Goal: Consume media (video, audio): Consume media (video, audio)

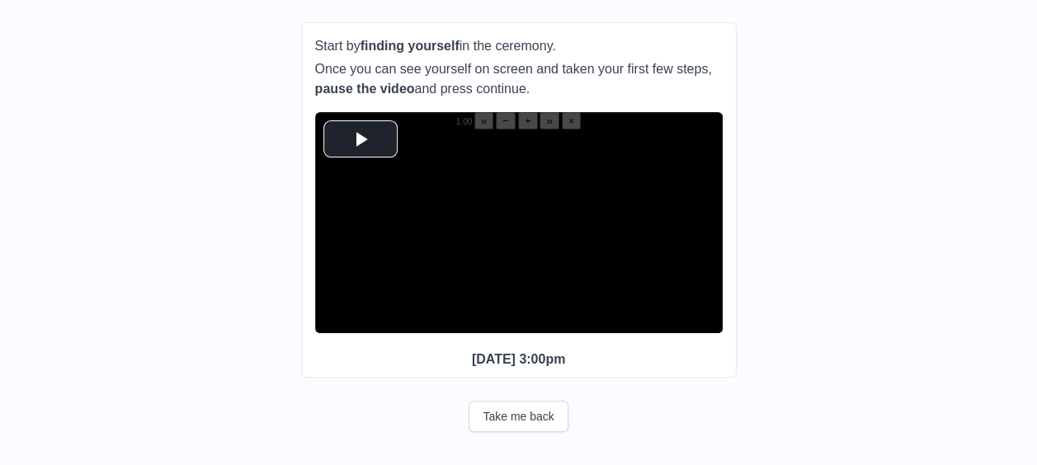
scroll to position [190, 0]
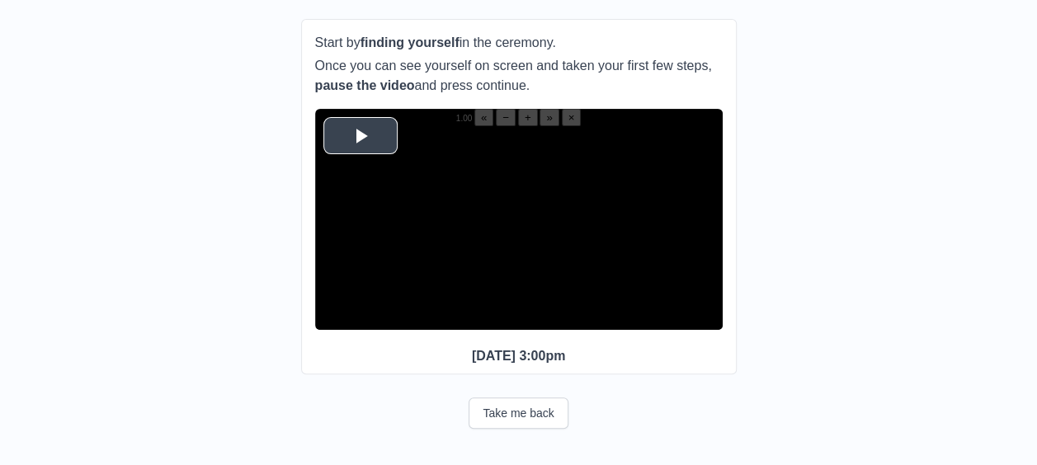
click at [360, 135] on span "Video Player" at bounding box center [360, 135] width 0 height 0
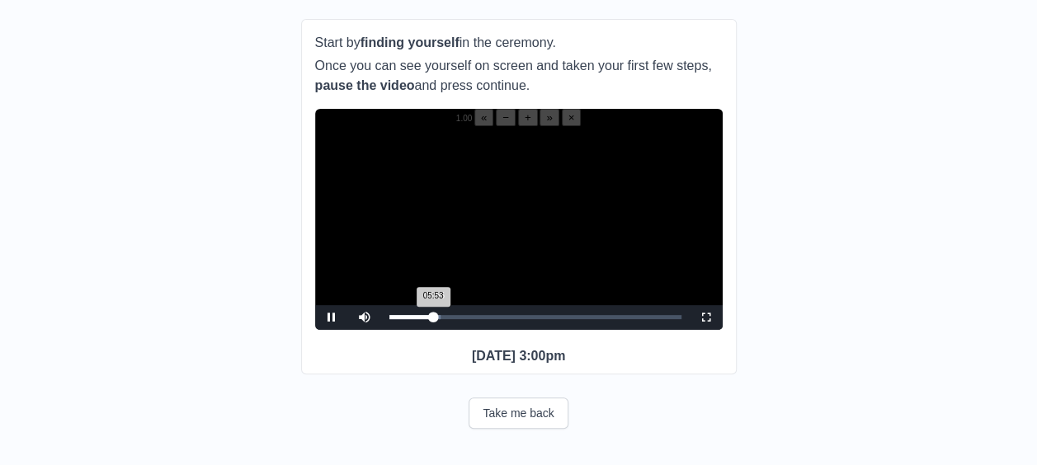
click at [433, 315] on div "05:53 Progress : 0%" at bounding box center [411, 317] width 45 height 4
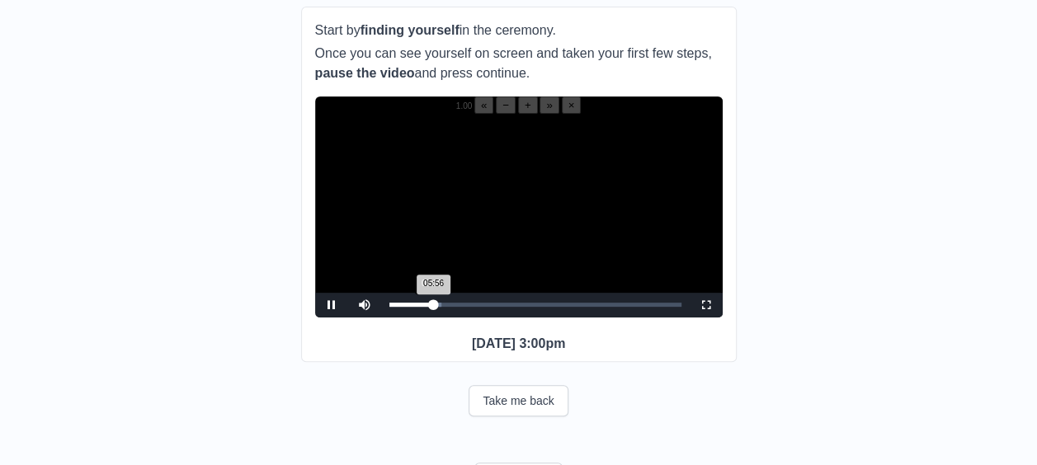
click at [431, 307] on div "05:56 Progress : 0%" at bounding box center [411, 305] width 45 height 4
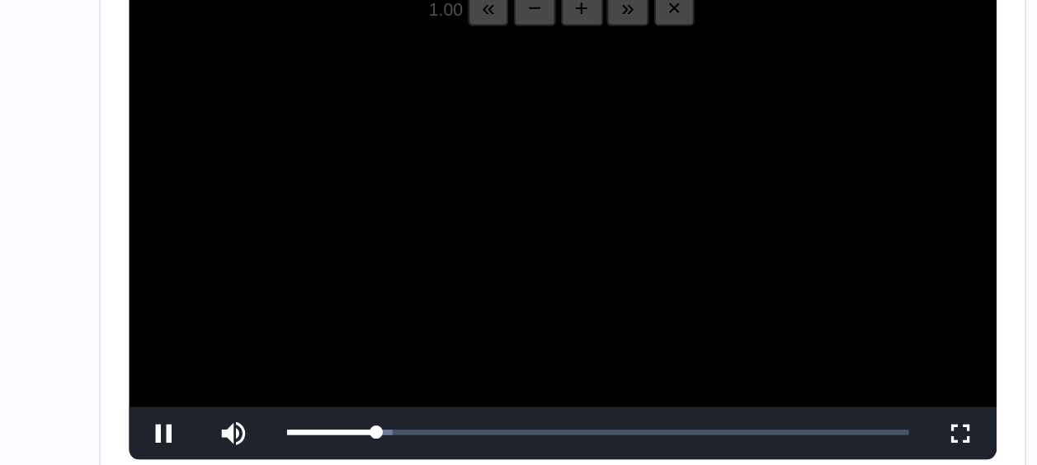
scroll to position [189, 0]
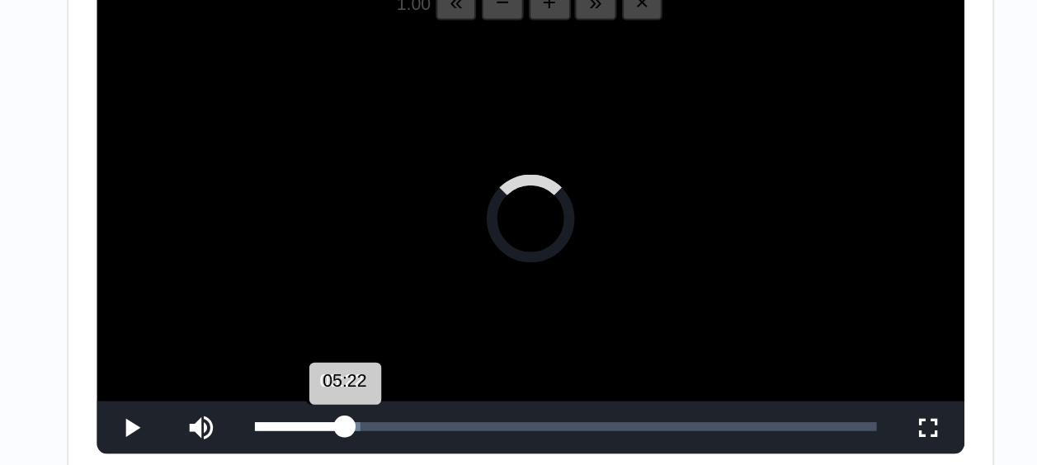
click at [429, 307] on div "05:22 Progress : 0%" at bounding box center [410, 305] width 43 height 4
click at [426, 307] on div "05:02 Progress : 0%" at bounding box center [409, 305] width 40 height 4
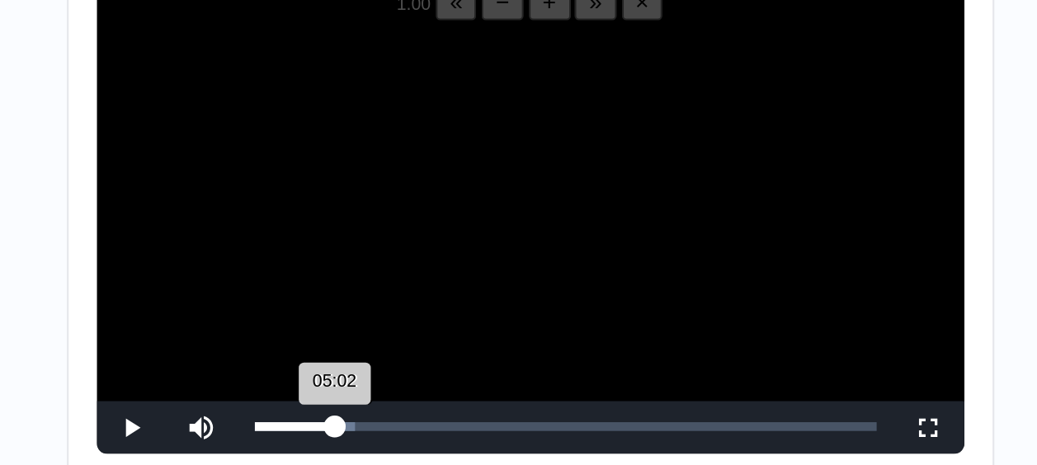
click at [426, 307] on div "05:02 Progress : 0%" at bounding box center [408, 305] width 38 height 4
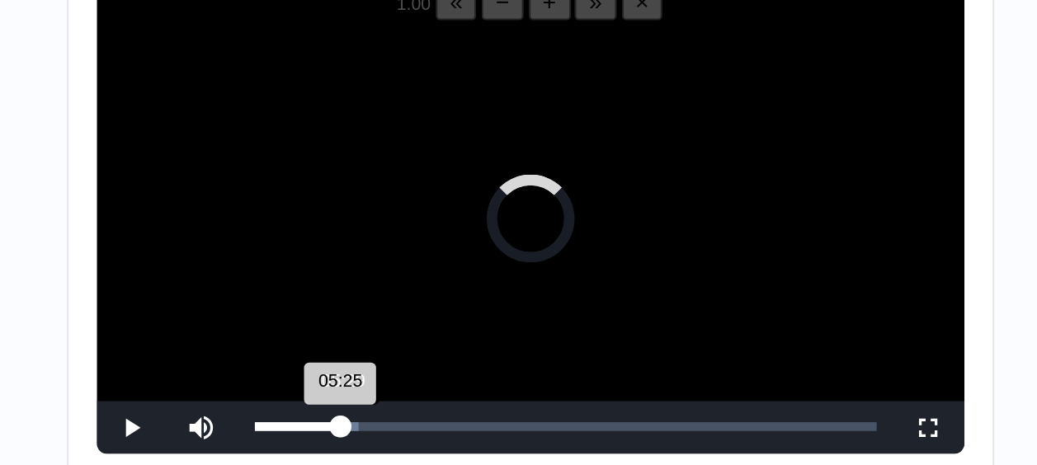
click at [430, 307] on div "05:25 Progress : 0%" at bounding box center [409, 305] width 40 height 4
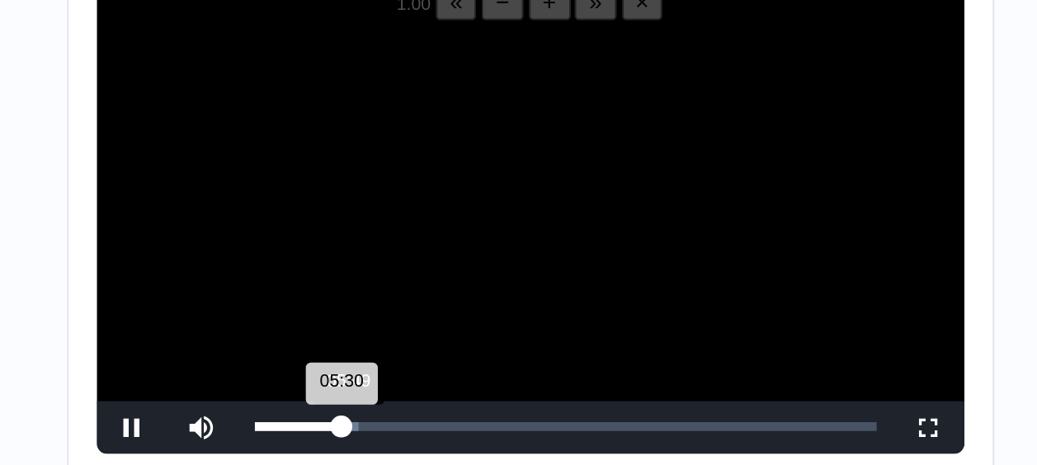
click at [431, 307] on div "05:30 Progress : 0%" at bounding box center [409, 305] width 41 height 4
click at [432, 307] on div "05:50 Progress : 0%" at bounding box center [411, 305] width 44 height 4
click at [431, 307] on div "05:49 Progress : 0%" at bounding box center [411, 305] width 44 height 4
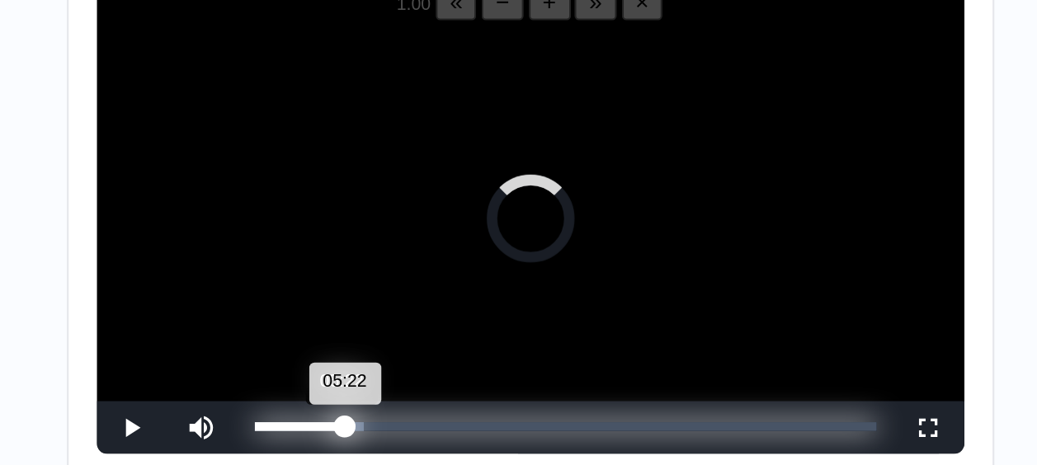
click at [429, 307] on div "05:22 Progress : 0%" at bounding box center [410, 305] width 43 height 4
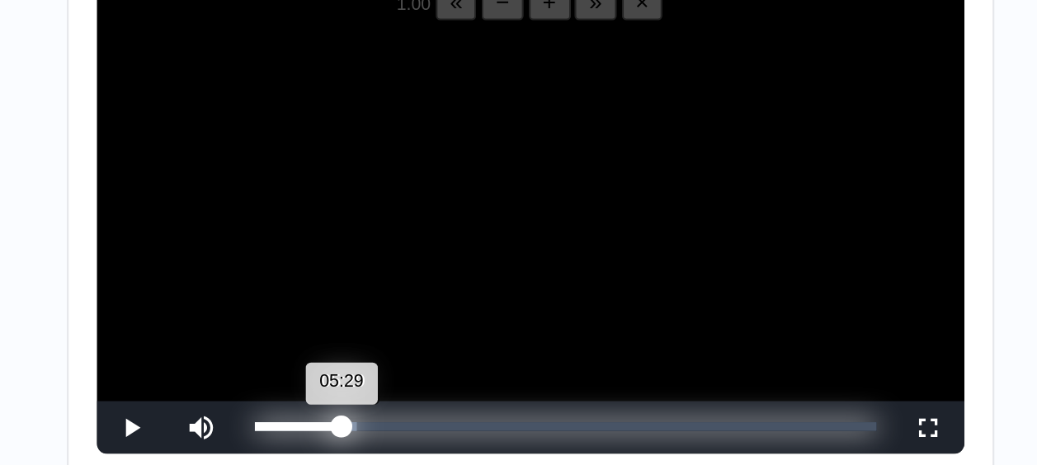
click at [430, 307] on div "05:29 Progress : 0%" at bounding box center [409, 305] width 41 height 4
click at [431, 307] on div "05:52 Progress : 0%" at bounding box center [411, 305] width 44 height 4
click at [432, 307] on div "05:49 Progress : 0%" at bounding box center [411, 305] width 44 height 4
click at [431, 307] on div "05:42 Progress : 0%" at bounding box center [410, 305] width 43 height 4
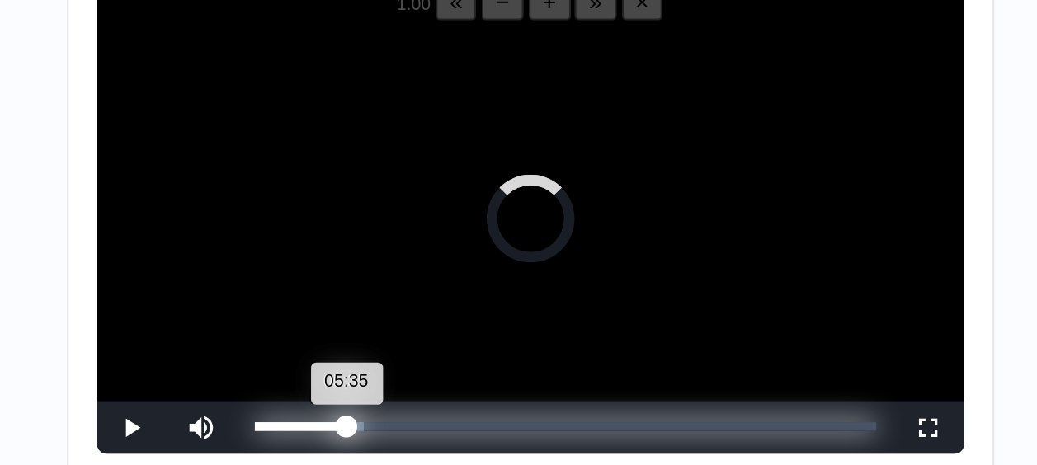
click at [431, 307] on div "05:35 Progress : 0%" at bounding box center [411, 305] width 44 height 4
click at [432, 307] on div "05:53 Progress : 0%" at bounding box center [411, 305] width 44 height 4
click at [432, 307] on div "05:49 Progress : 0%" at bounding box center [411, 305] width 44 height 4
click at [432, 307] on div "05:51 Progress : 0%" at bounding box center [411, 305] width 44 height 4
click at [432, 307] on div "05:50 Progress : 0%" at bounding box center [411, 305] width 44 height 4
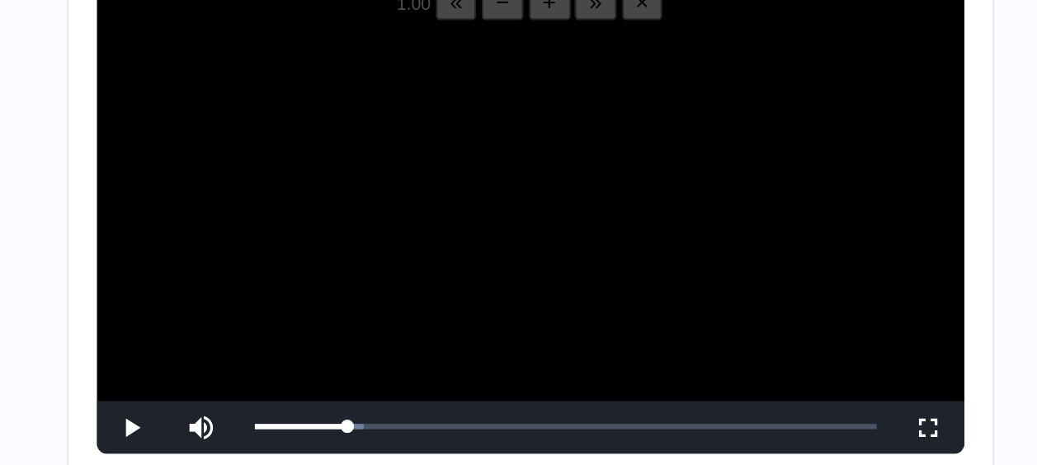
click at [421, 262] on video "Video Player" at bounding box center [518, 216] width 407 height 204
click at [403, 274] on video "Video Player" at bounding box center [518, 216] width 407 height 204
click at [415, 268] on video "Video Player" at bounding box center [518, 216] width 407 height 204
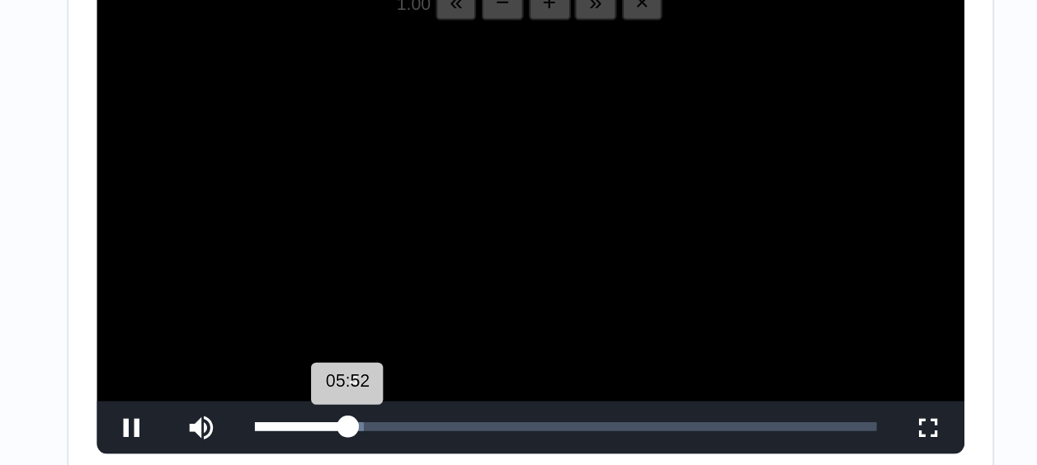
click at [431, 307] on div "05:52 Progress : 0%" at bounding box center [411, 305] width 44 height 4
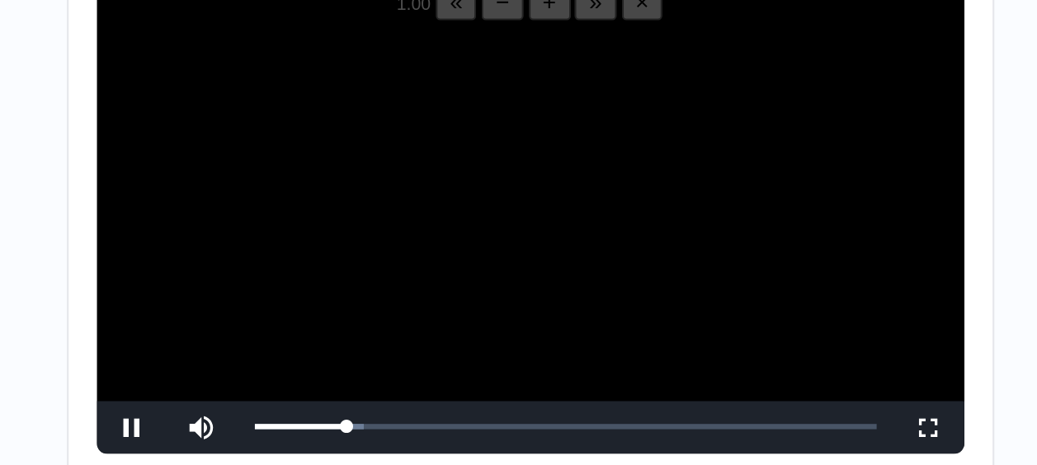
click at [459, 236] on video "Video Player" at bounding box center [518, 216] width 407 height 204
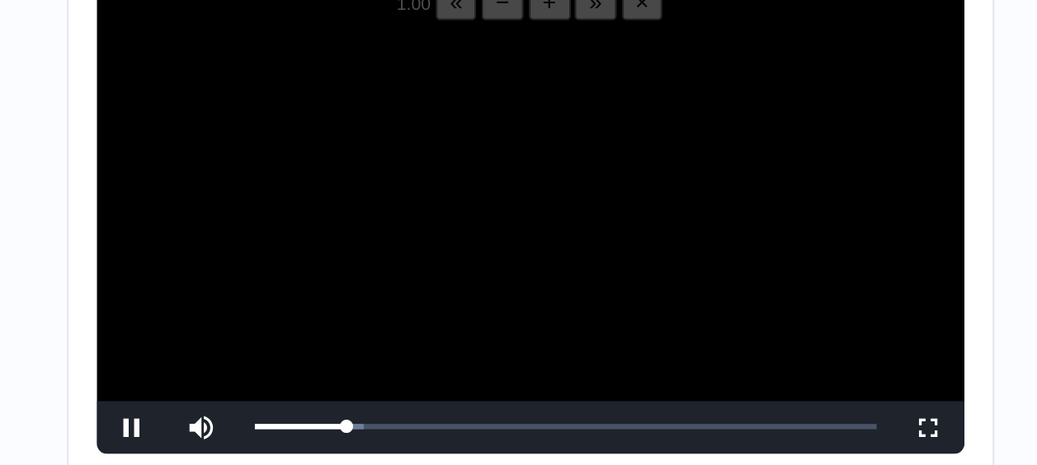
click at [459, 236] on video "Video Player" at bounding box center [518, 216] width 407 height 204
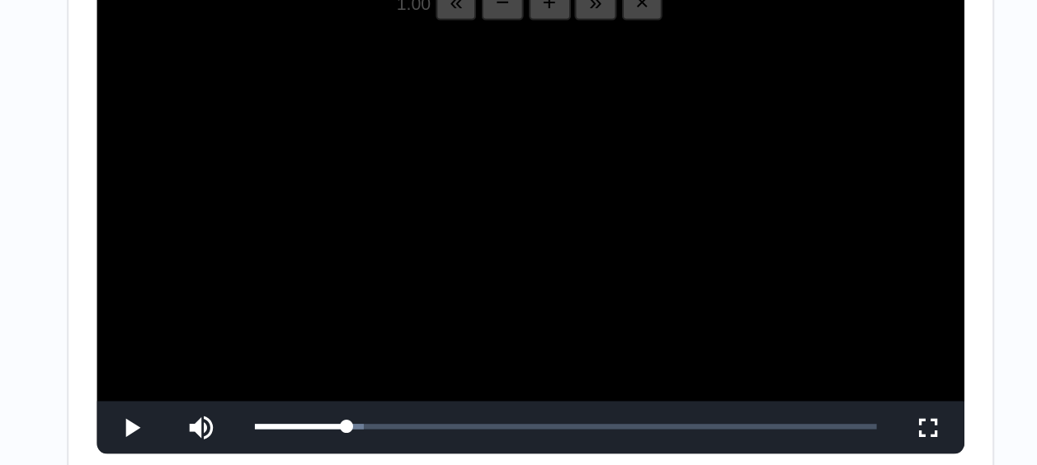
click at [459, 236] on video "Video Player" at bounding box center [518, 216] width 407 height 204
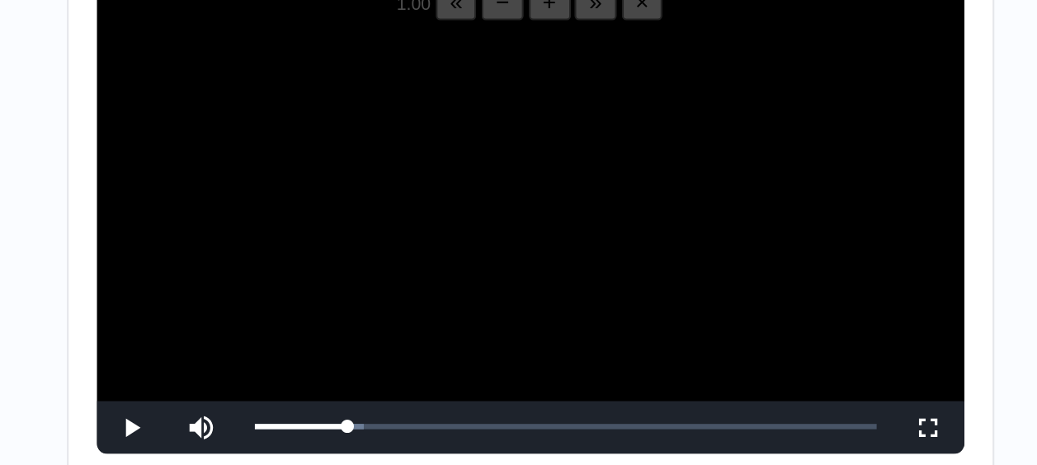
click at [459, 236] on video "Video Player" at bounding box center [518, 216] width 407 height 204
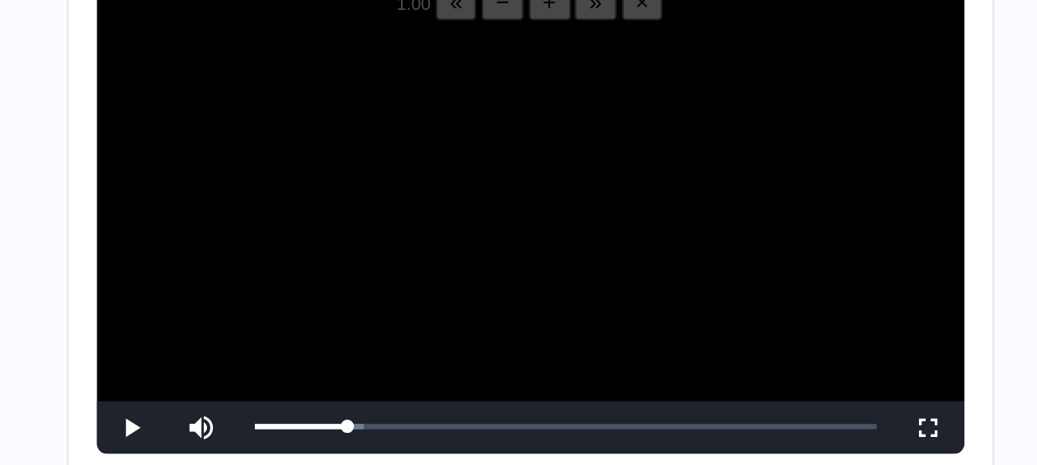
click at [459, 236] on video "Video Player" at bounding box center [518, 216] width 407 height 204
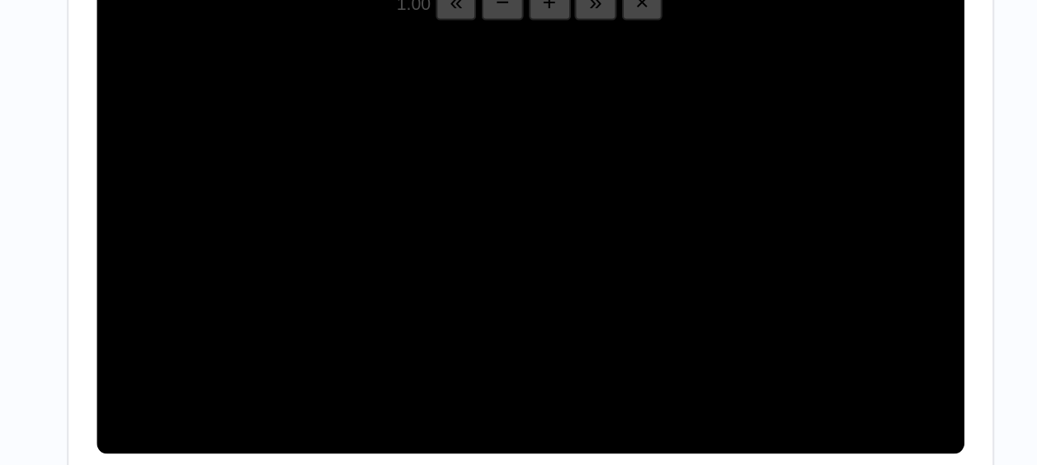
click at [459, 236] on video "Video Player" at bounding box center [518, 216] width 407 height 204
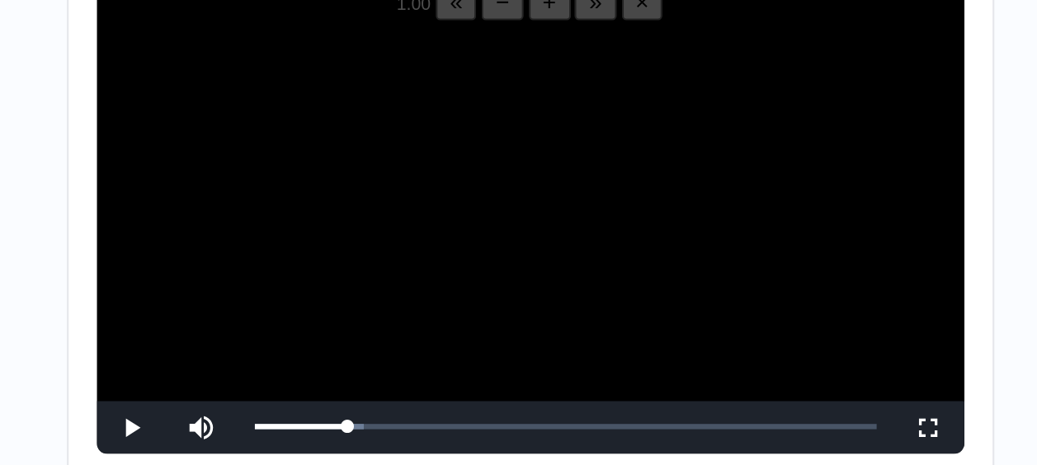
click at [459, 236] on video "Video Player" at bounding box center [518, 216] width 407 height 204
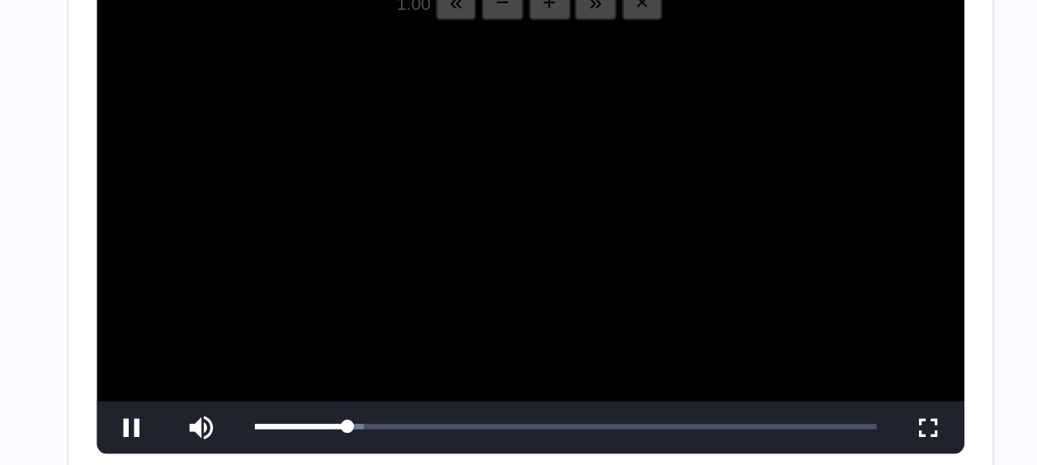
click at [459, 236] on video "Video Player" at bounding box center [518, 216] width 407 height 204
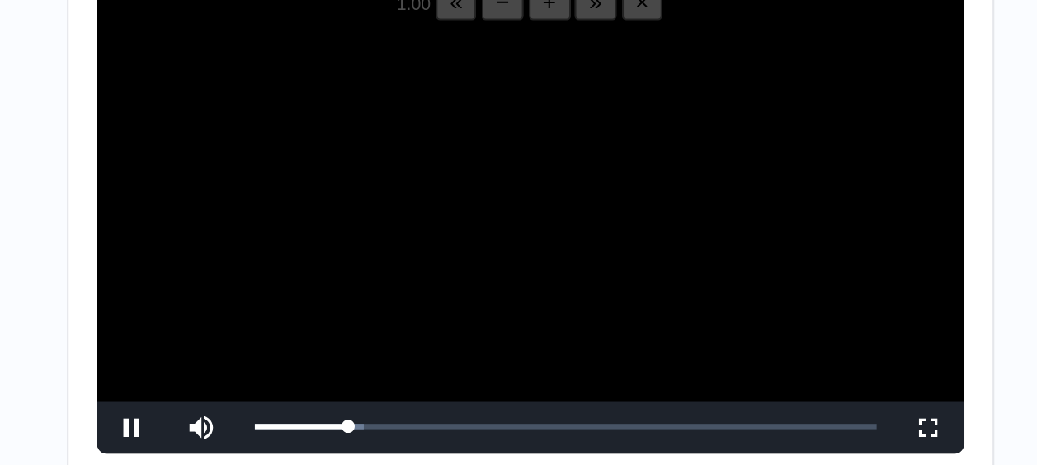
click at [459, 236] on video "Video Player" at bounding box center [518, 216] width 407 height 204
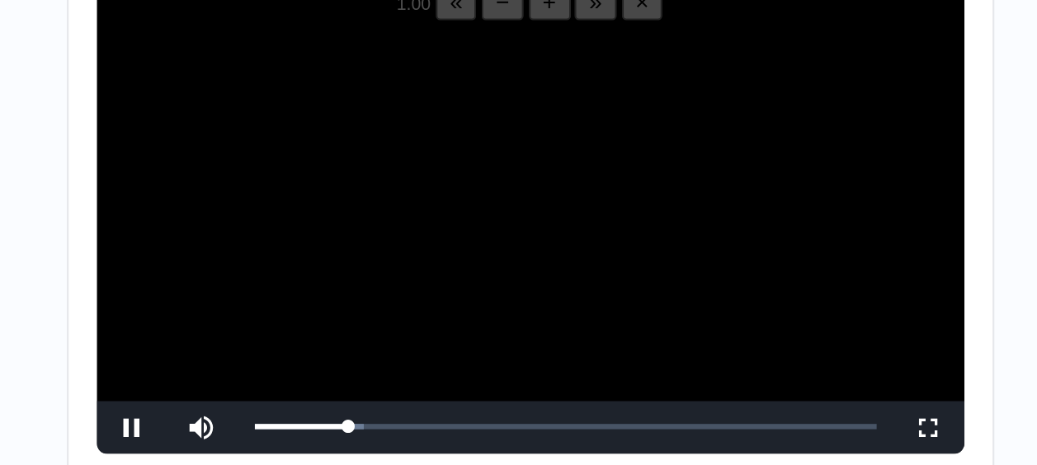
click at [459, 236] on video "Video Player" at bounding box center [518, 216] width 407 height 204
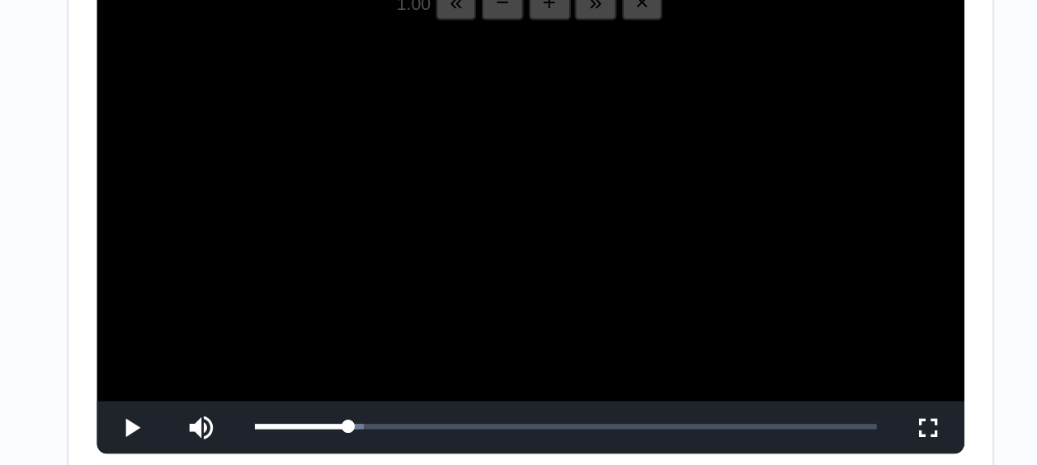
click at [459, 236] on video "Video Player" at bounding box center [518, 216] width 407 height 204
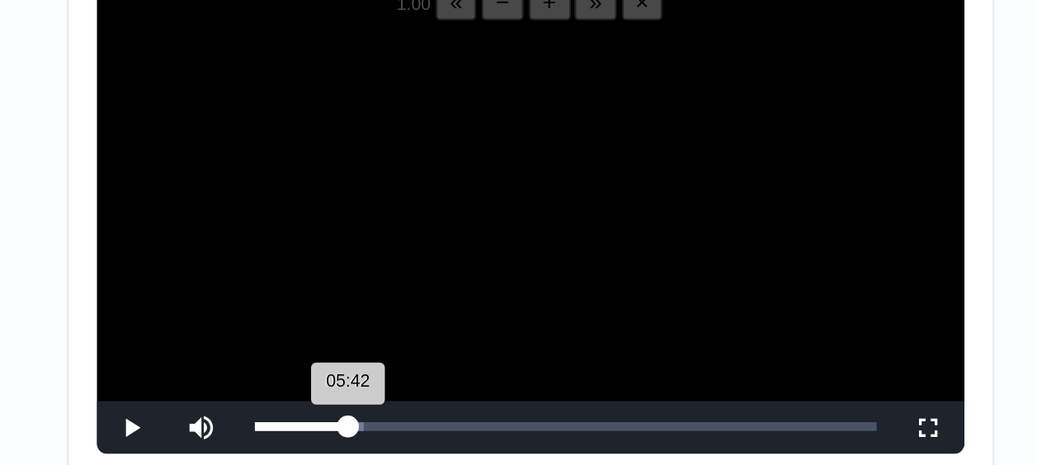
click at [431, 307] on div "05:42 Progress : 0%" at bounding box center [411, 305] width 45 height 4
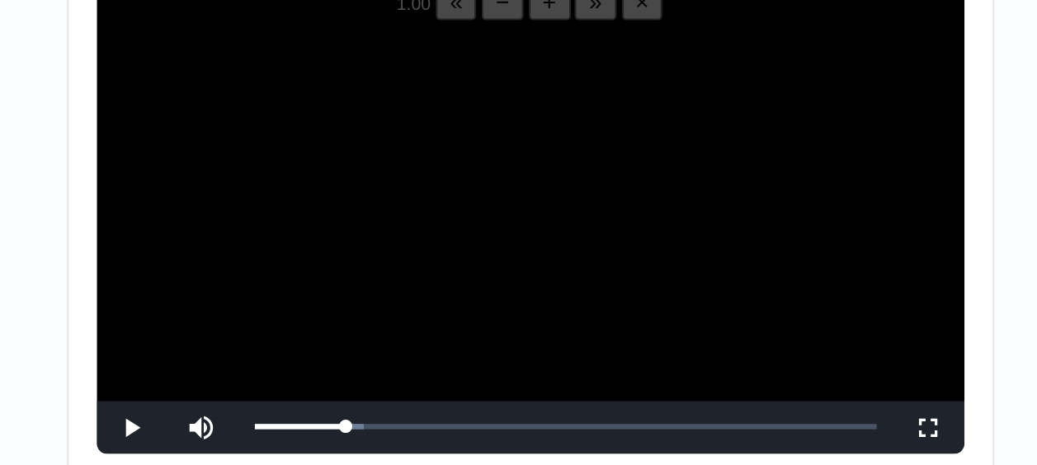
click at [432, 271] on video "Video Player" at bounding box center [518, 216] width 407 height 204
click at [496, 114] on button "−" at bounding box center [506, 105] width 20 height 17
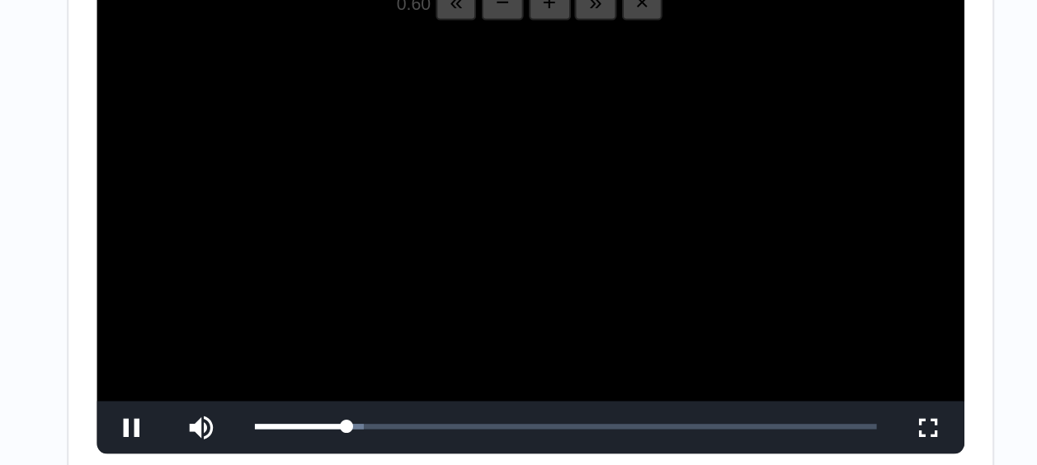
click at [496, 114] on button "−" at bounding box center [506, 105] width 20 height 17
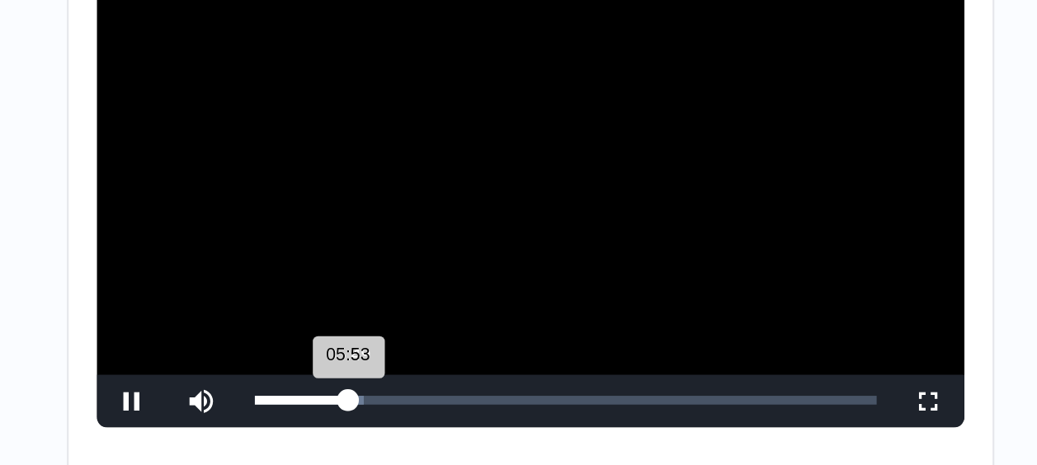
click at [432, 308] on div "05:53 Progress : 0%" at bounding box center [411, 306] width 45 height 4
click at [431, 308] on div "05:51 Progress : 0%" at bounding box center [411, 306] width 44 height 4
click at [431, 308] on div "05:42 Progress : 0%" at bounding box center [410, 306] width 43 height 4
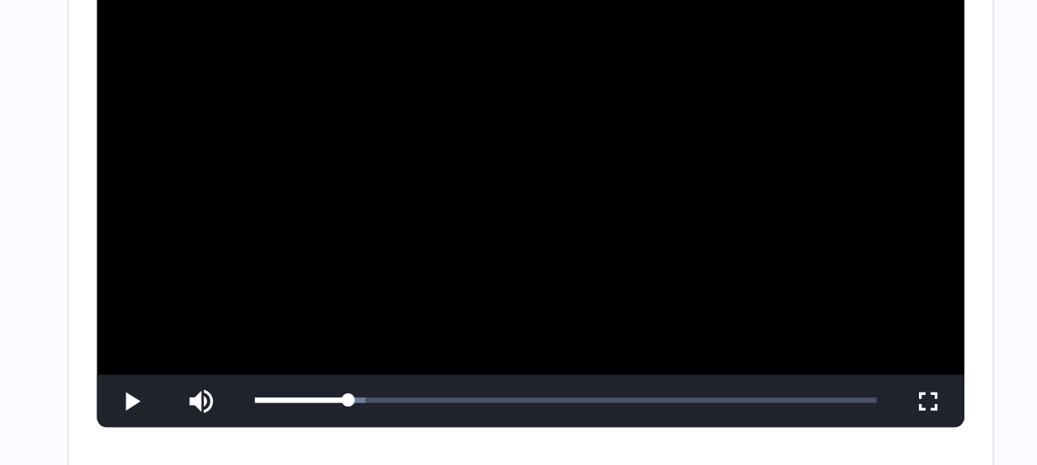
click at [385, 271] on video "Video Player" at bounding box center [518, 217] width 407 height 204
click at [384, 262] on video "Video Player" at bounding box center [518, 217] width 407 height 204
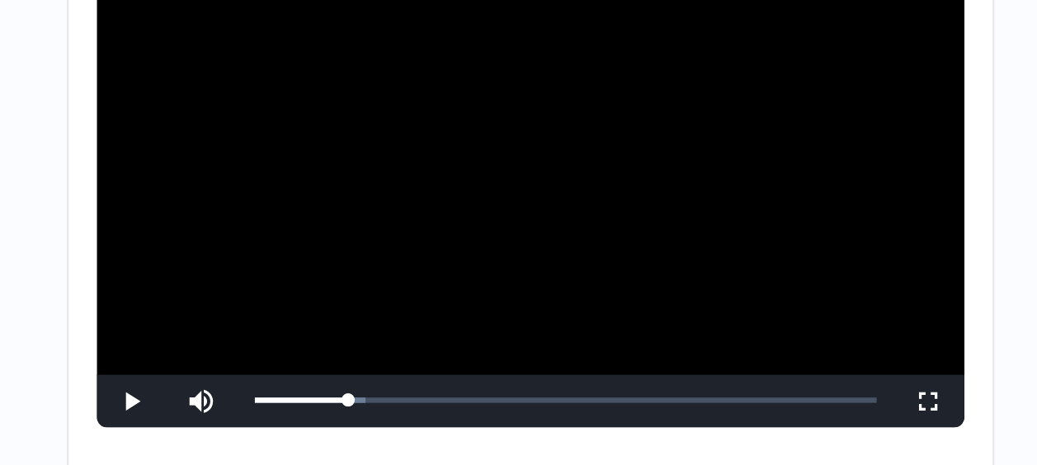
click at [367, 246] on video "Video Player" at bounding box center [518, 217] width 407 height 204
click at [384, 250] on video "Video Player" at bounding box center [518, 217] width 407 height 204
click at [384, 251] on video "Video Player" at bounding box center [518, 217] width 407 height 204
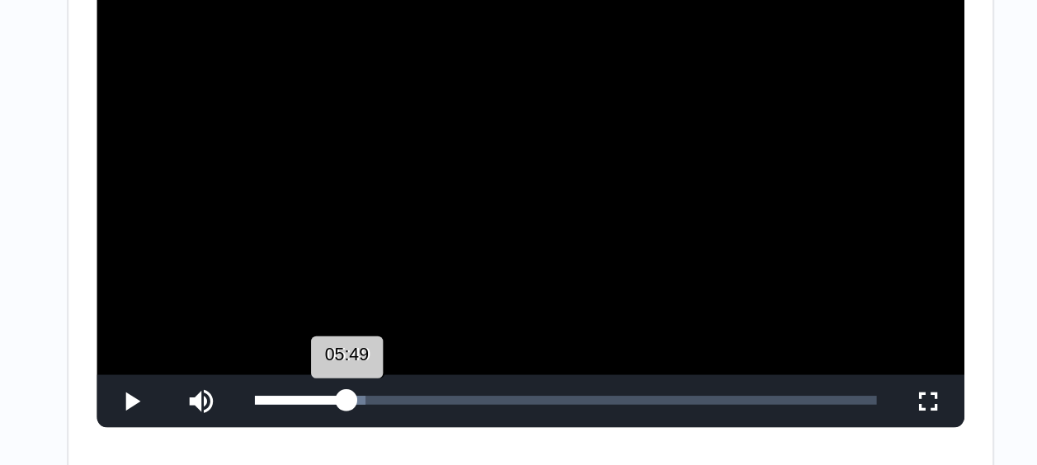
click at [432, 308] on div "05:49 Progress : 0%" at bounding box center [411, 306] width 44 height 4
click at [430, 308] on div "05:29 Progress : 0%" at bounding box center [411, 306] width 44 height 4
click at [430, 308] on div "05:38 Progress : 0%" at bounding box center [410, 306] width 42 height 4
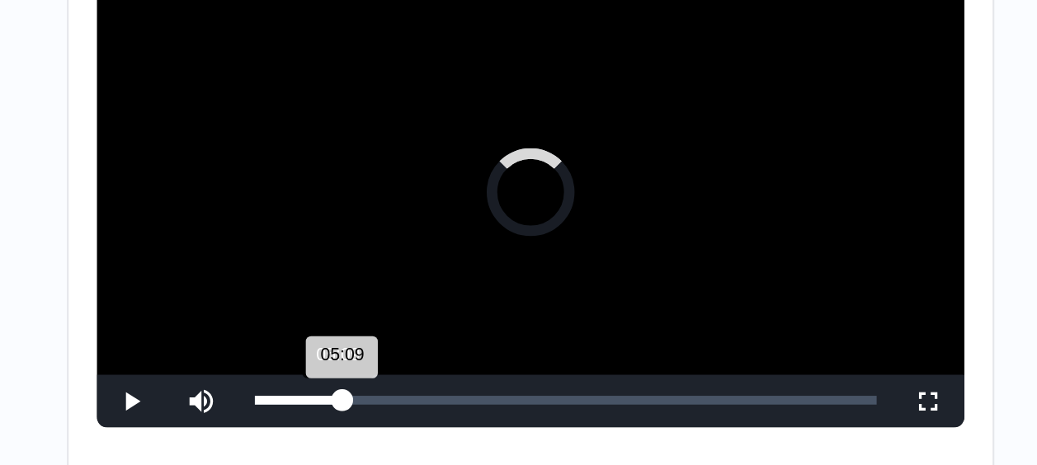
click at [427, 308] on div "05:09 Progress : 0%" at bounding box center [409, 306] width 41 height 4
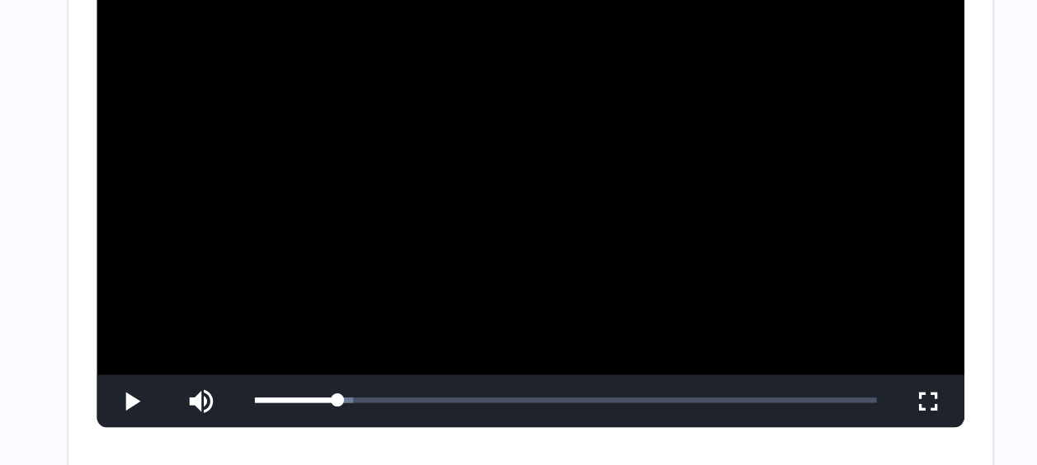
click at [502, 259] on video "Video Player" at bounding box center [518, 217] width 407 height 204
click at [501, 260] on video "Video Player" at bounding box center [518, 217] width 407 height 204
click at [506, 252] on video "Video Player" at bounding box center [518, 217] width 407 height 204
click at [506, 241] on video "Video Player" at bounding box center [518, 217] width 407 height 204
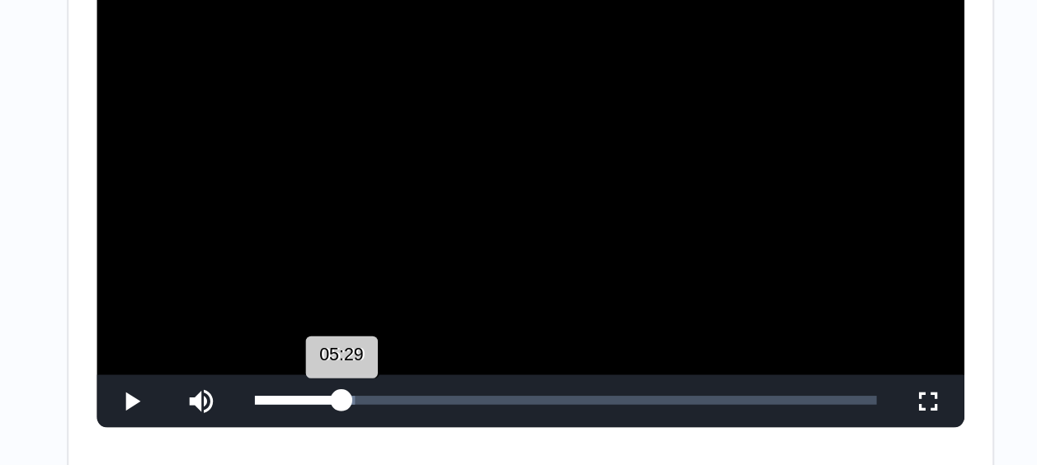
click at [430, 308] on div "05:29 Progress : 0%" at bounding box center [409, 306] width 41 height 4
click at [431, 308] on div "05:29 Progress : 0%" at bounding box center [409, 306] width 41 height 4
click at [432, 308] on div "05:49 Progress : 0%" at bounding box center [411, 306] width 44 height 4
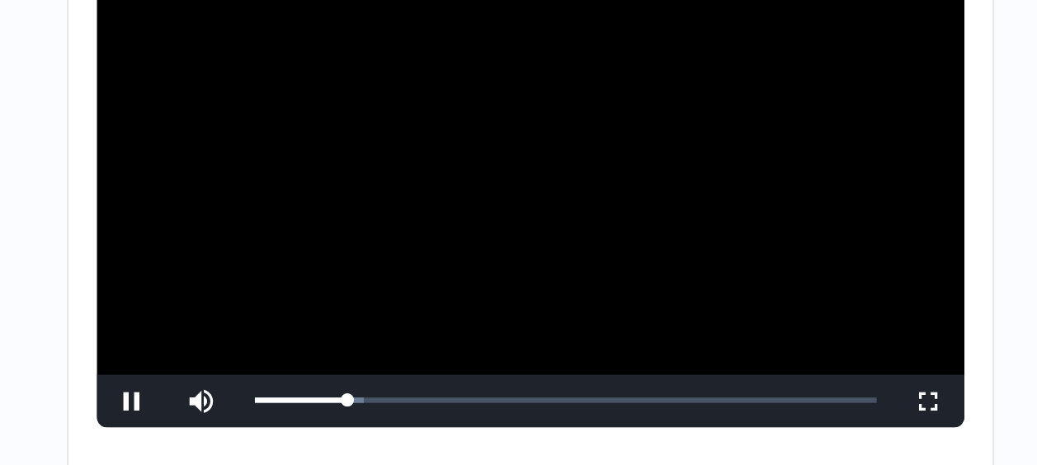
click at [436, 271] on video "Video Player" at bounding box center [518, 217] width 407 height 204
click at [451, 261] on video "Video Player" at bounding box center [518, 217] width 407 height 204
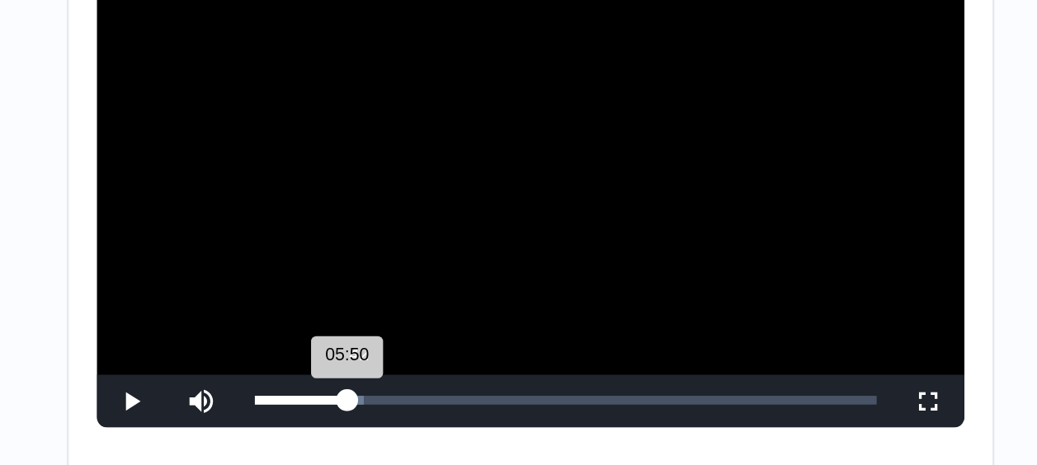
click at [431, 308] on div "05:50 Progress : 0%" at bounding box center [411, 306] width 44 height 4
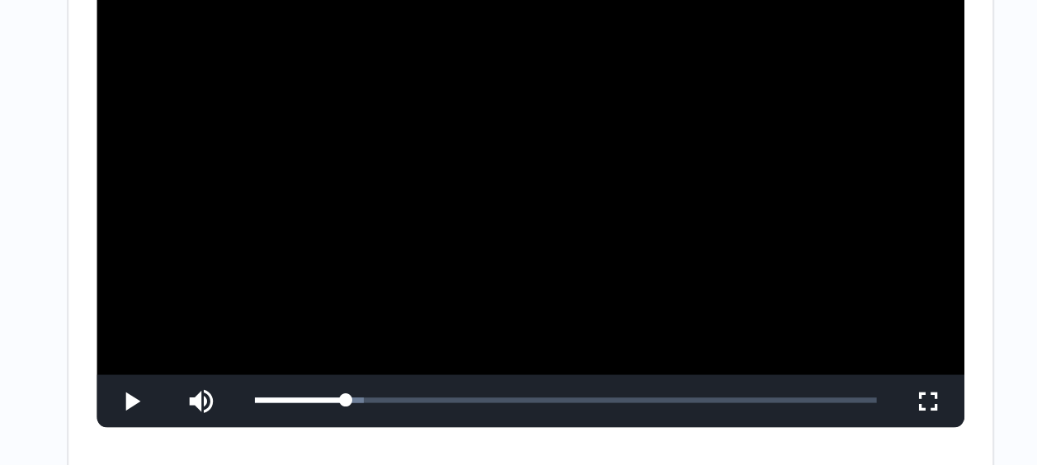
click at [449, 266] on video "Video Player" at bounding box center [518, 217] width 407 height 204
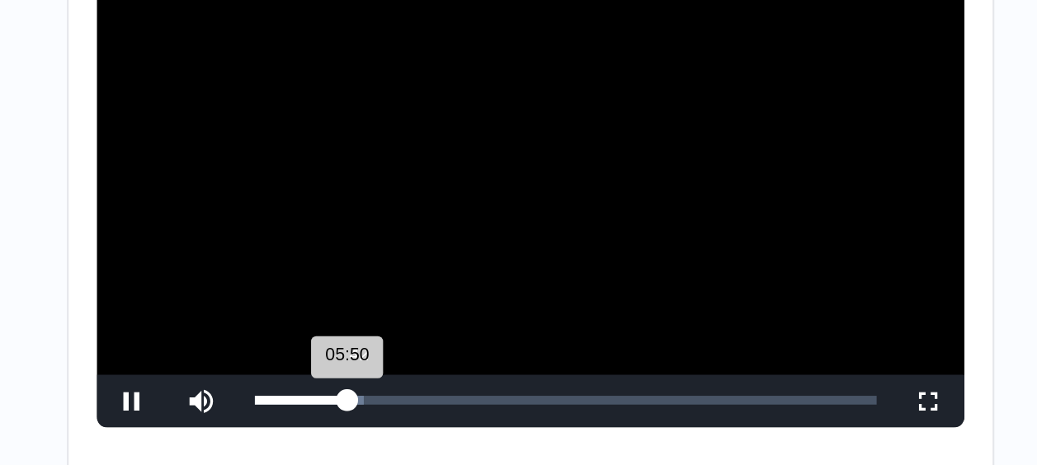
click at [431, 308] on div "05:50 Progress : 0%" at bounding box center [411, 306] width 44 height 4
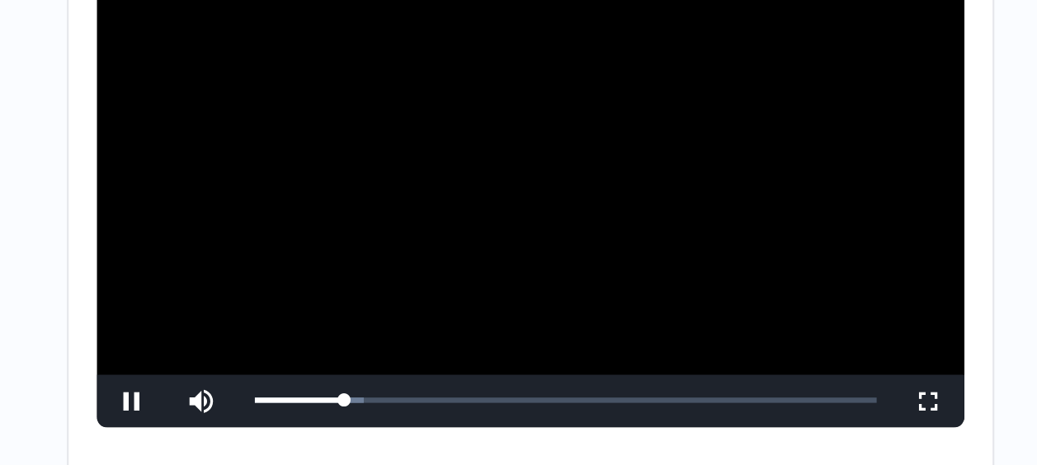
click at [496, 115] on button "−" at bounding box center [506, 105] width 20 height 17
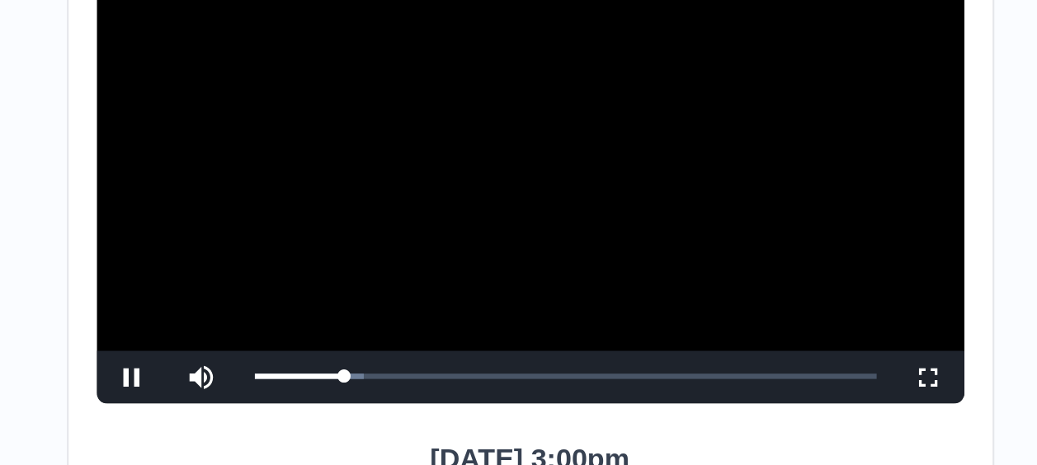
scroll to position [190, 0]
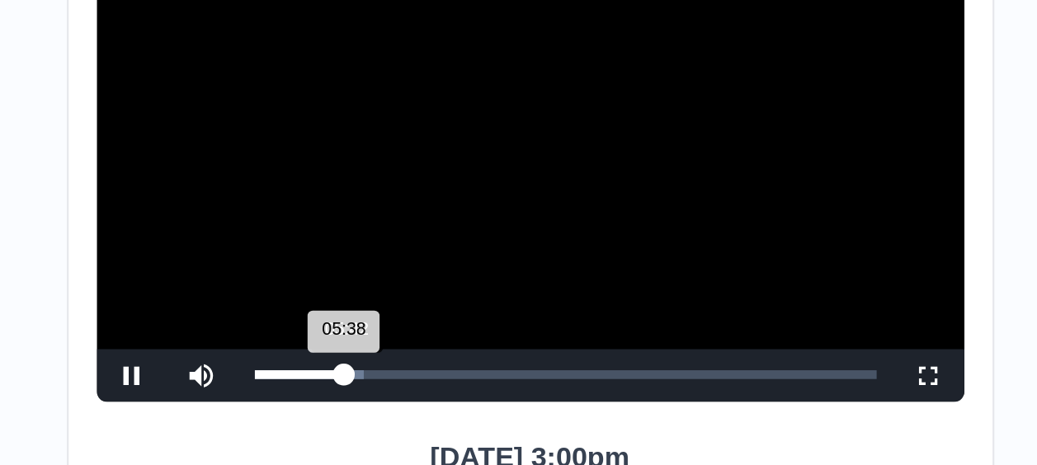
click at [431, 307] on div "05:38 Progress : 0%" at bounding box center [410, 305] width 42 height 4
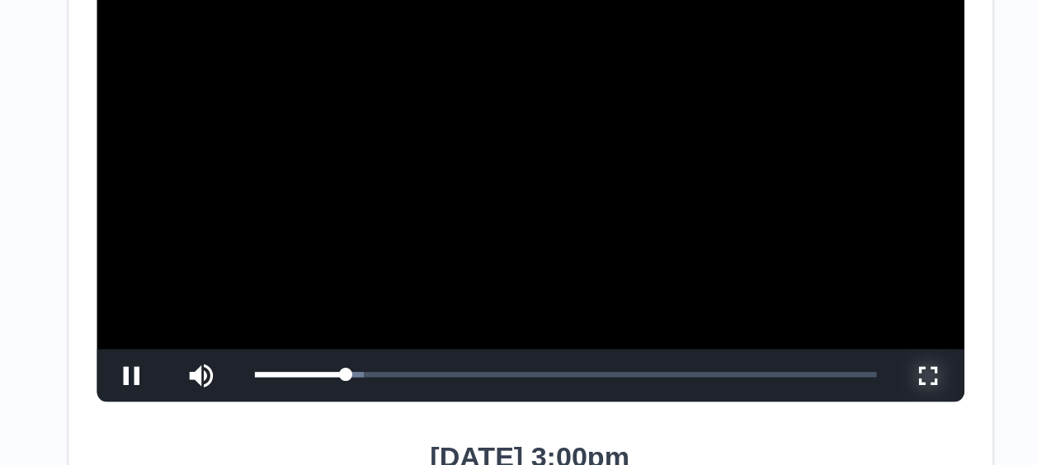
click at [706, 305] on span "Video Player" at bounding box center [706, 305] width 0 height 0
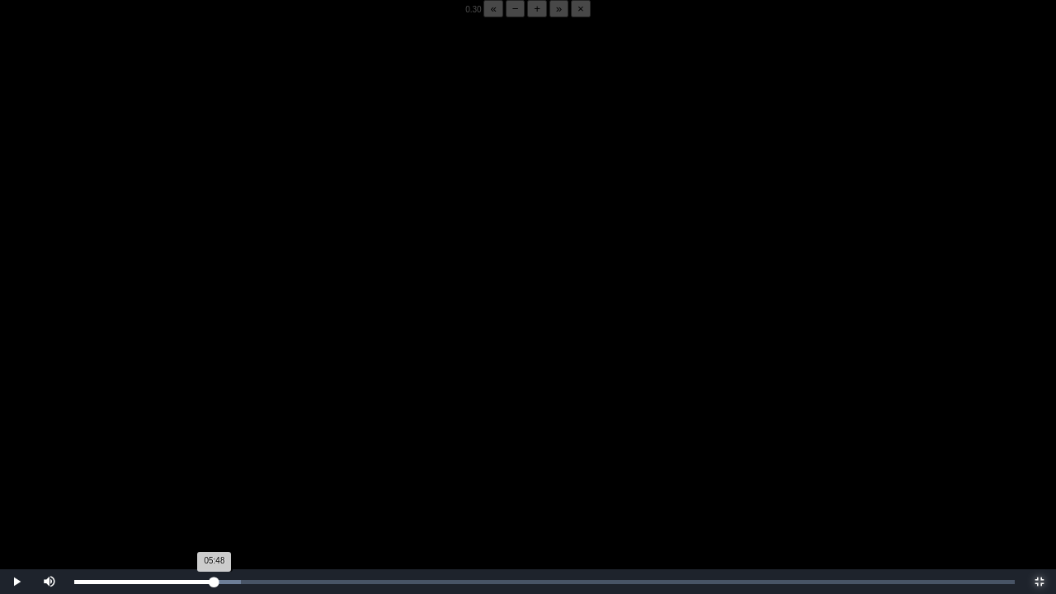
click at [214, 464] on div "05:48 Progress : 0%" at bounding box center [144, 582] width 140 height 4
click at [214, 464] on div "05:51 Progress : 0%" at bounding box center [144, 582] width 141 height 4
click at [252, 381] on video "Video Player" at bounding box center [528, 314] width 1056 height 594
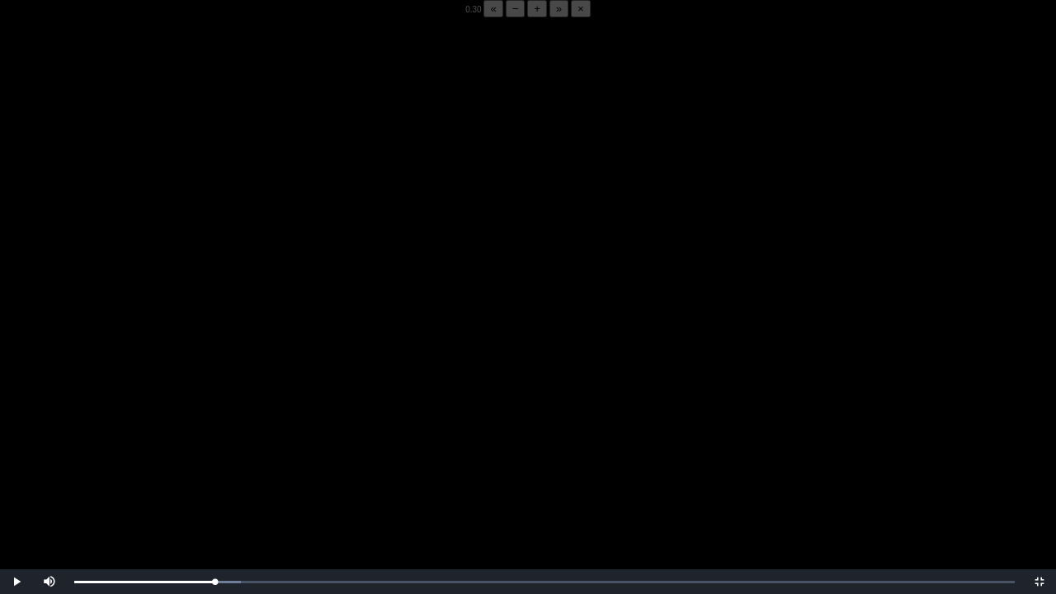
click at [252, 381] on video "Video Player" at bounding box center [528, 314] width 1056 height 594
click at [254, 379] on video "Video Player" at bounding box center [528, 314] width 1056 height 594
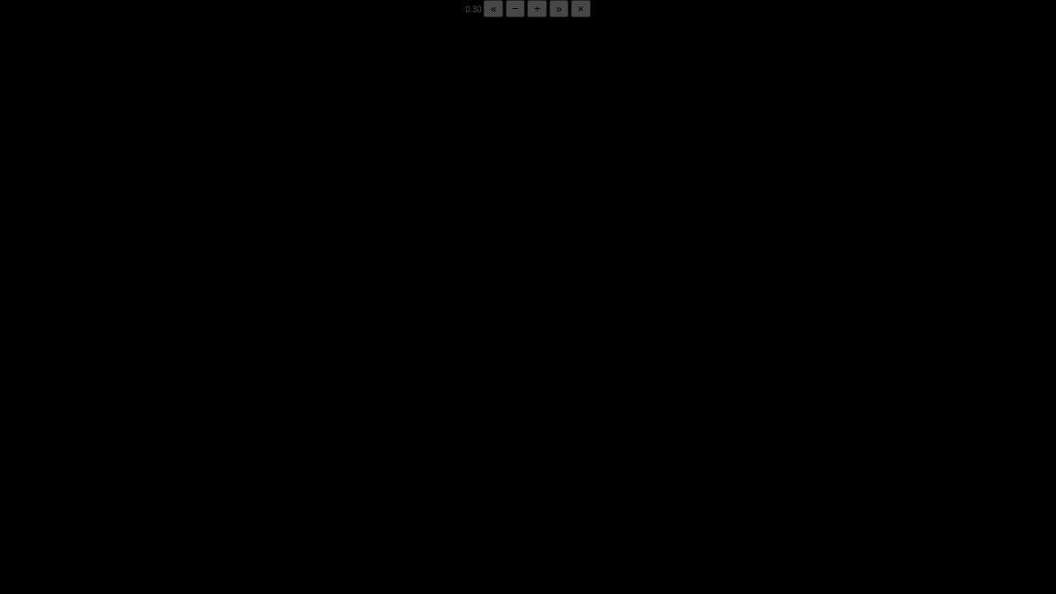
click at [244, 397] on video "Video Player" at bounding box center [528, 314] width 1056 height 594
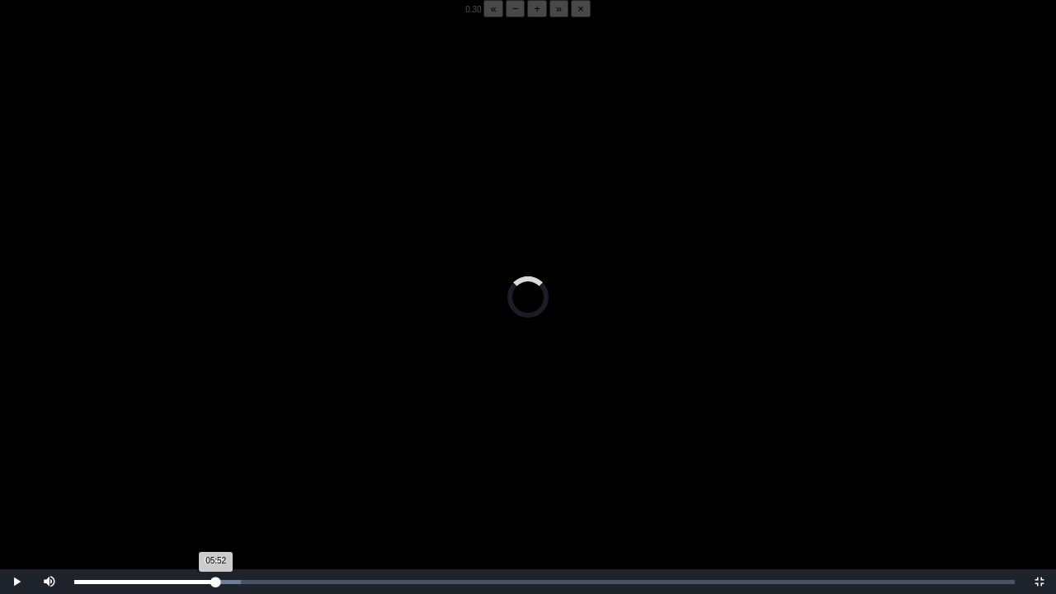
click at [214, 464] on div "05:52 Progress : 0%" at bounding box center [145, 582] width 142 height 4
click at [221, 464] on video "Video Player" at bounding box center [528, 314] width 1056 height 594
click at [243, 351] on video "Video Player" at bounding box center [528, 314] width 1056 height 594
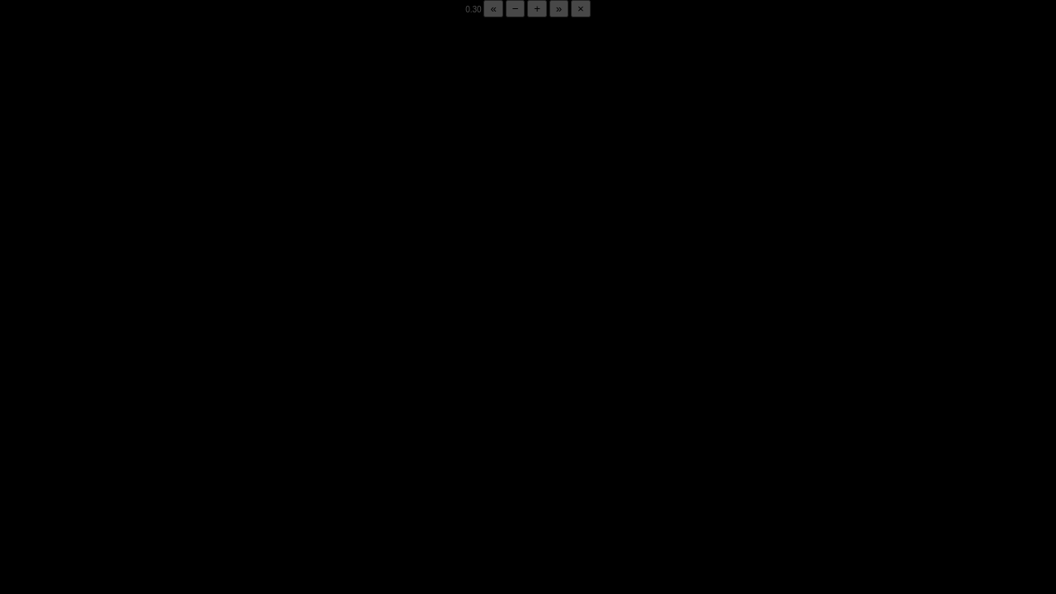
click at [243, 351] on video "Video Player" at bounding box center [528, 314] width 1056 height 594
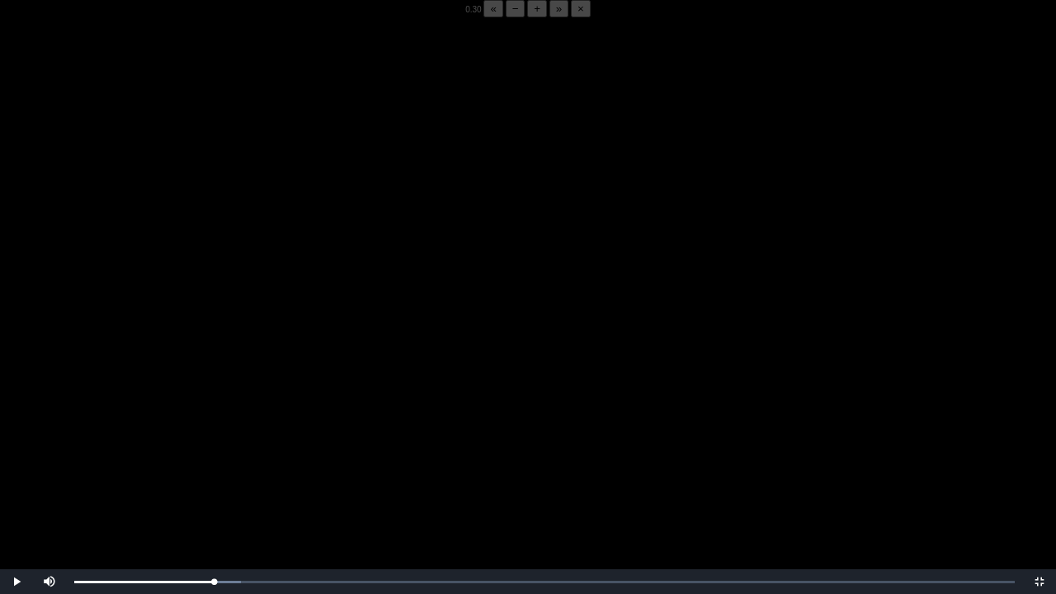
click at [243, 351] on video "Video Player" at bounding box center [528, 314] width 1056 height 594
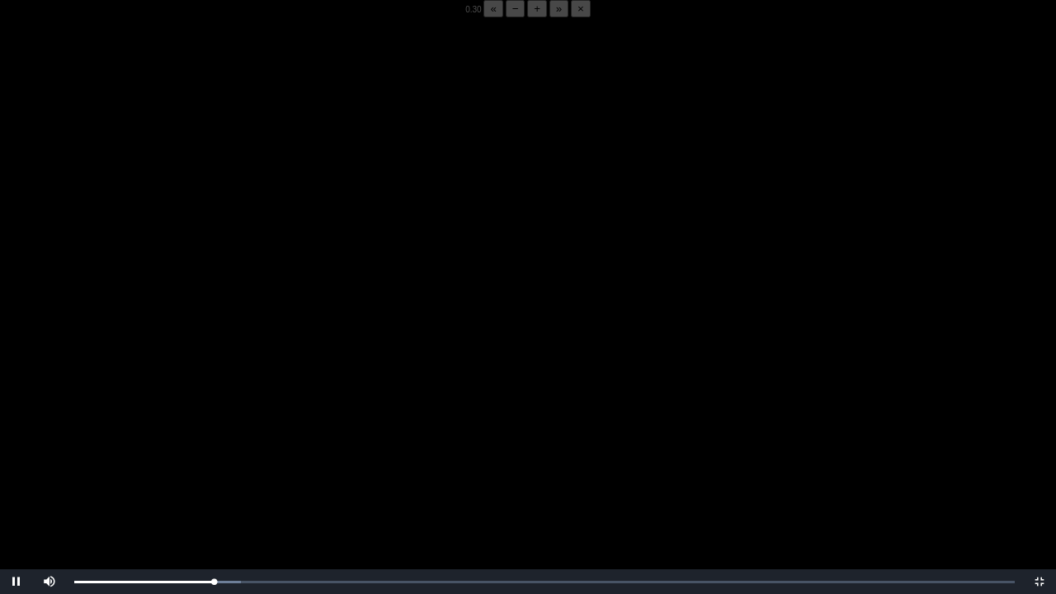
click at [243, 351] on video "Video Player" at bounding box center [528, 314] width 1056 height 594
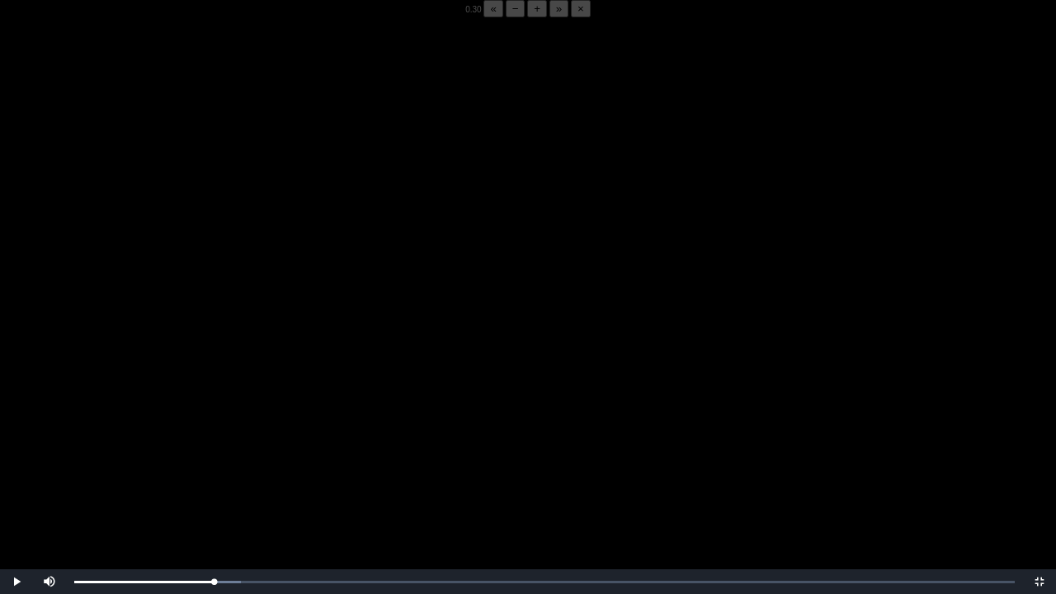
click at [243, 351] on video "Video Player" at bounding box center [528, 314] width 1056 height 594
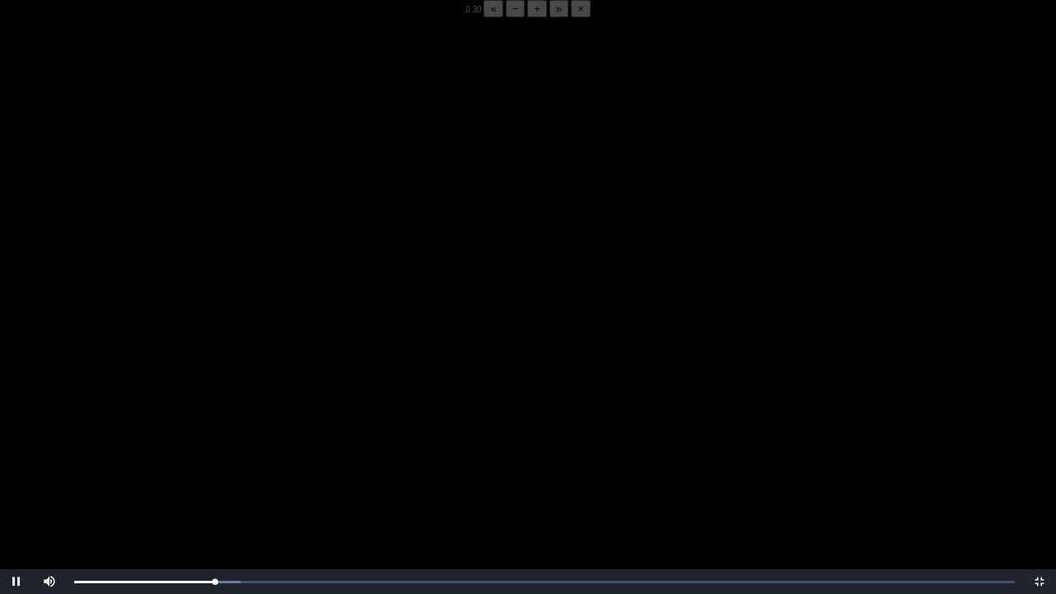
click at [243, 351] on video "Video Player" at bounding box center [528, 314] width 1056 height 594
click at [215, 464] on div "05:50 Progress : 0%" at bounding box center [144, 582] width 141 height 4
drag, startPoint x: 220, startPoint y: 495, endPoint x: 214, endPoint y: 582, distance: 86.8
click at [214, 464] on div "05:48 Progress : 0%" at bounding box center [144, 582] width 140 height 4
click at [191, 388] on video "Video Player" at bounding box center [528, 314] width 1056 height 594
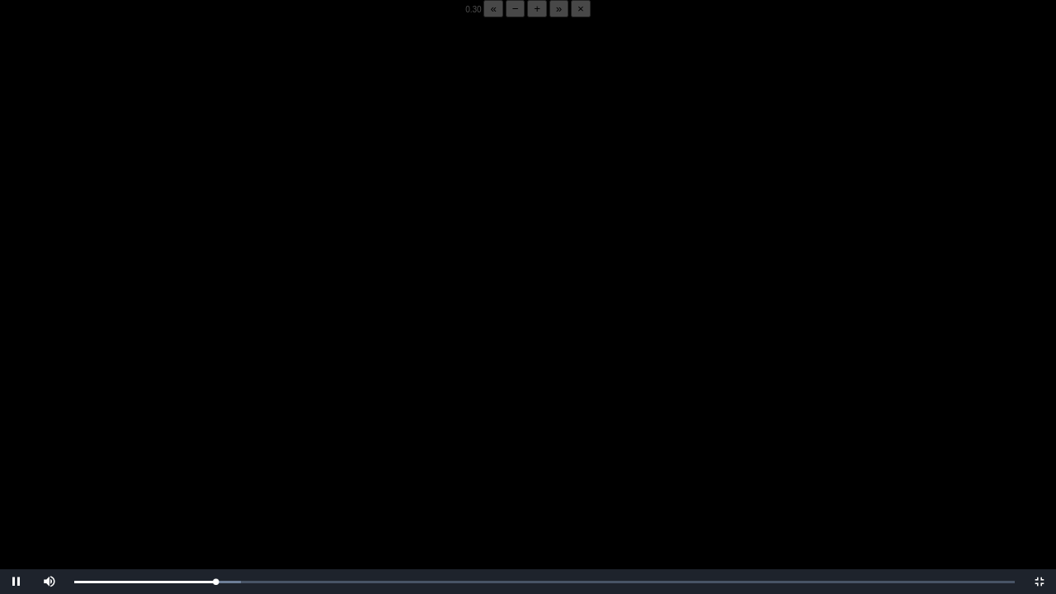
click at [266, 360] on video "Video Player" at bounding box center [528, 314] width 1056 height 594
click at [205, 346] on video "Video Player" at bounding box center [528, 314] width 1056 height 594
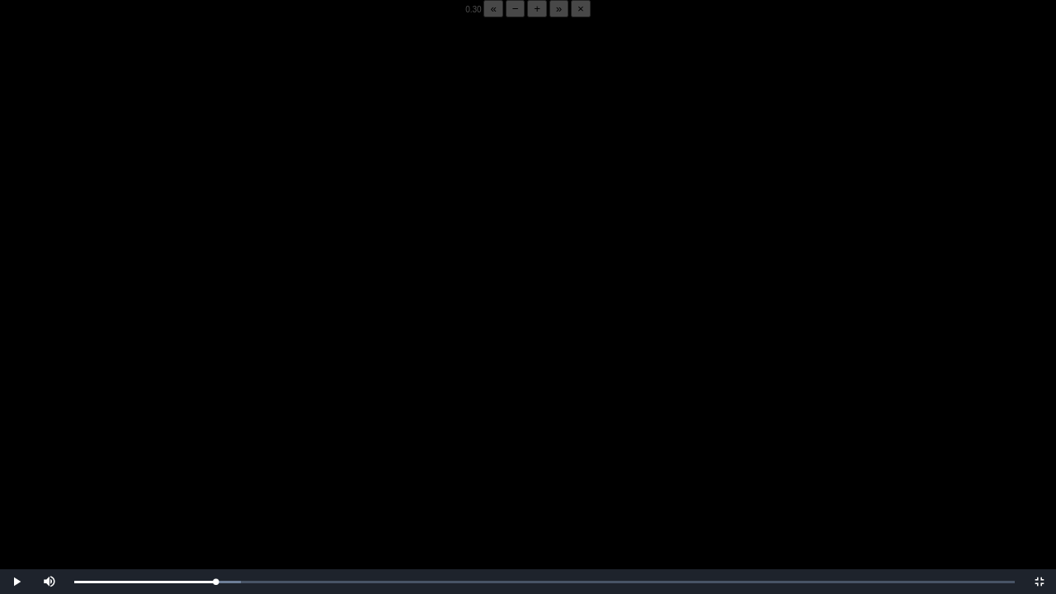
click at [205, 346] on video "Video Player" at bounding box center [528, 314] width 1056 height 594
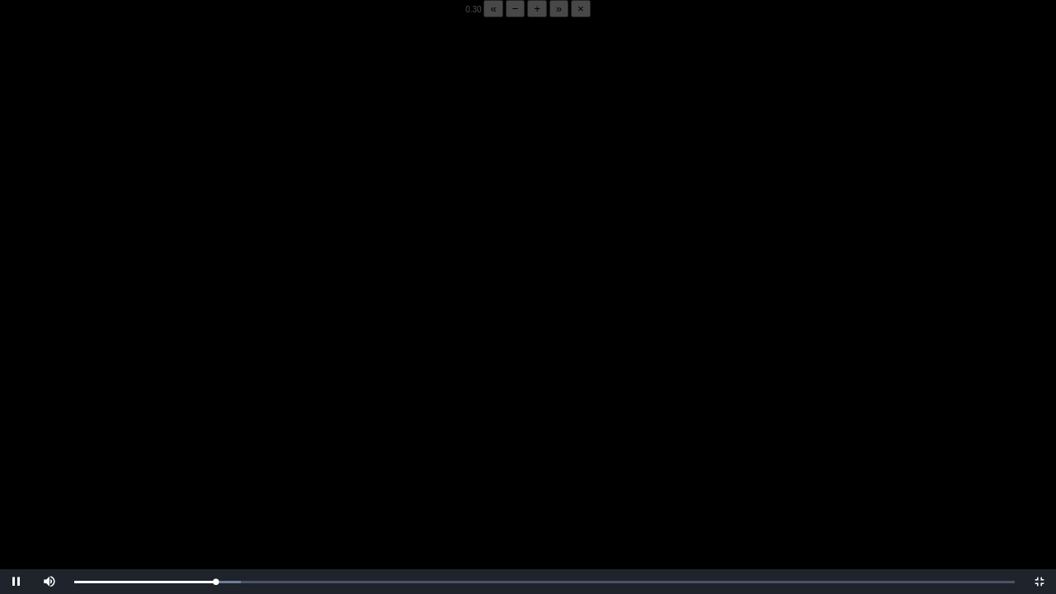
click at [205, 346] on video "Video Player" at bounding box center [528, 314] width 1056 height 594
click at [156, 386] on video "Video Player" at bounding box center [528, 314] width 1056 height 594
click at [186, 382] on video "Video Player" at bounding box center [528, 314] width 1056 height 594
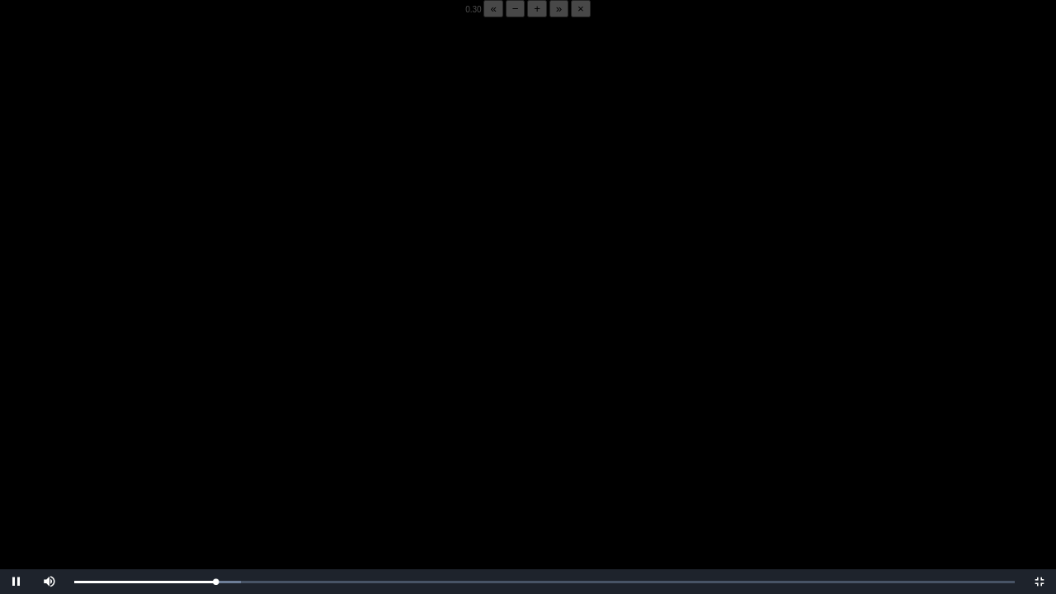
click at [186, 382] on video "Video Player" at bounding box center [528, 314] width 1056 height 594
click at [186, 379] on video "Video Player" at bounding box center [528, 314] width 1056 height 594
click at [216, 464] on div "05:52 Progress : 0%" at bounding box center [145, 582] width 142 height 4
click at [214, 464] on video "Video Player" at bounding box center [528, 314] width 1056 height 594
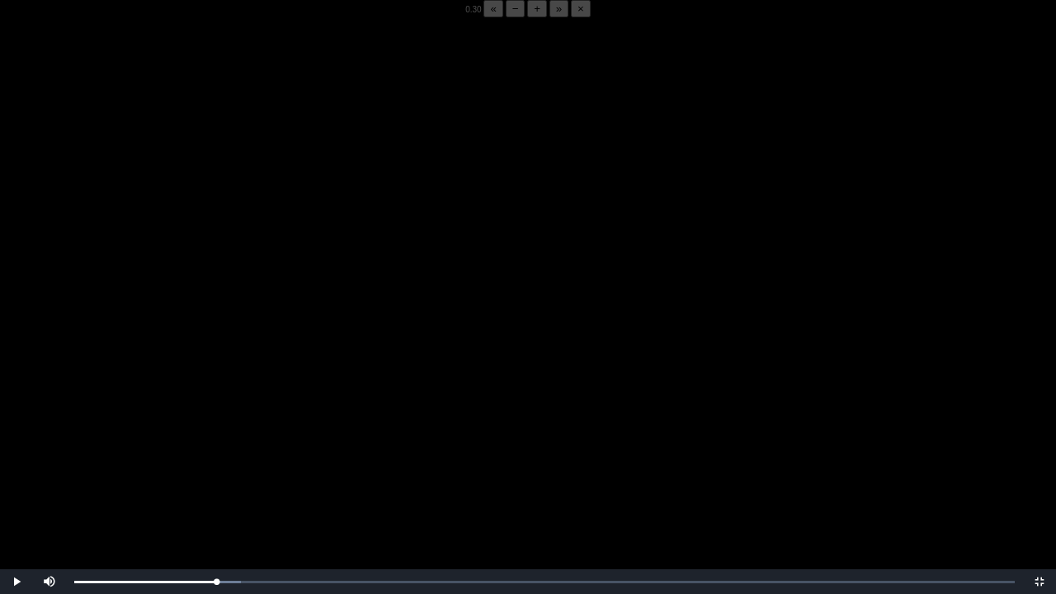
click at [205, 464] on video "Video Player" at bounding box center [528, 314] width 1056 height 594
click at [153, 454] on video "Video Player" at bounding box center [528, 314] width 1056 height 594
click at [218, 450] on video "Video Player" at bounding box center [528, 314] width 1056 height 594
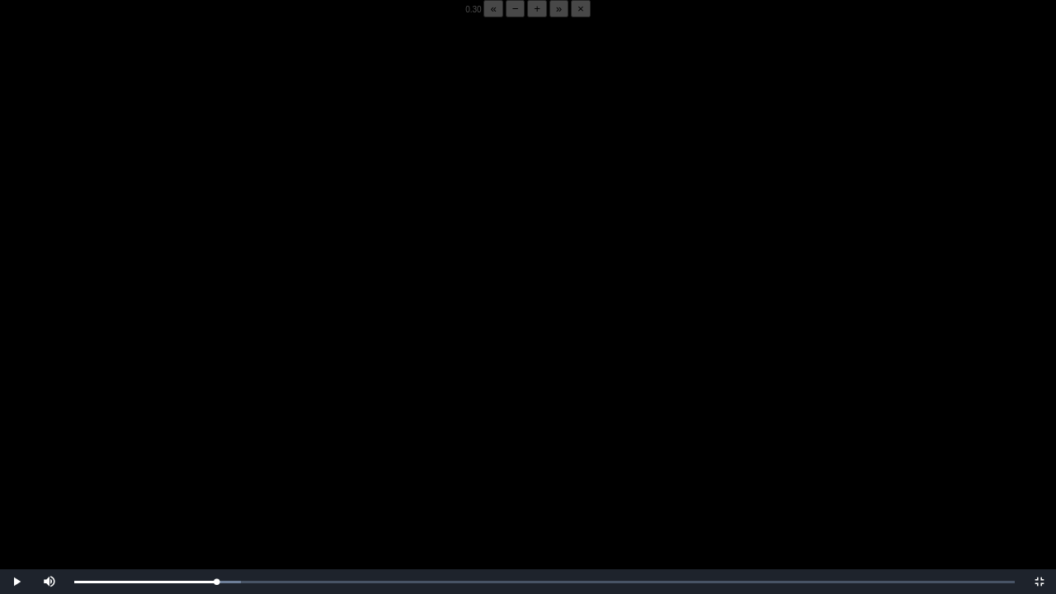
click at [224, 464] on video "Video Player" at bounding box center [528, 314] width 1056 height 594
click at [214, 464] on div "Loaded : 0% 05:46 05:46 Progress : 0%" at bounding box center [544, 581] width 957 height 25
click at [527, 17] on button "+" at bounding box center [537, 8] width 20 height 17
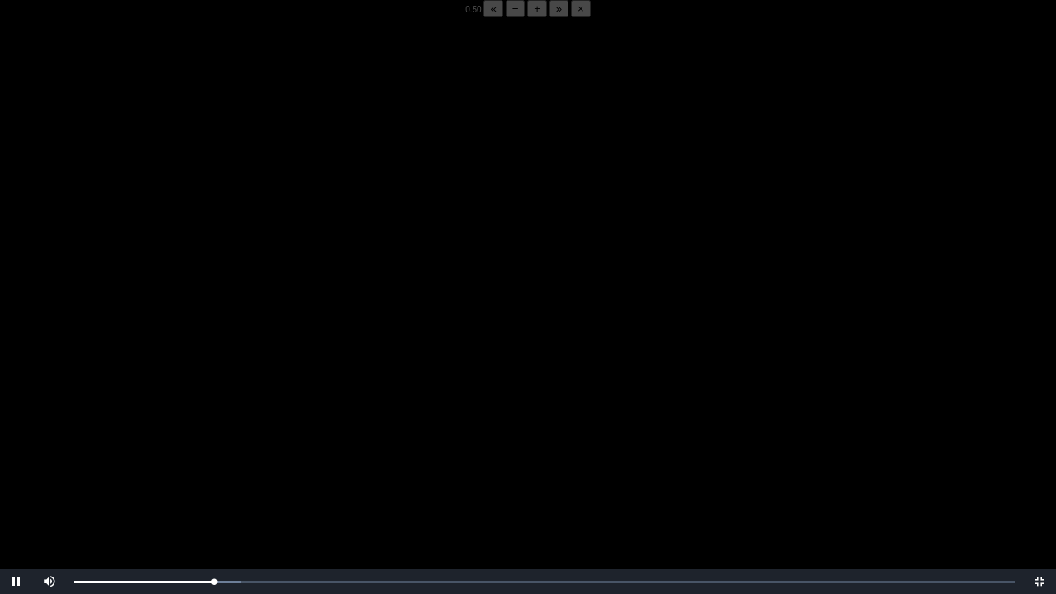
click at [527, 17] on button "+" at bounding box center [537, 8] width 20 height 17
click at [216, 464] on div "05:54 Progress : 0%" at bounding box center [145, 582] width 143 height 4
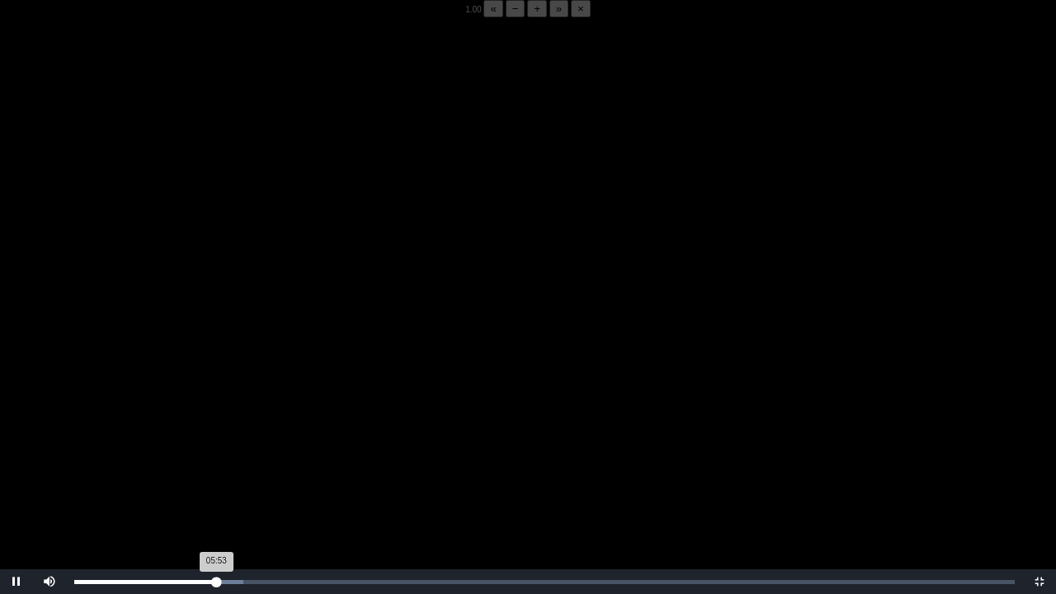
click at [216, 464] on div "05:53 Progress : 0%" at bounding box center [145, 582] width 142 height 4
click at [212, 464] on div "05:42 Progress : 0%" at bounding box center [143, 582] width 138 height 4
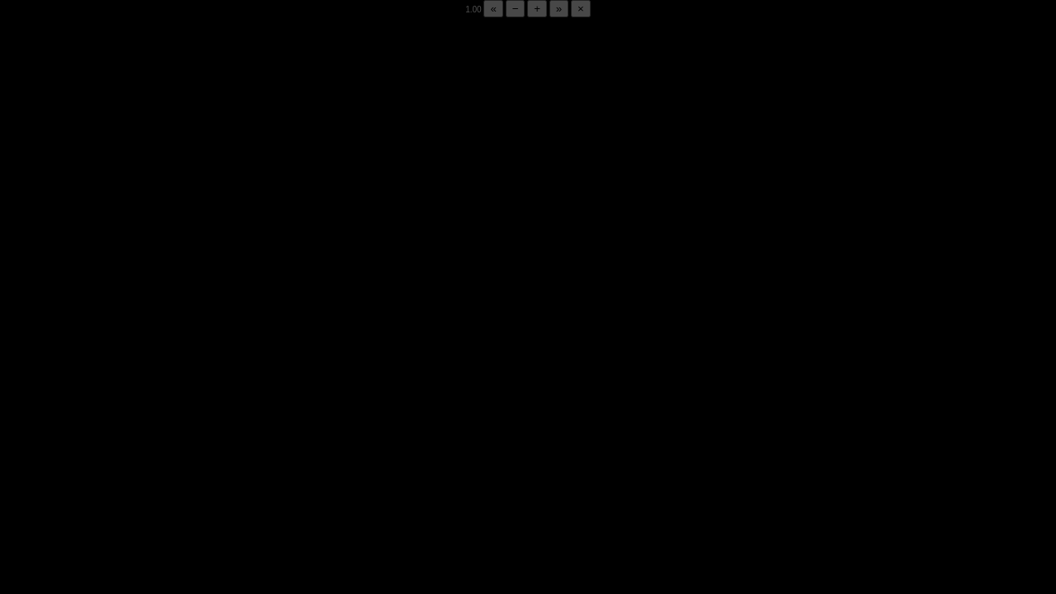
click at [214, 464] on div "05:50 Progress : 0%" at bounding box center [144, 582] width 141 height 4
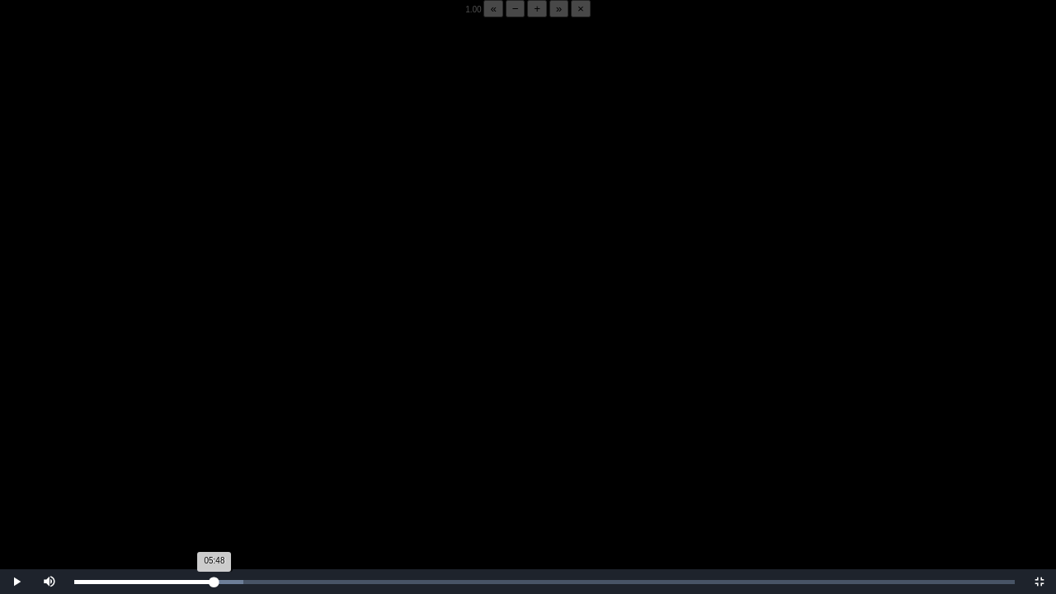
click at [214, 464] on div "05:48 Progress : 0%" at bounding box center [144, 582] width 140 height 4
click at [214, 464] on div "05:50 Progress : 0%" at bounding box center [144, 582] width 141 height 4
click at [214, 464] on div "05:50 Progress : 0%" at bounding box center [144, 582] width 140 height 4
click at [214, 464] on div "05:50 Progress : 0%" at bounding box center [144, 582] width 141 height 4
click at [214, 464] on div "05:48 Progress : 0%" at bounding box center [144, 582] width 140 height 4
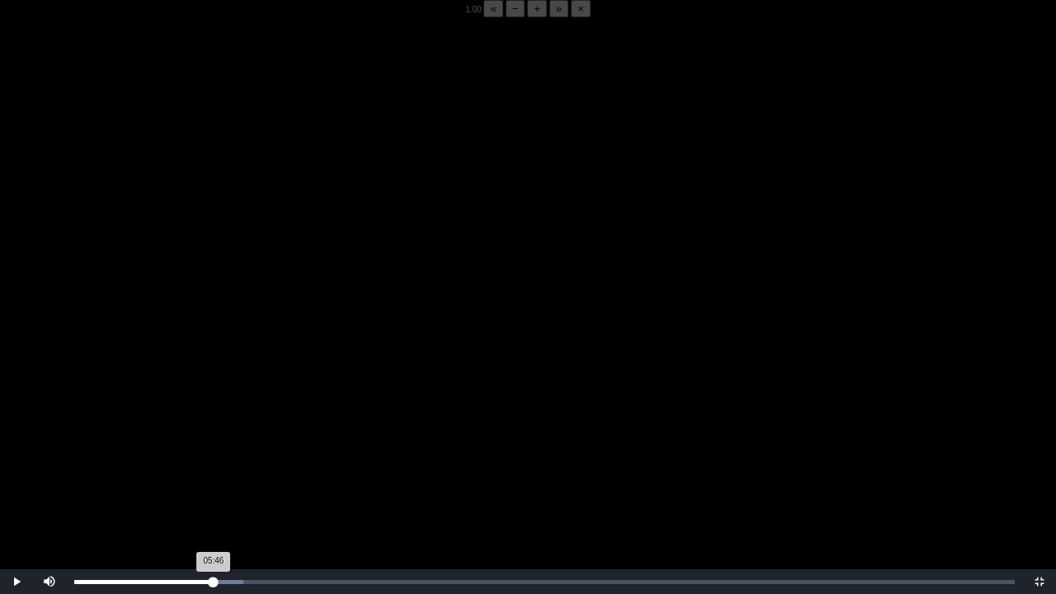
click at [214, 464] on div "05:46 Progress : 0%" at bounding box center [143, 582] width 139 height 4
click at [213, 464] on div "05:50 Progress : 0%" at bounding box center [144, 582] width 141 height 4
click at [213, 464] on div "05:44 Progress : 0%" at bounding box center [143, 582] width 139 height 4
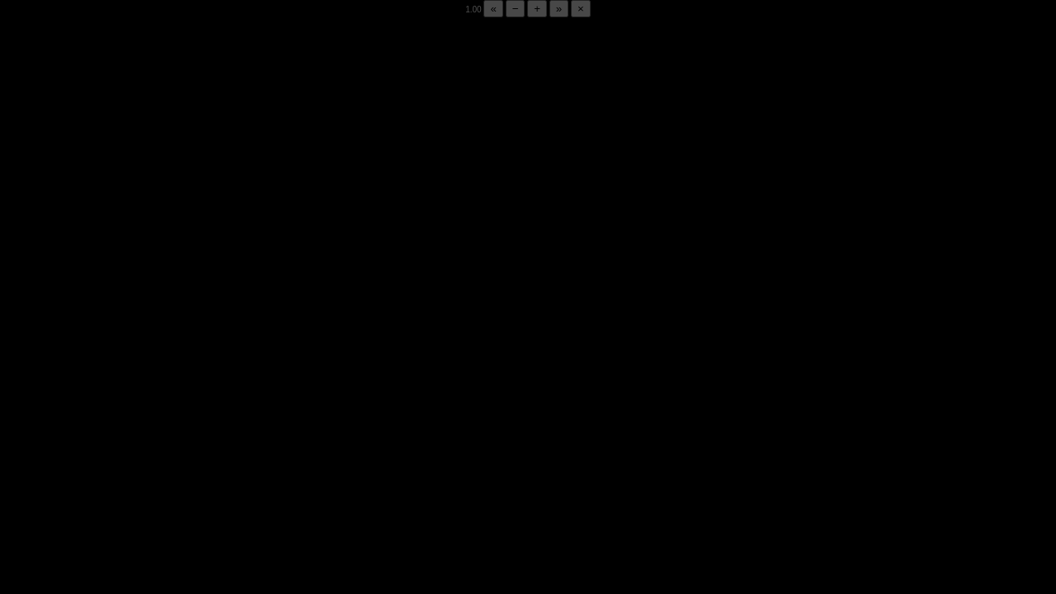
click at [213, 464] on div "05:48 Progress : 0%" at bounding box center [144, 582] width 140 height 4
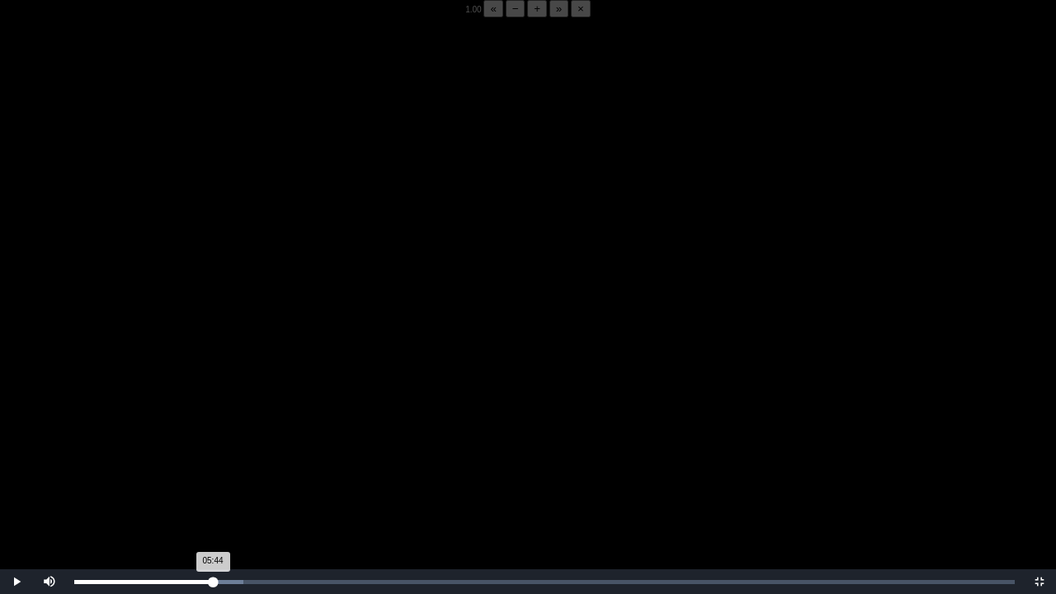
click at [213, 464] on div "05:44 Progress : 0%" at bounding box center [143, 582] width 139 height 4
click at [213, 464] on div "05:50 Progress : 0%" at bounding box center [144, 582] width 141 height 4
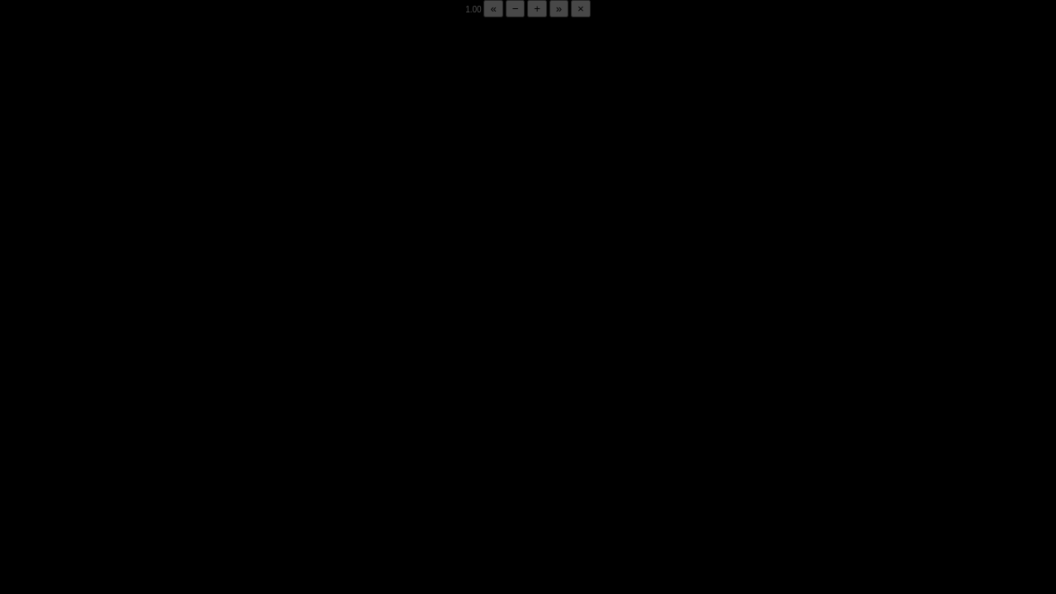
click at [213, 464] on div "05:50 Progress : 0%" at bounding box center [144, 582] width 141 height 4
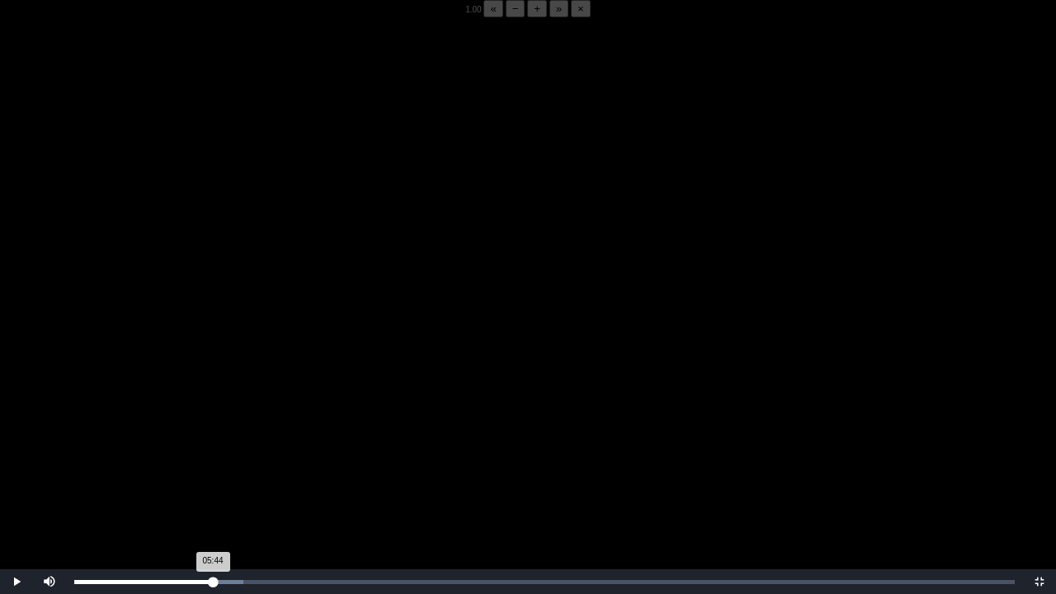
click at [213, 464] on div "05:44 Progress : 0%" at bounding box center [143, 582] width 139 height 4
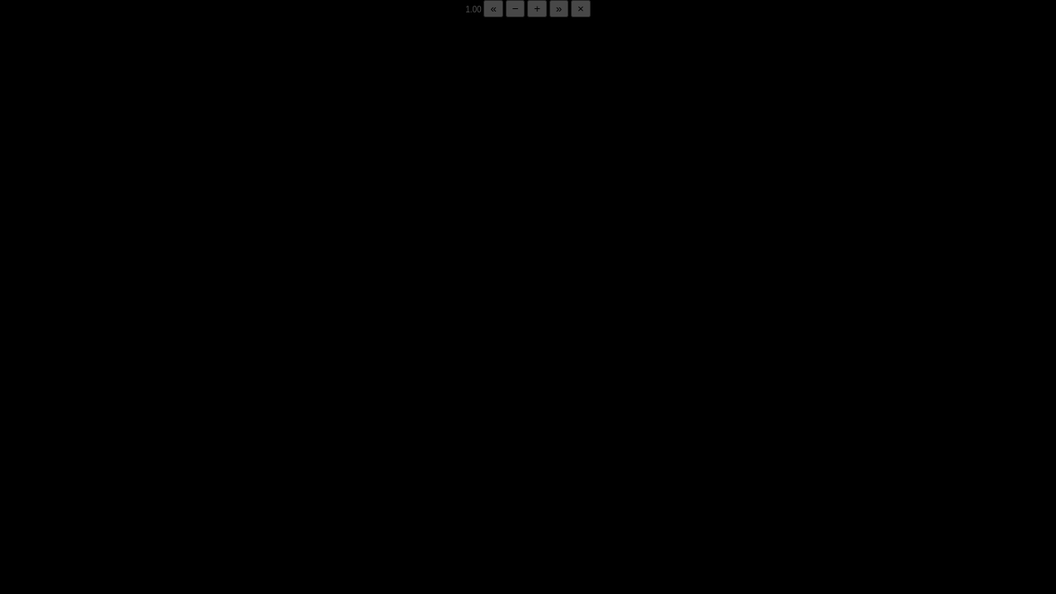
click at [213, 464] on div "05:52 Progress : 0%" at bounding box center [145, 582] width 142 height 4
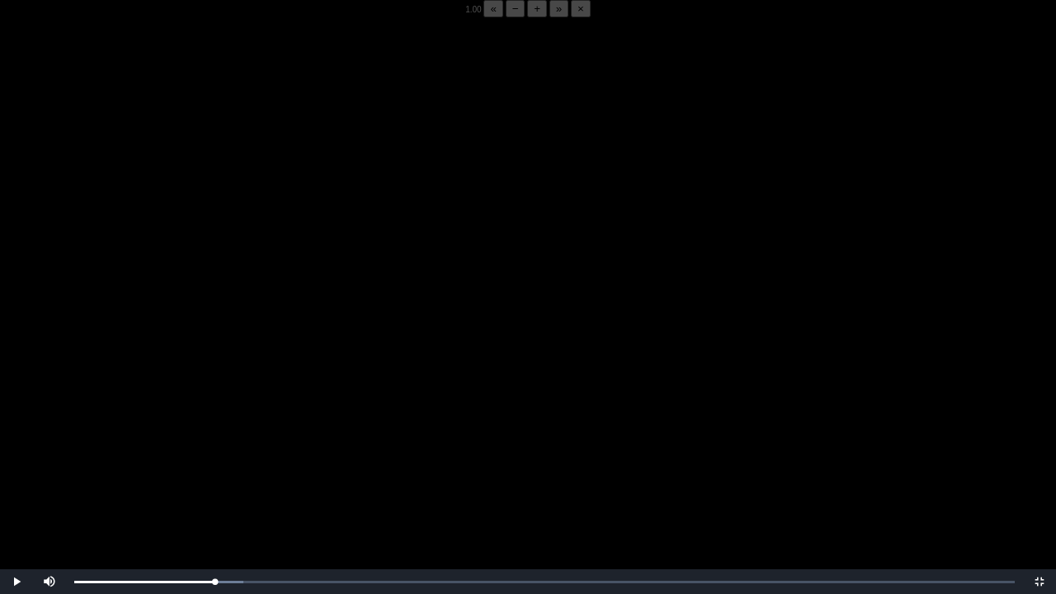
click at [259, 421] on video "Video Player" at bounding box center [528, 314] width 1056 height 594
click at [315, 437] on video "Video Player" at bounding box center [528, 314] width 1056 height 594
click at [442, 359] on video "Video Player" at bounding box center [528, 314] width 1056 height 594
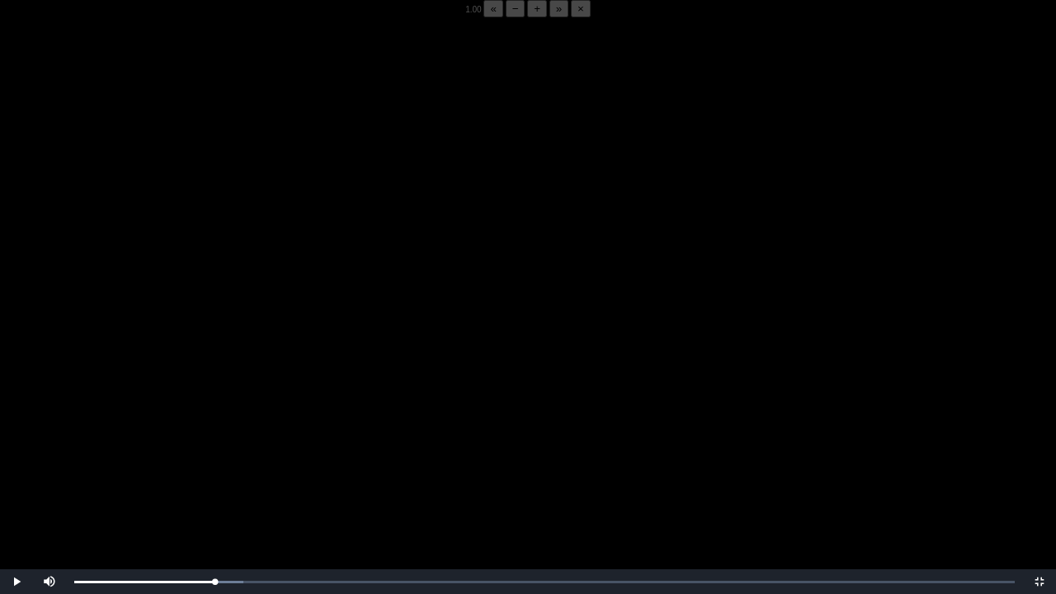
click at [477, 339] on video "Video Player" at bounding box center [528, 314] width 1056 height 594
click at [493, 333] on video "Video Player" at bounding box center [528, 314] width 1056 height 594
click at [215, 464] on div "05:53 Progress : 0%" at bounding box center [145, 582] width 143 height 4
click at [216, 464] on div "05:52 Progress : 0%" at bounding box center [145, 582] width 142 height 4
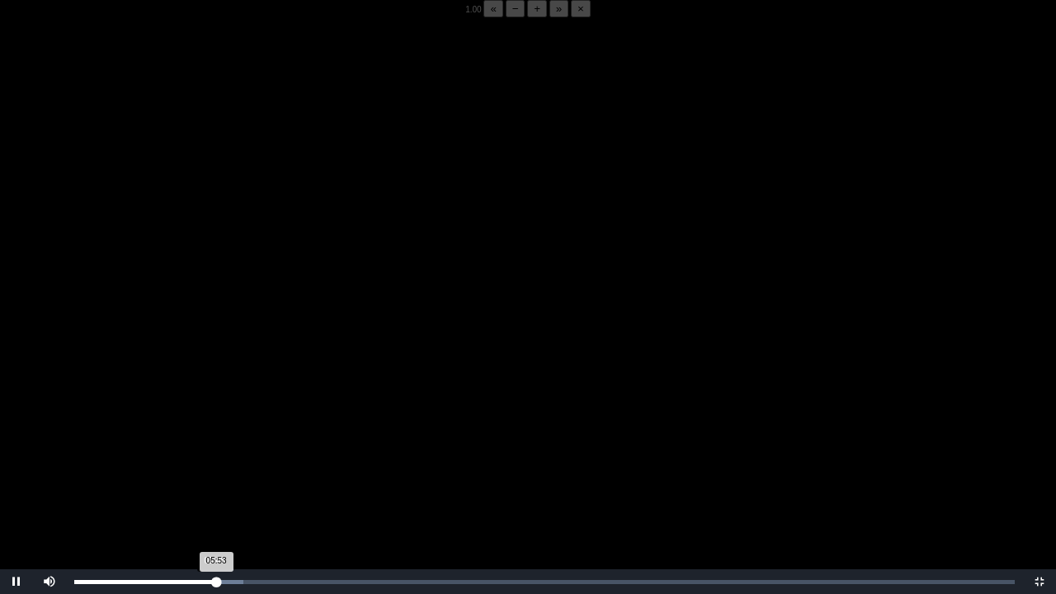
click at [212, 464] on div "05:53 Progress : 0%" at bounding box center [145, 582] width 142 height 4
click at [662, 464] on video "Video Player" at bounding box center [528, 314] width 1056 height 594
click at [187, 454] on video "Video Player" at bounding box center [528, 314] width 1056 height 594
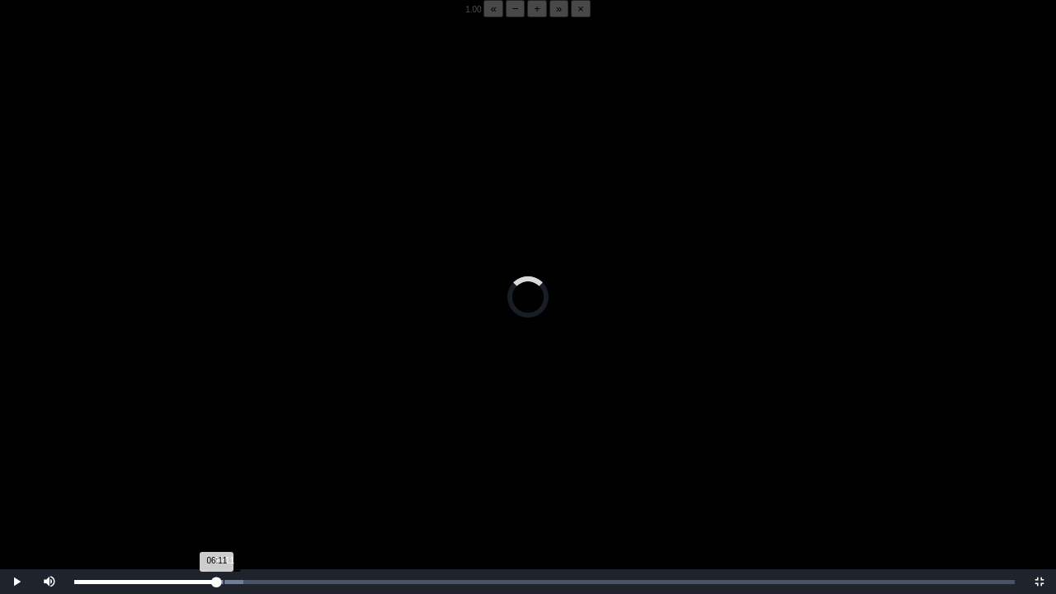
click at [224, 464] on div "Loaded : 0% 06:11 06:11 Progress : 0%" at bounding box center [544, 581] width 957 height 25
click at [224, 464] on div "06:11 Progress : 0%" at bounding box center [148, 582] width 149 height 4
click at [243, 464] on div "06:58 Progress : 0%" at bounding box center [158, 582] width 168 height 4
click at [236, 464] on div "Loaded : 0% 06:44 07:00 Progress : 0%" at bounding box center [544, 581] width 957 height 25
click at [234, 464] on div "06:44 Progress : 0%" at bounding box center [155, 582] width 162 height 4
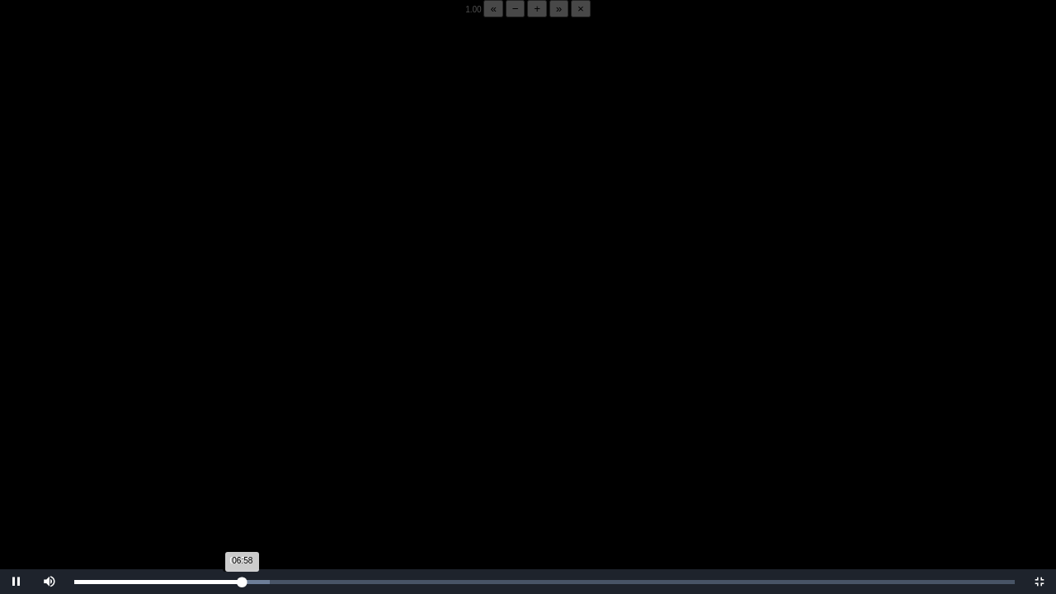
click at [239, 464] on div "06:58 Progress : 0%" at bounding box center [158, 582] width 168 height 4
click at [428, 400] on video "Video Player" at bounding box center [528, 314] width 1056 height 594
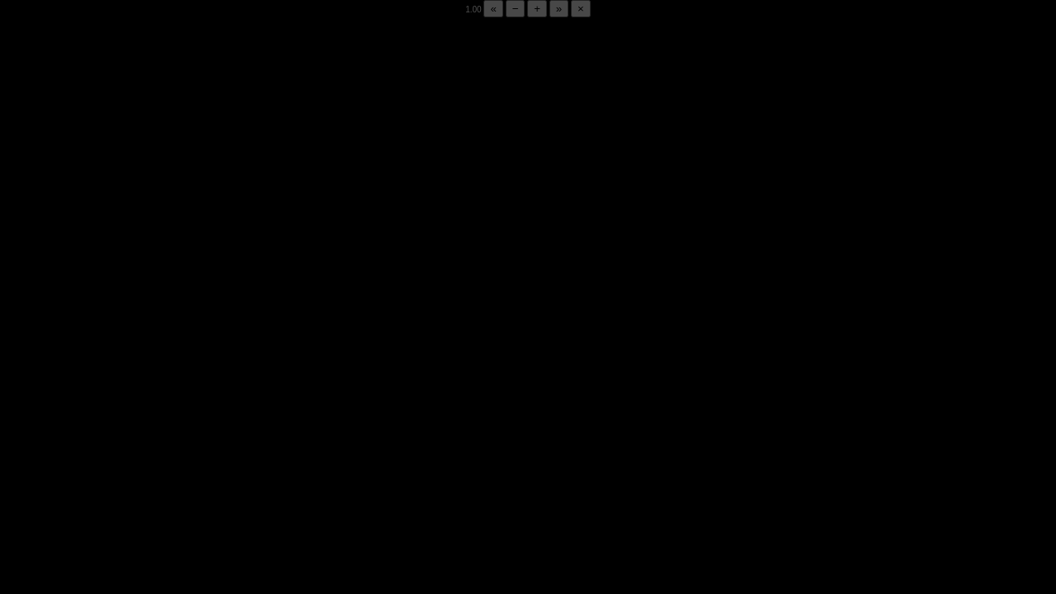
click at [428, 400] on video "Video Player" at bounding box center [528, 314] width 1056 height 594
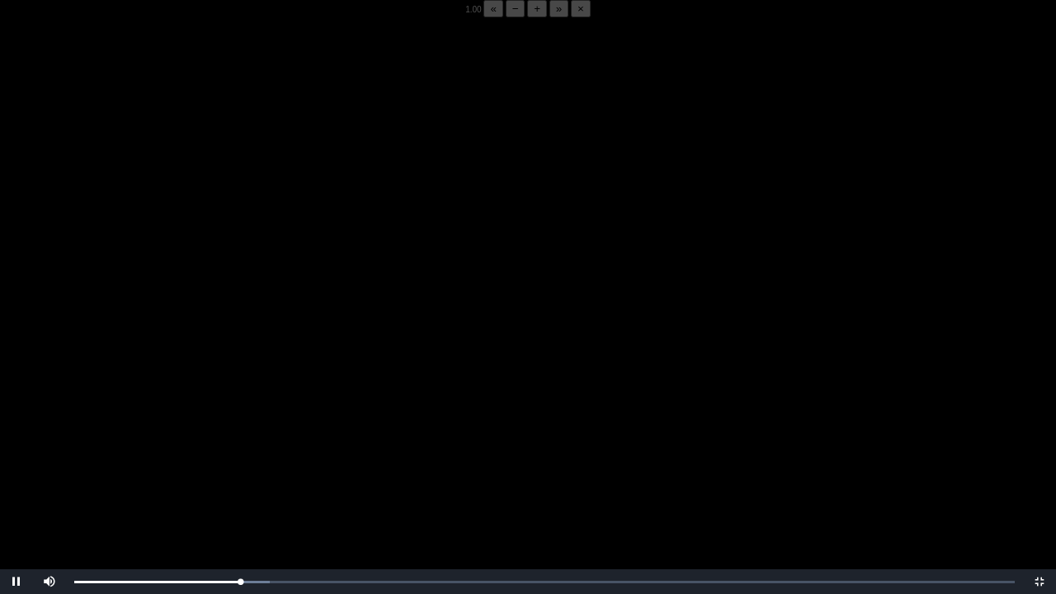
click at [428, 400] on video "Video Player" at bounding box center [528, 314] width 1056 height 594
click at [428, 398] on video "Video Player" at bounding box center [528, 314] width 1056 height 594
click at [442, 345] on video "Video Player" at bounding box center [528, 314] width 1056 height 594
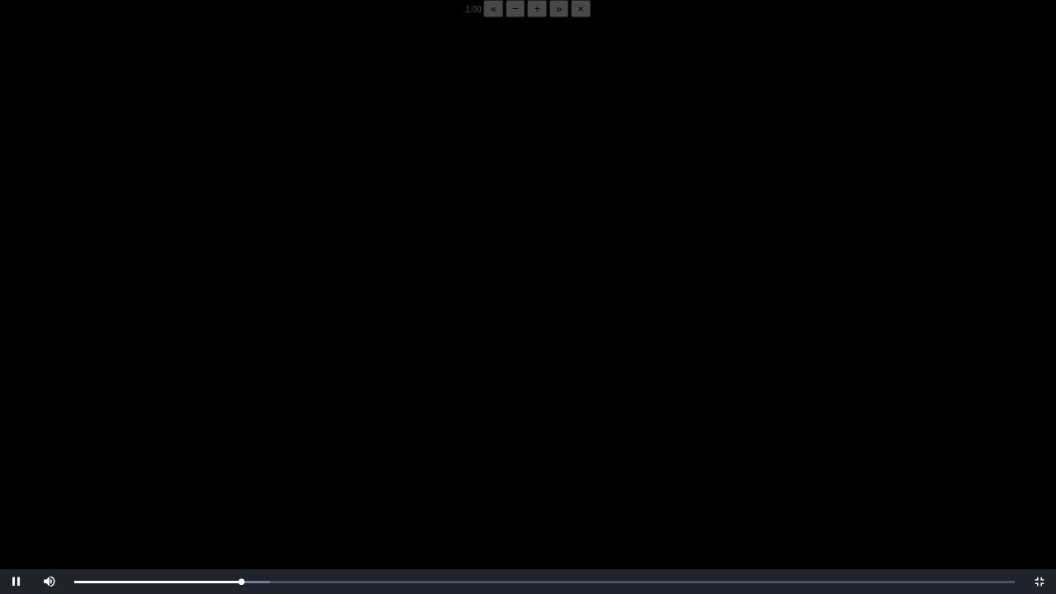
click at [442, 345] on video "Video Player" at bounding box center [528, 314] width 1056 height 594
click at [322, 320] on video "Video Player" at bounding box center [528, 314] width 1056 height 594
click at [427, 304] on video "Video Player" at bounding box center [528, 314] width 1056 height 594
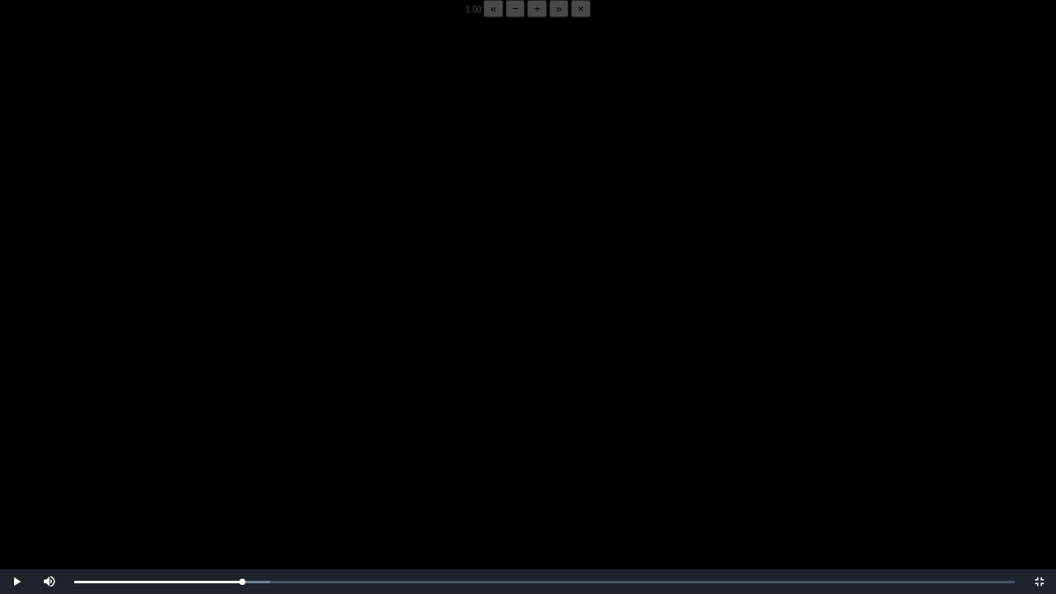
click at [427, 304] on video "Video Player" at bounding box center [528, 314] width 1056 height 594
click at [236, 464] on div "06:41" at bounding box center [236, 582] width 1 height 4
click at [219, 464] on div "06:00" at bounding box center [219, 582] width 1 height 4
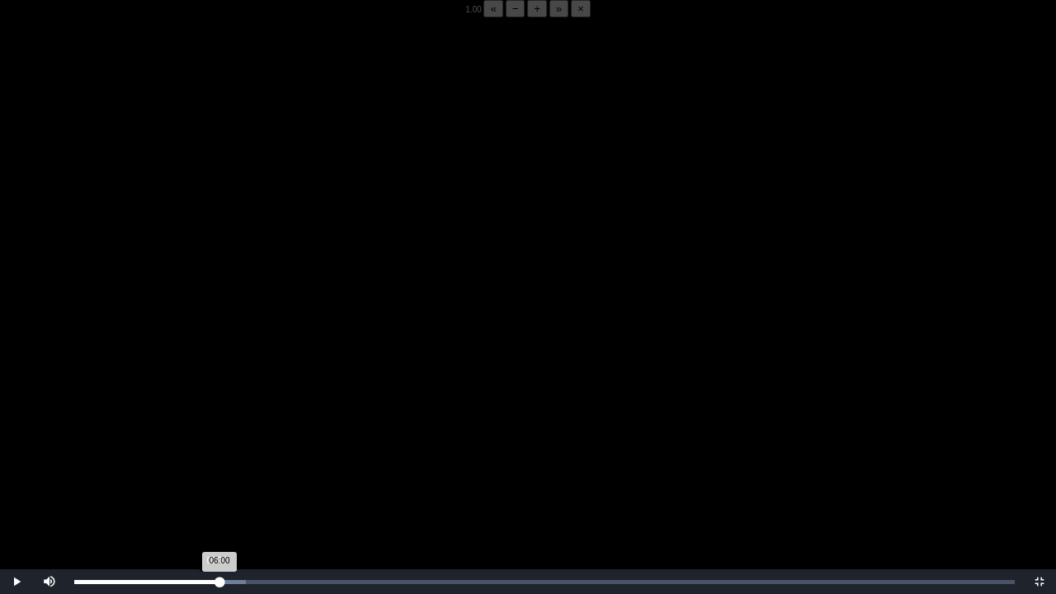
click at [215, 464] on div "06:00 Progress : 0%" at bounding box center [146, 582] width 145 height 4
click at [232, 464] on video "Video Player" at bounding box center [528, 314] width 1056 height 594
click at [207, 464] on video "Video Player" at bounding box center [528, 314] width 1056 height 594
click at [155, 435] on video "Video Player" at bounding box center [528, 314] width 1056 height 594
click at [250, 464] on video "Video Player" at bounding box center [528, 314] width 1056 height 594
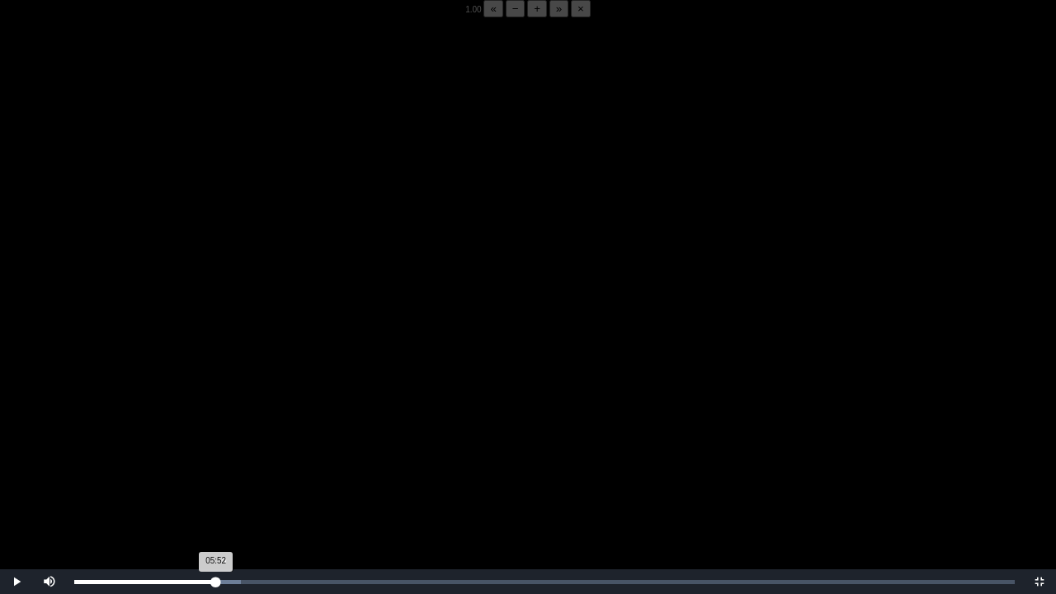
click at [214, 464] on div "05:52 Progress : 0%" at bounding box center [145, 582] width 142 height 4
click at [254, 459] on video "Video Player" at bounding box center [528, 314] width 1056 height 594
click at [252, 462] on video "Video Player" at bounding box center [528, 314] width 1056 height 594
drag, startPoint x: 356, startPoint y: 426, endPoint x: 207, endPoint y: 472, distance: 156.3
click at [207, 464] on video "Video Player" at bounding box center [528, 314] width 1056 height 594
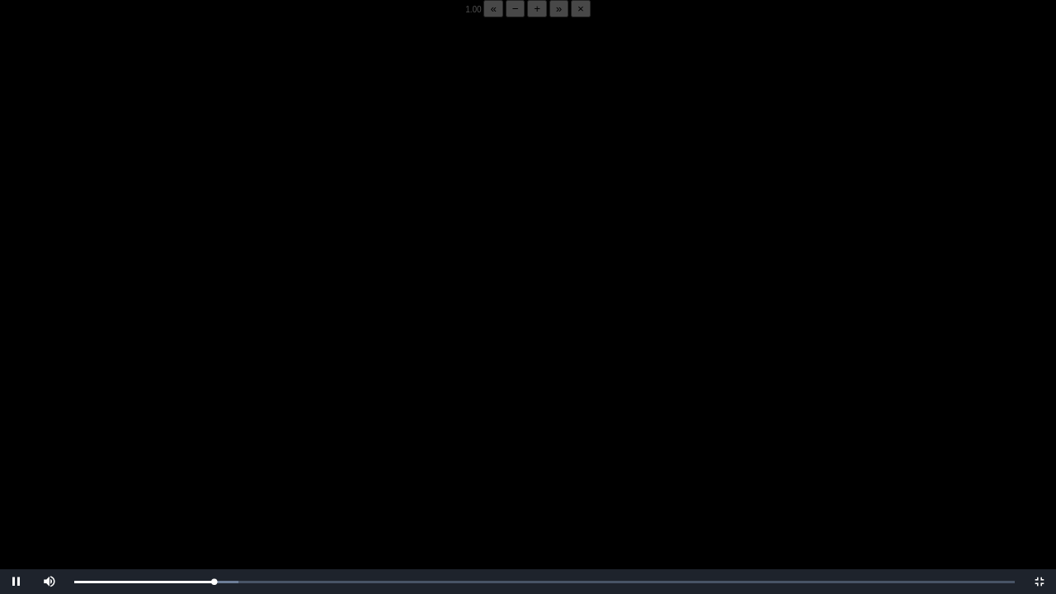
click at [235, 464] on video "Video Player" at bounding box center [528, 314] width 1056 height 594
click at [342, 464] on video "Video Player" at bounding box center [528, 314] width 1056 height 594
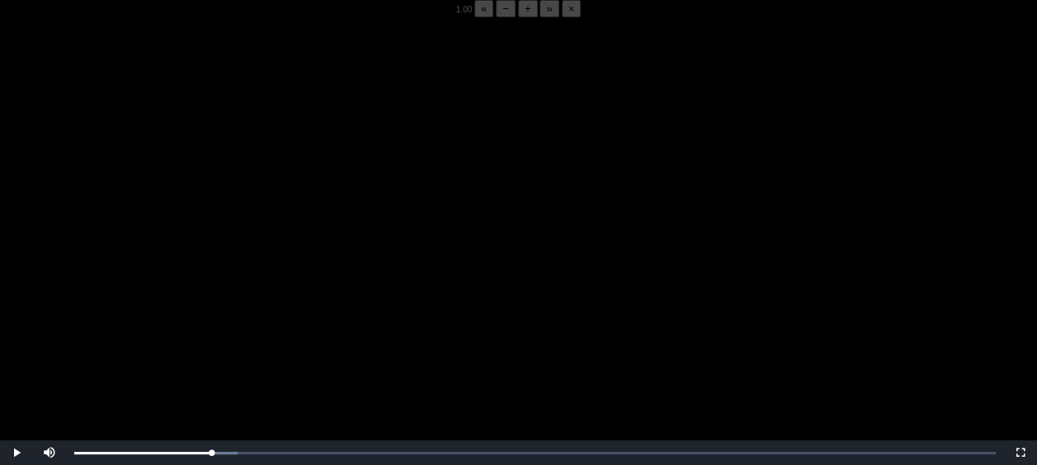
scroll to position [178, 0]
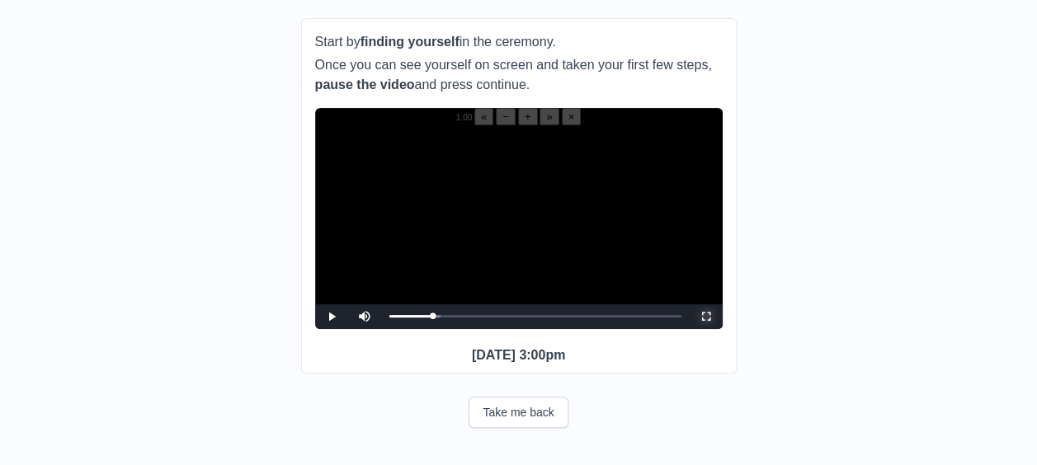
click at [706, 317] on span "Video Player" at bounding box center [706, 317] width 0 height 0
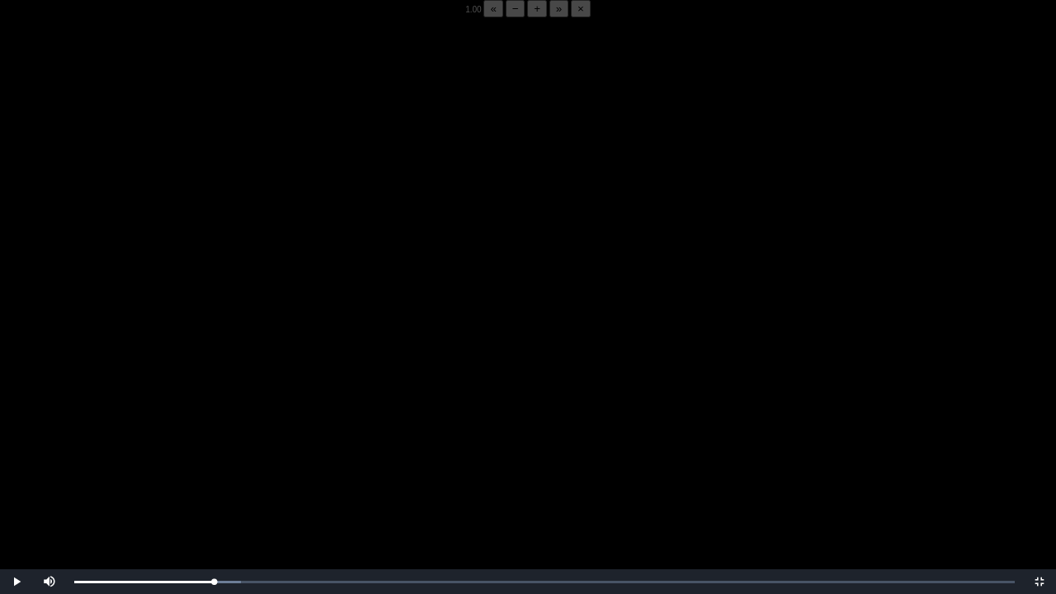
click at [285, 389] on video "Video Player" at bounding box center [528, 314] width 1056 height 594
click at [318, 378] on video "Video Player" at bounding box center [528, 314] width 1056 height 594
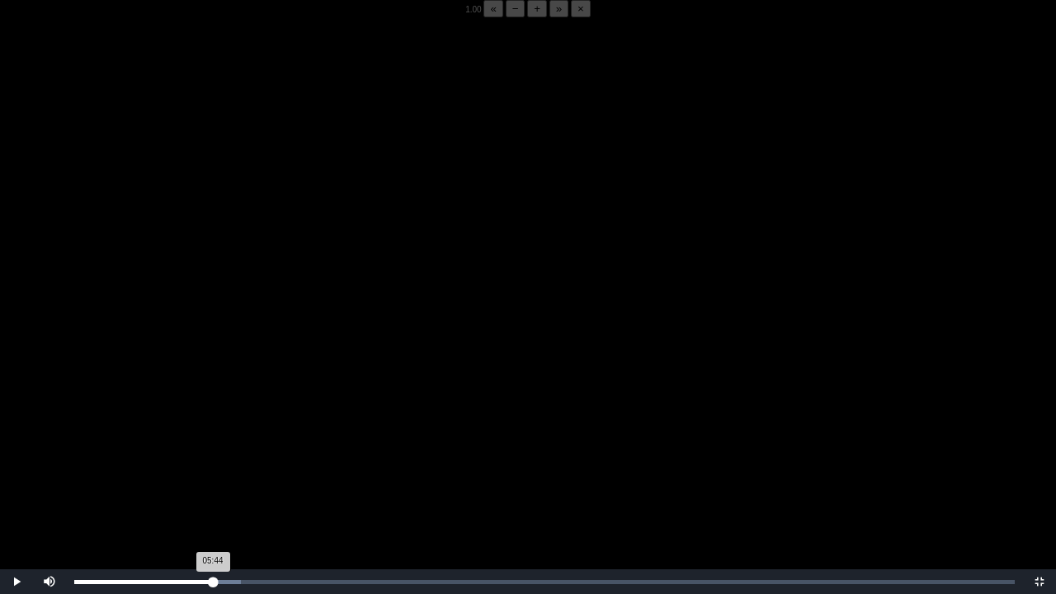
click at [213, 464] on div "05:44 Progress : 0%" at bounding box center [143, 582] width 139 height 4
click at [214, 464] on div "05:53 Progress : 0%" at bounding box center [145, 582] width 142 height 4
click at [252, 464] on video "Video Player" at bounding box center [528, 314] width 1056 height 594
click at [365, 392] on video "Video Player" at bounding box center [528, 314] width 1056 height 594
click at [214, 464] on div "05:51 Progress : 0%" at bounding box center [144, 582] width 141 height 4
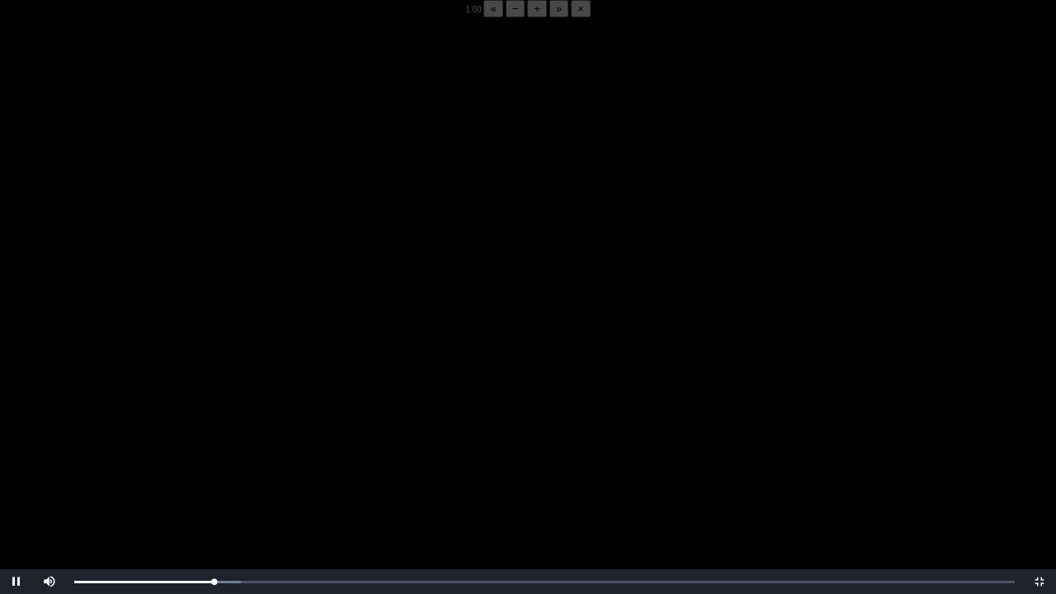
click at [274, 436] on video "Video Player" at bounding box center [528, 314] width 1056 height 594
click at [249, 398] on video "Video Player" at bounding box center [528, 314] width 1056 height 594
click at [212, 464] on div "05:42 Progress : 0%" at bounding box center [144, 582] width 140 height 4
click at [259, 432] on video "Video Player" at bounding box center [528, 314] width 1056 height 594
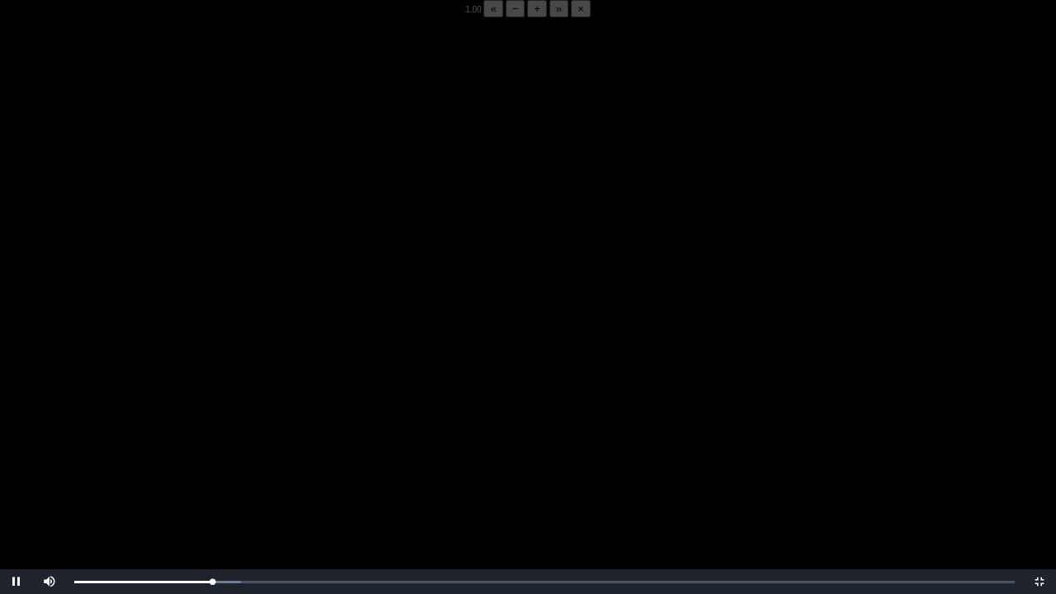
click at [259, 432] on video "Video Player" at bounding box center [528, 314] width 1056 height 594
click at [259, 431] on video "Video Player" at bounding box center [528, 314] width 1056 height 594
click at [337, 346] on video "Video Player" at bounding box center [528, 314] width 1056 height 594
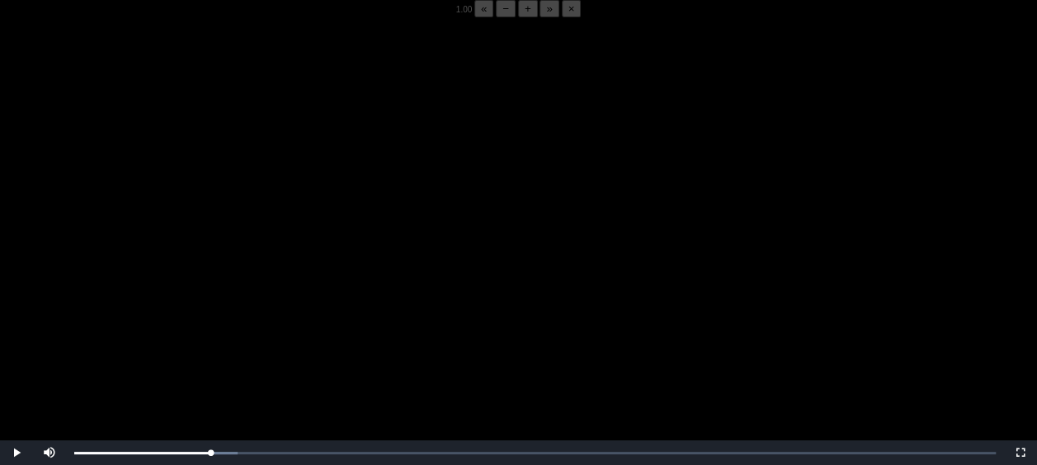
scroll to position [218, 0]
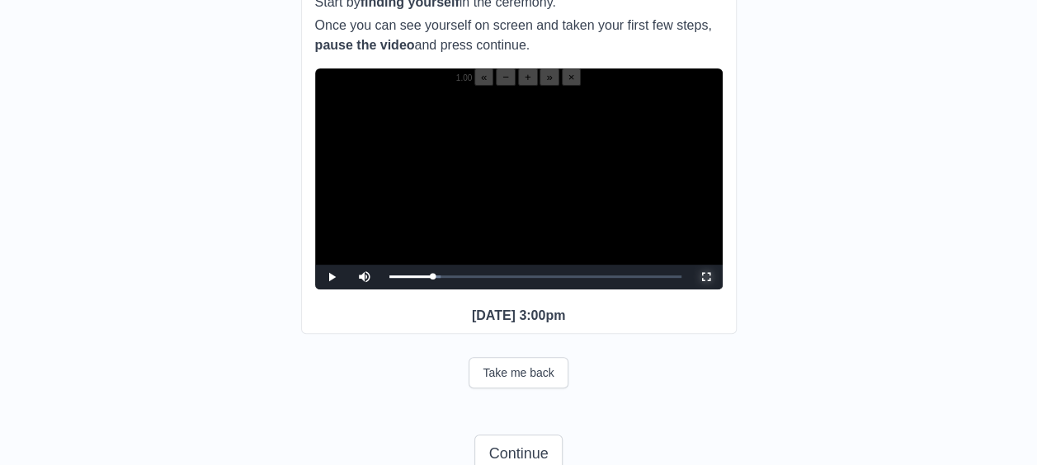
click at [706, 277] on span "Video Player" at bounding box center [706, 277] width 0 height 0
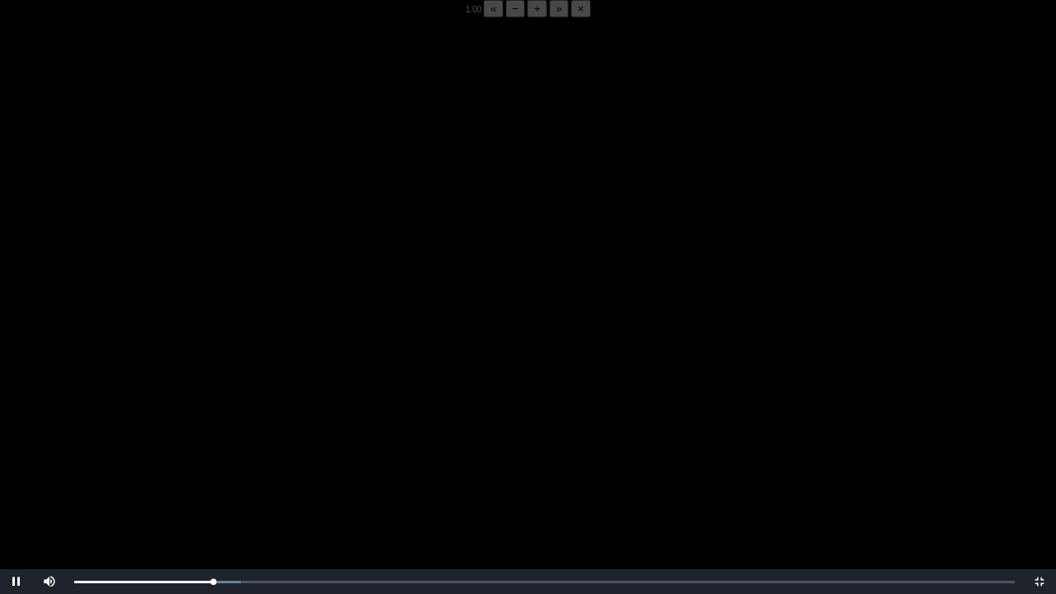
click at [490, 337] on video "Video Player" at bounding box center [528, 314] width 1056 height 594
click at [337, 429] on video "Video Player" at bounding box center [528, 314] width 1056 height 594
click at [393, 381] on video "Video Player" at bounding box center [528, 314] width 1056 height 594
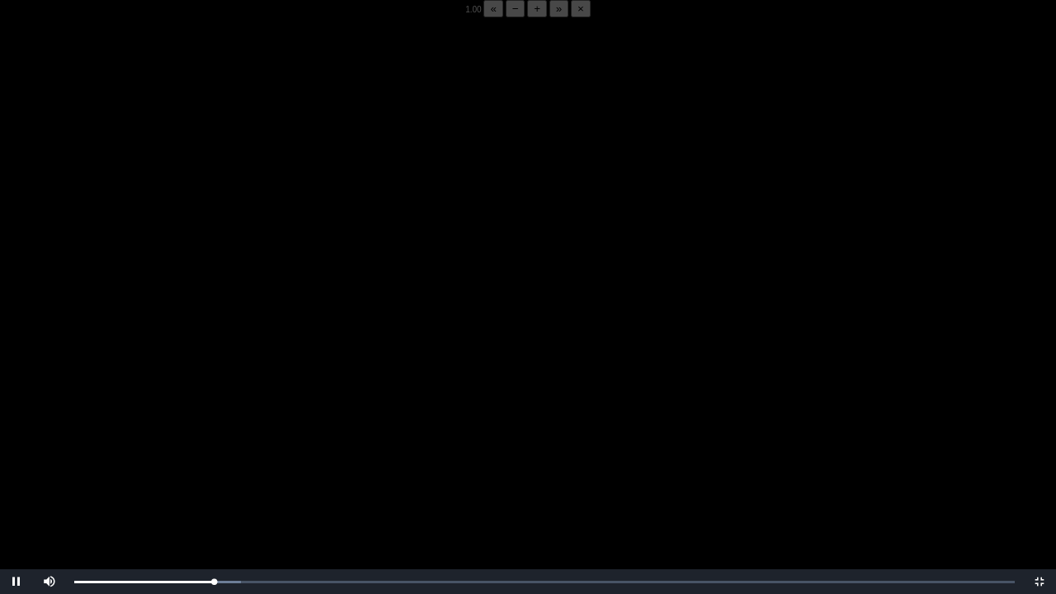
click at [393, 381] on video "Video Player" at bounding box center [528, 314] width 1056 height 594
click at [310, 390] on video "Video Player" at bounding box center [528, 314] width 1056 height 594
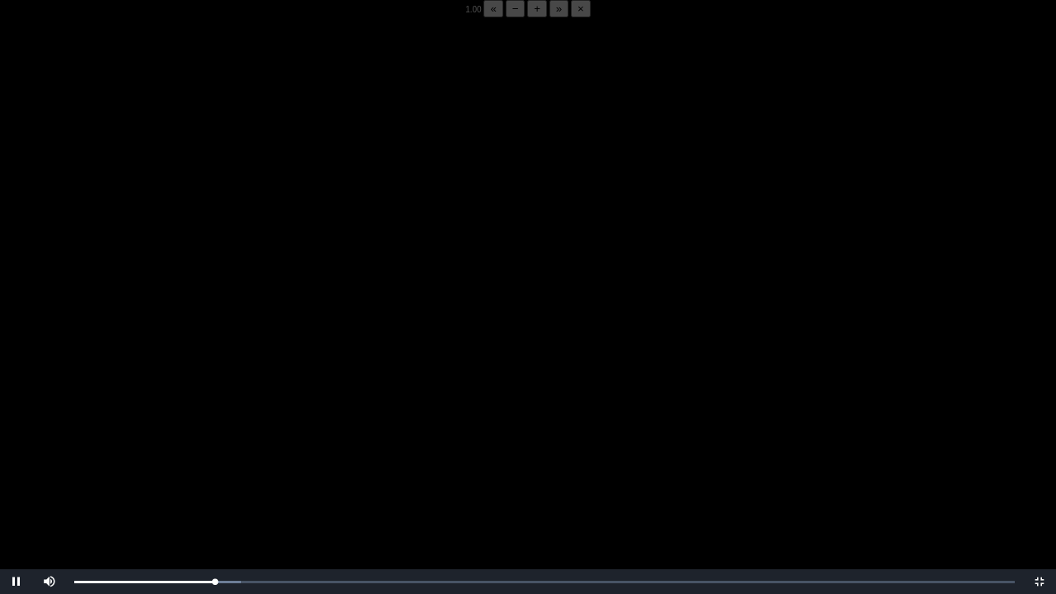
click at [310, 390] on video "Video Player" at bounding box center [528, 314] width 1056 height 594
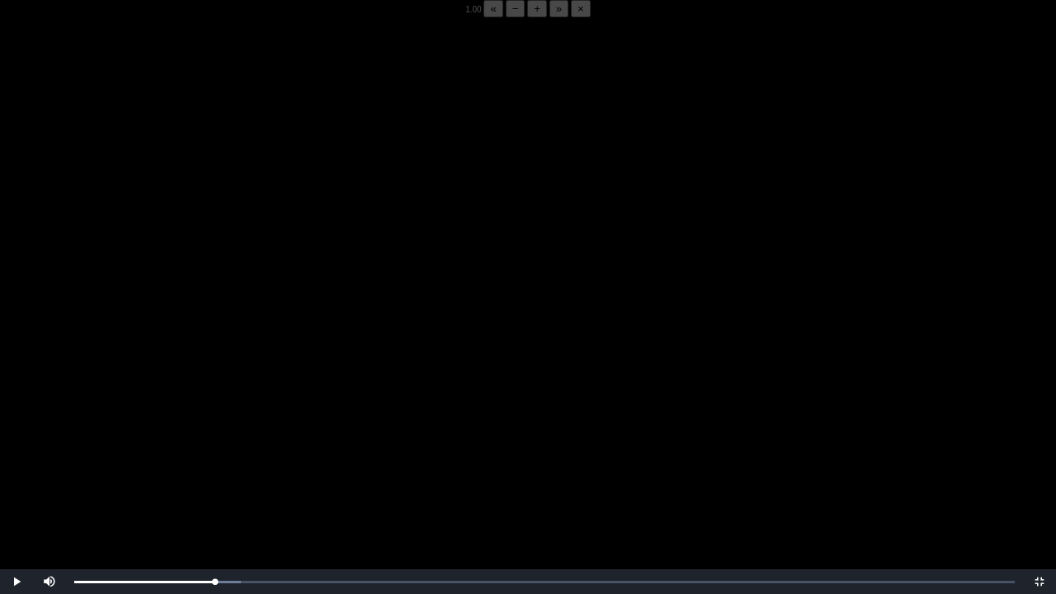
click at [310, 390] on video "Video Player" at bounding box center [528, 314] width 1056 height 594
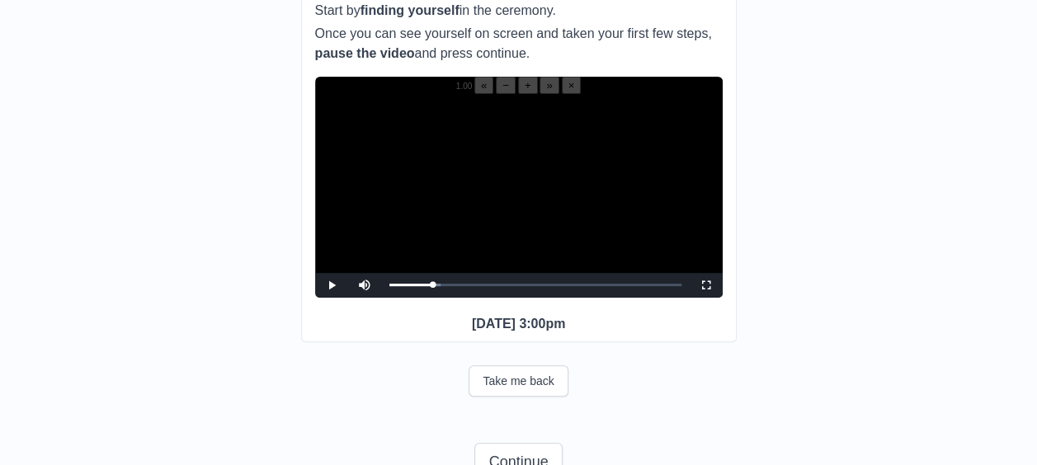
scroll to position [274, 0]
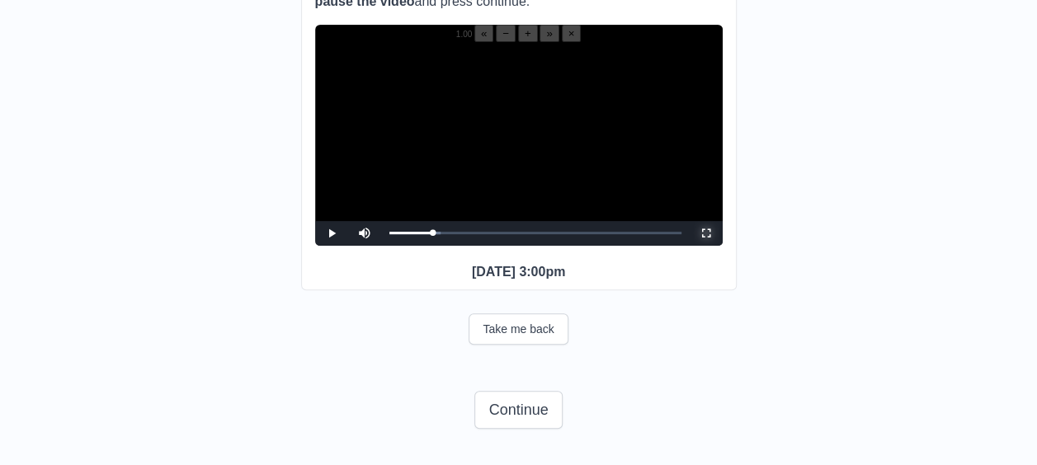
click at [706, 233] on span "Video Player" at bounding box center [706, 233] width 0 height 0
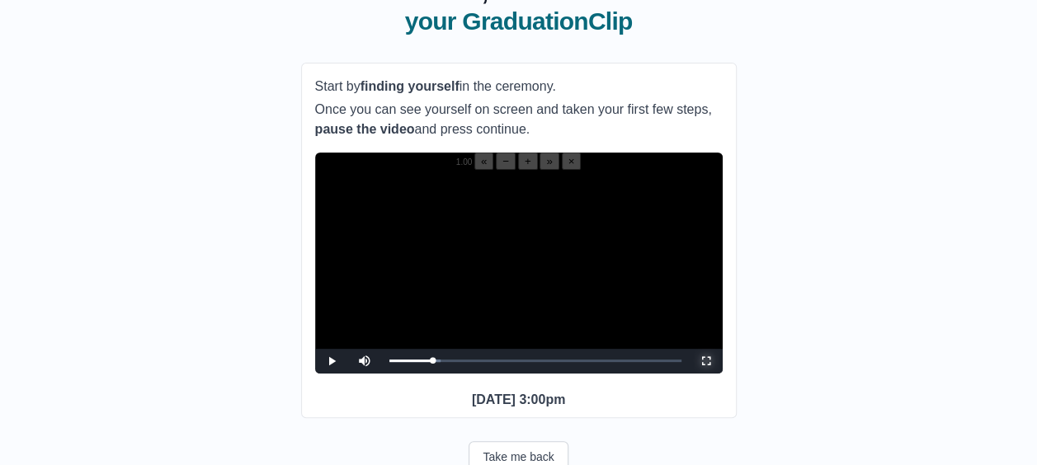
scroll to position [132, 0]
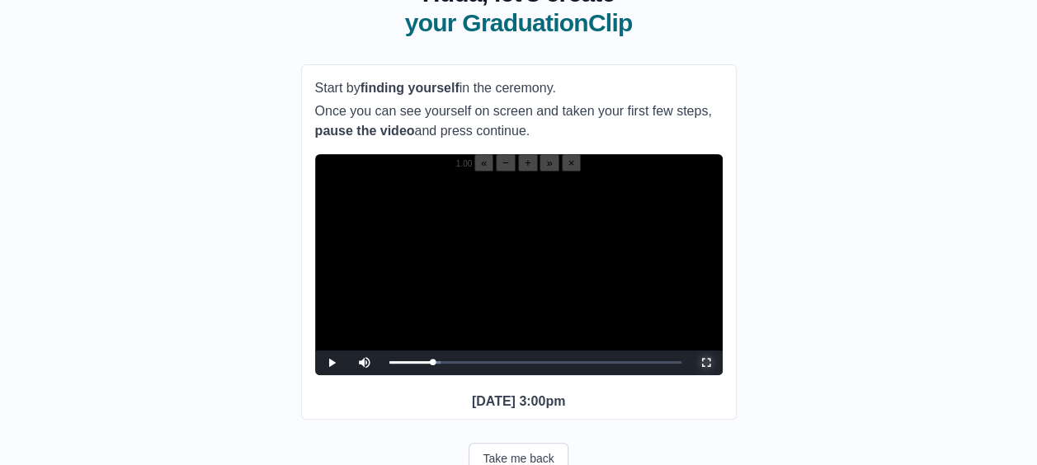
click at [706, 363] on span "Video Player" at bounding box center [706, 363] width 0 height 0
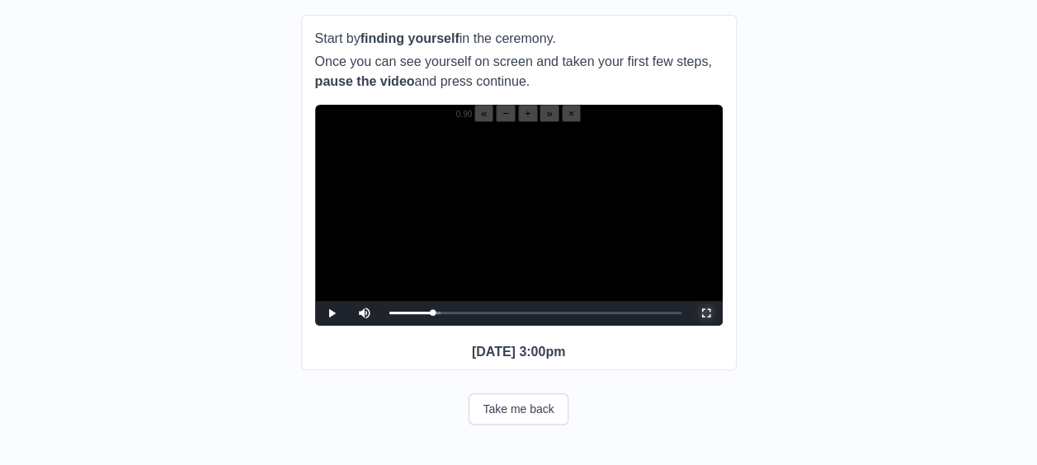
scroll to position [186, 0]
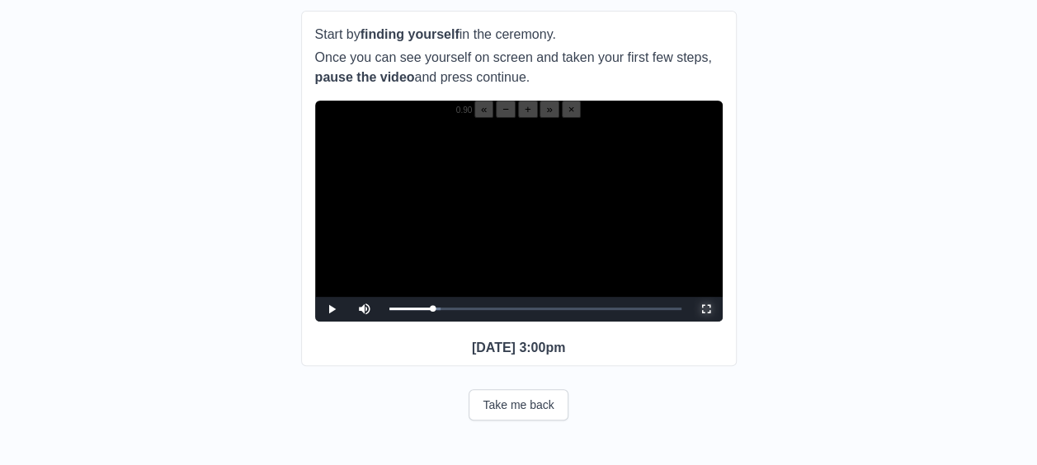
click at [706, 309] on span "Video Player" at bounding box center [706, 309] width 0 height 0
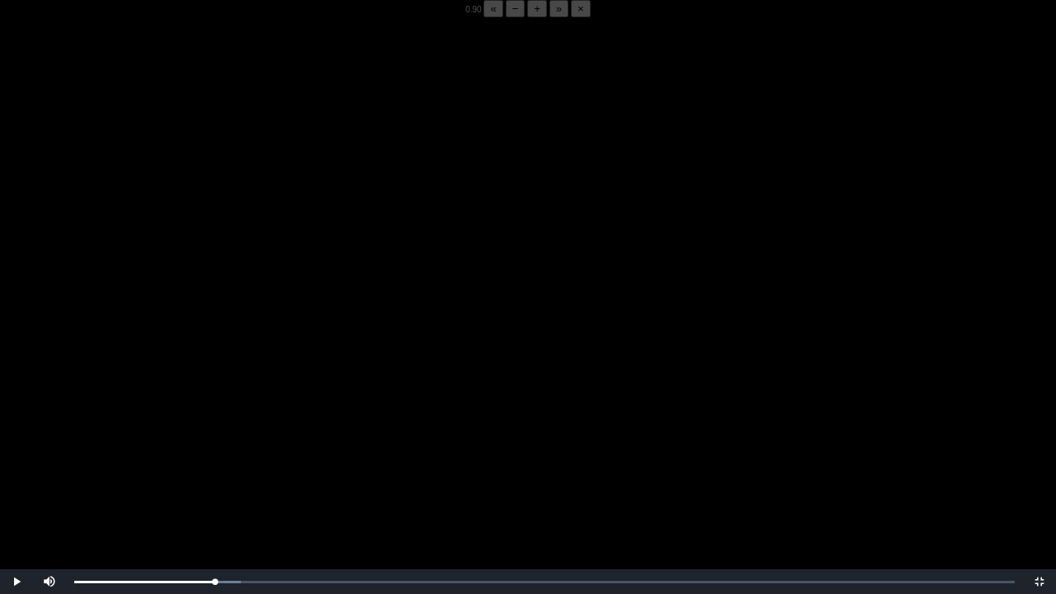
click at [233, 454] on video "Video Player" at bounding box center [528, 314] width 1056 height 594
click at [233, 452] on video "Video Player" at bounding box center [528, 314] width 1056 height 594
click at [233, 451] on video "Video Player" at bounding box center [528, 314] width 1056 height 594
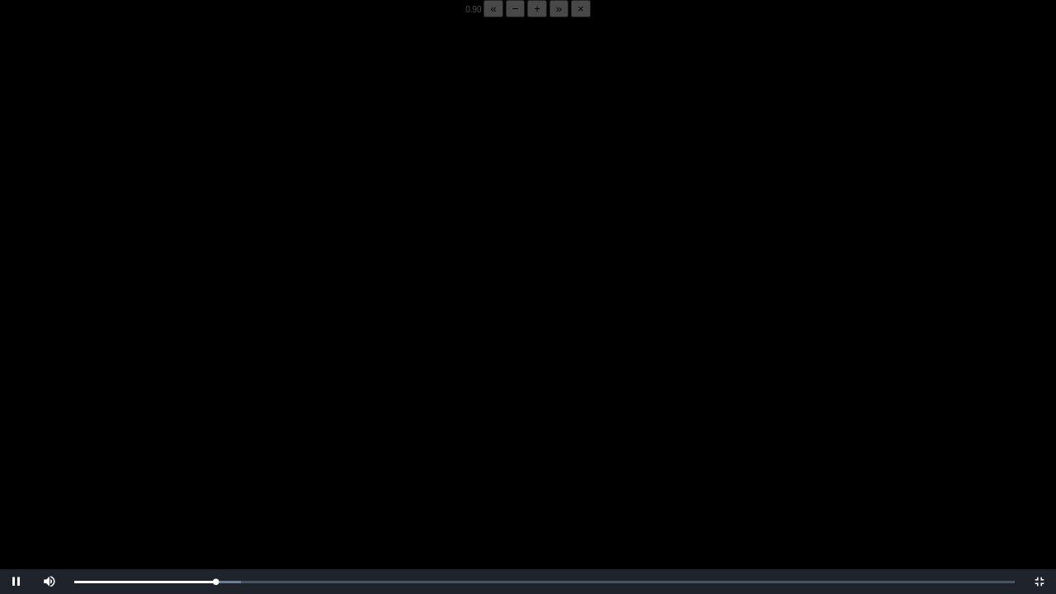
click at [233, 451] on video "Video Player" at bounding box center [528, 314] width 1056 height 594
click at [320, 437] on video "Video Player" at bounding box center [528, 314] width 1056 height 594
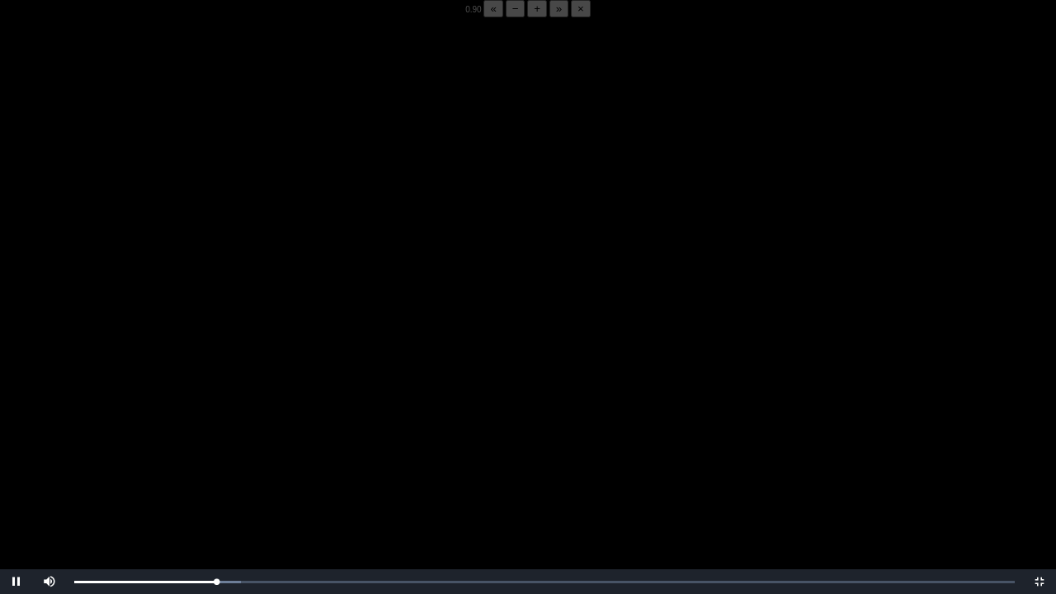
click at [320, 437] on video "Video Player" at bounding box center [528, 314] width 1056 height 594
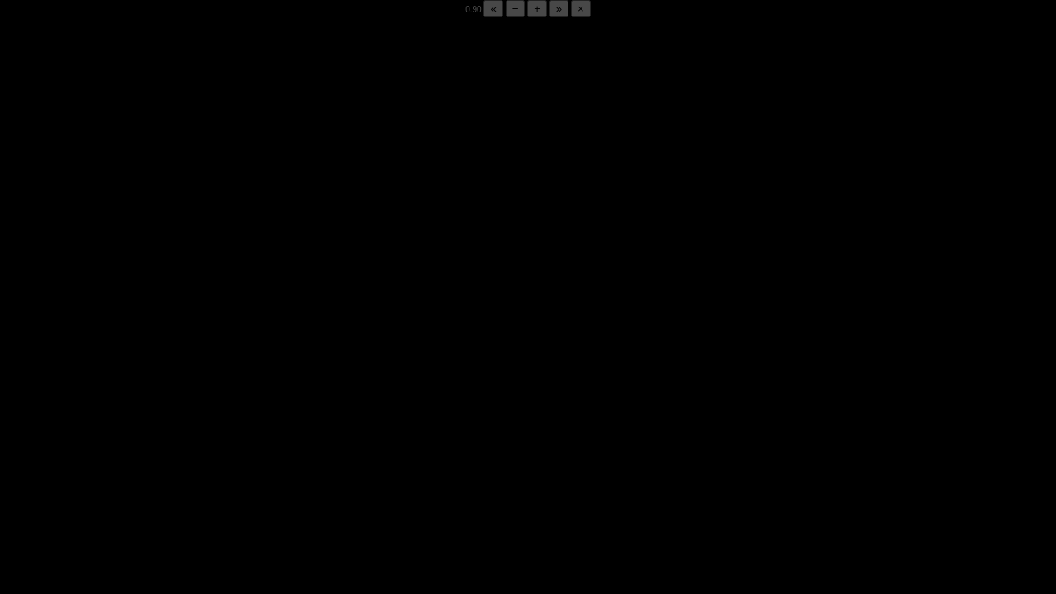
click at [320, 437] on video "Video Player" at bounding box center [528, 314] width 1056 height 594
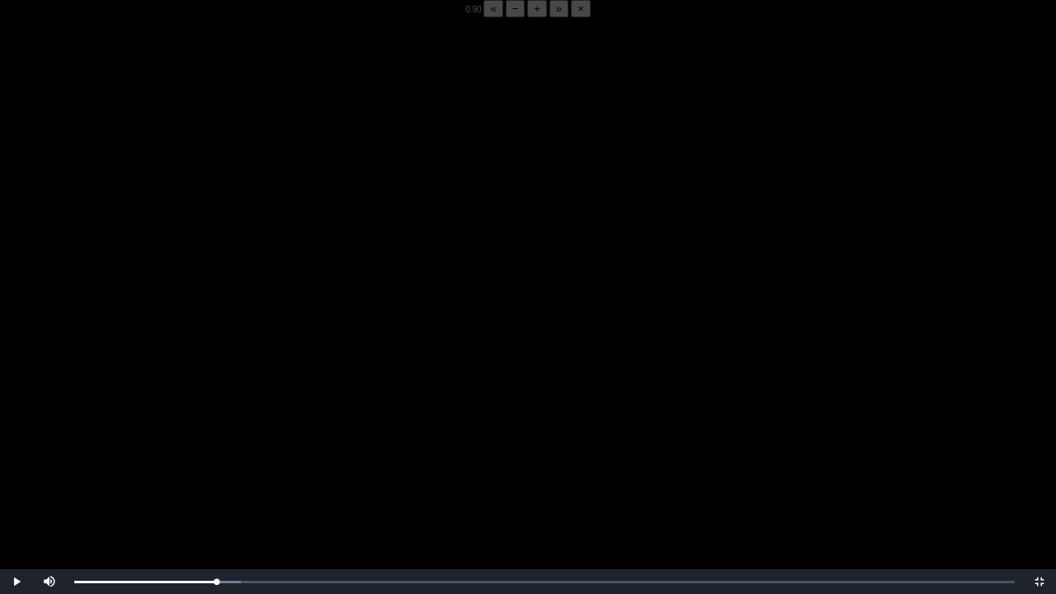
click at [320, 437] on video "Video Player" at bounding box center [528, 314] width 1056 height 594
click at [213, 464] on div "05:55 Progress : 0%" at bounding box center [145, 582] width 143 height 4
click at [506, 17] on button "−" at bounding box center [516, 8] width 20 height 17
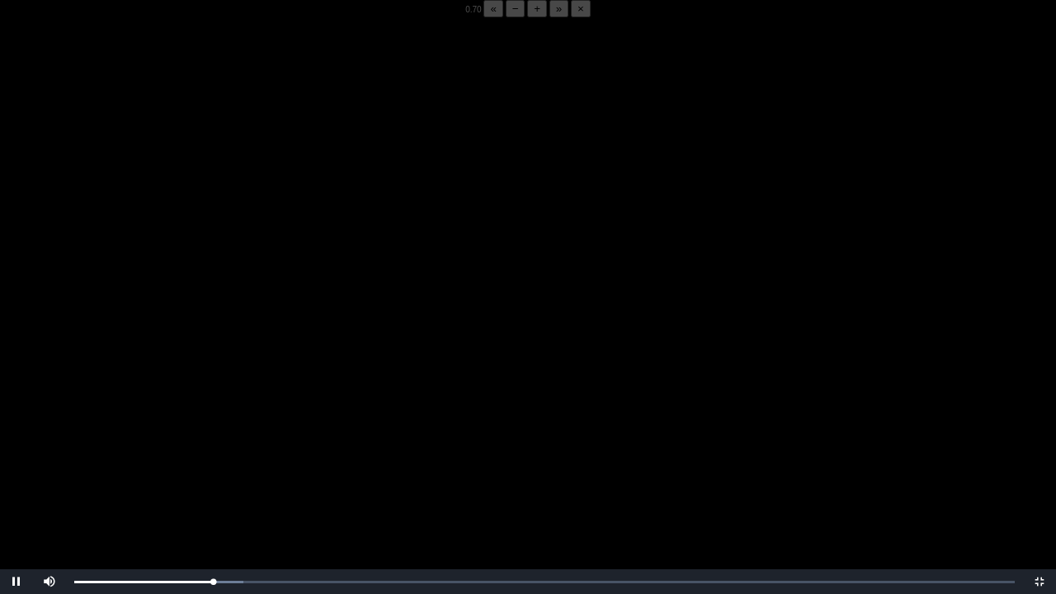
click at [506, 17] on button "−" at bounding box center [516, 8] width 20 height 17
click at [214, 464] on div "05:46 Progress : 0%" at bounding box center [143, 582] width 139 height 4
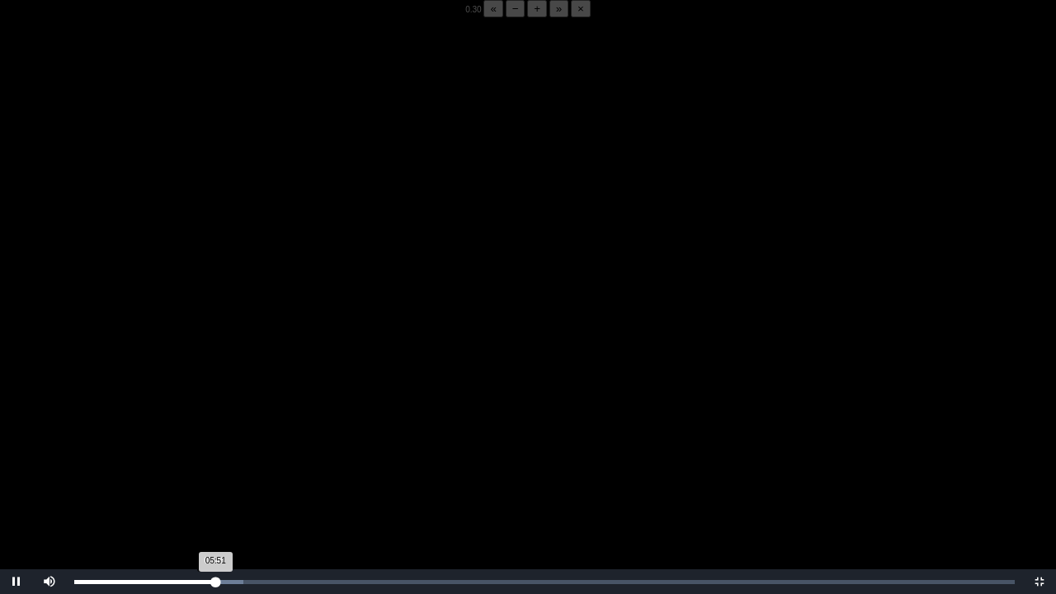
click at [214, 464] on div "05:51 Progress : 0%" at bounding box center [144, 582] width 141 height 4
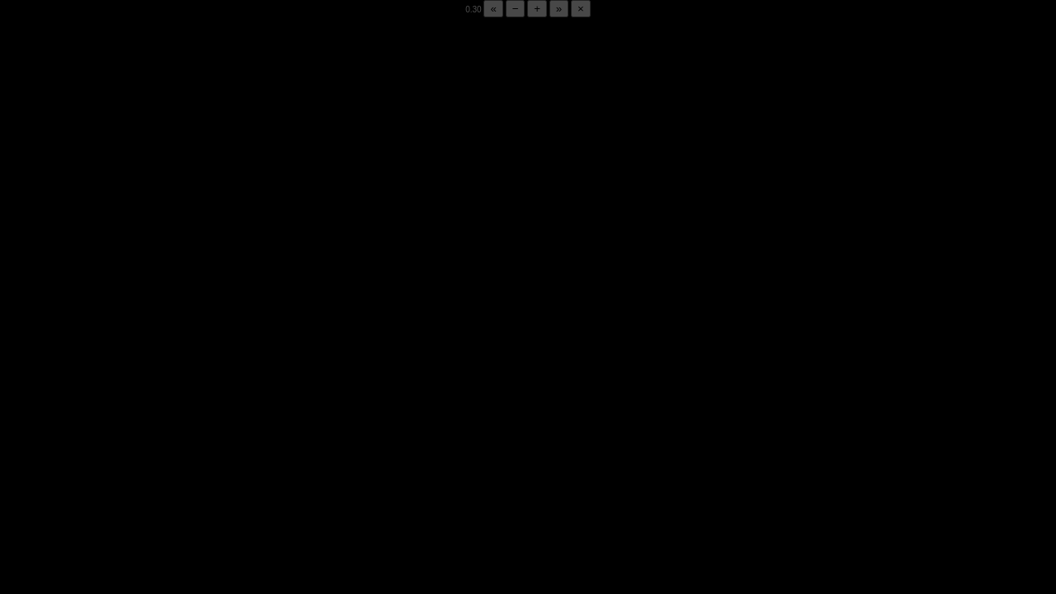
click at [247, 460] on video "Video Player" at bounding box center [528, 314] width 1056 height 594
click at [251, 364] on video "Video Player" at bounding box center [528, 314] width 1056 height 594
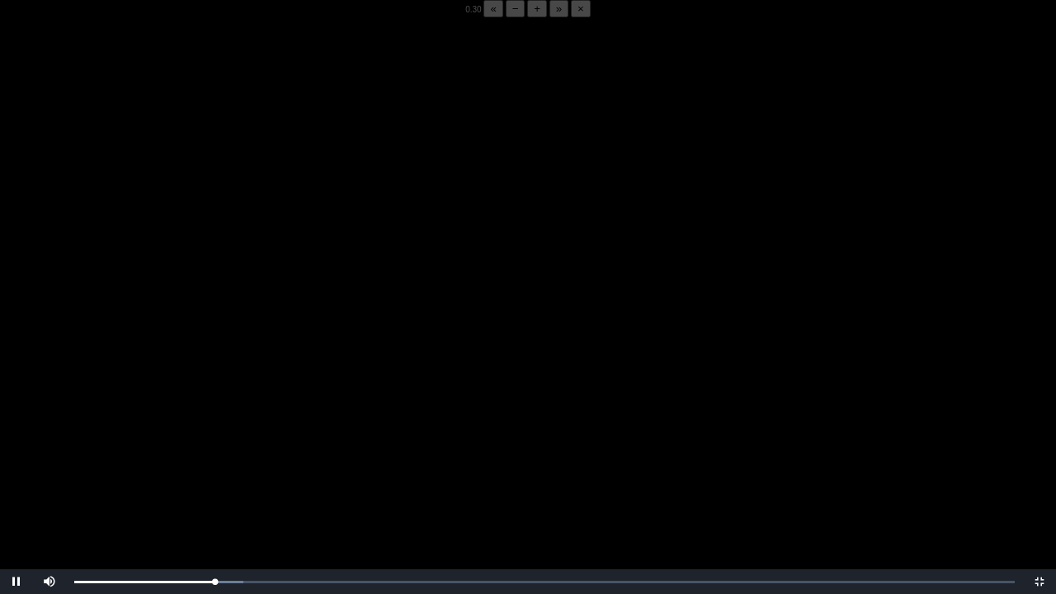
click at [251, 364] on video "Video Player" at bounding box center [528, 314] width 1056 height 594
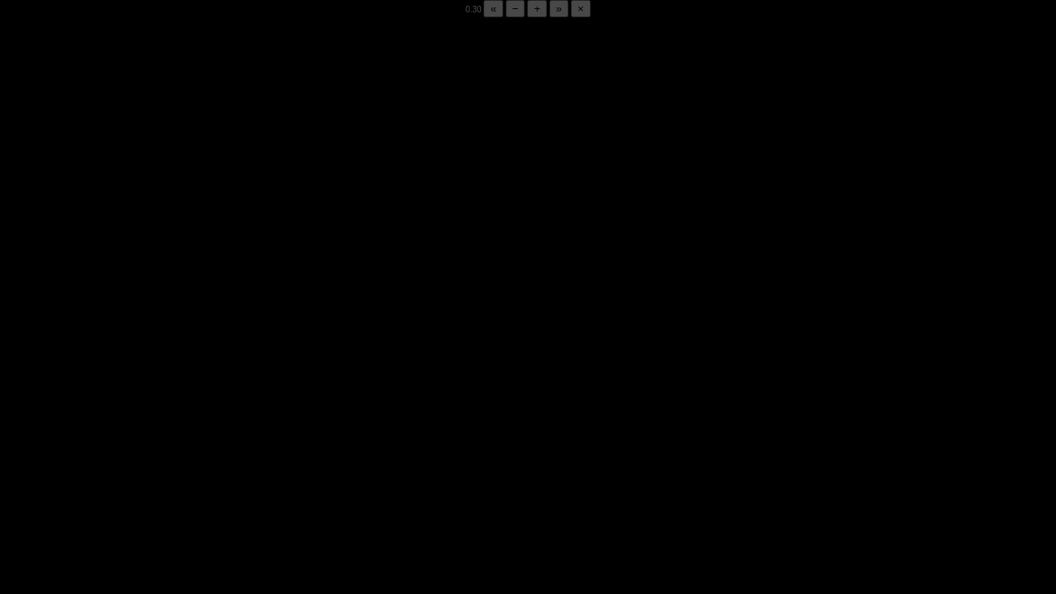
click at [251, 364] on video "Video Player" at bounding box center [528, 314] width 1056 height 594
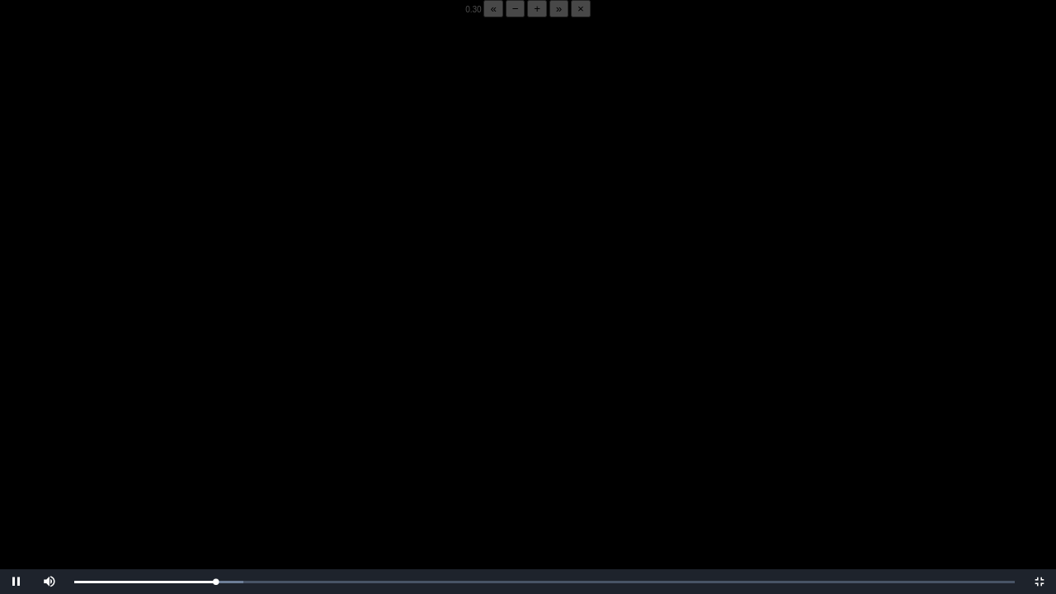
click at [251, 364] on video "Video Player" at bounding box center [528, 314] width 1056 height 594
click at [244, 409] on video "Video Player" at bounding box center [528, 314] width 1056 height 594
click at [239, 409] on video "Video Player" at bounding box center [528, 314] width 1056 height 594
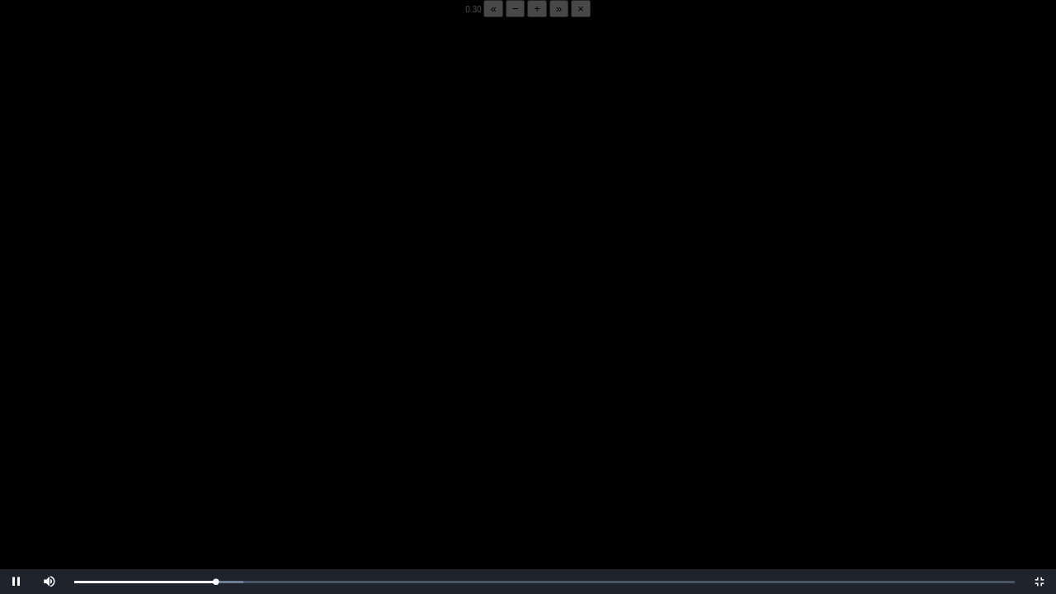
click at [239, 409] on video "Video Player" at bounding box center [528, 314] width 1056 height 594
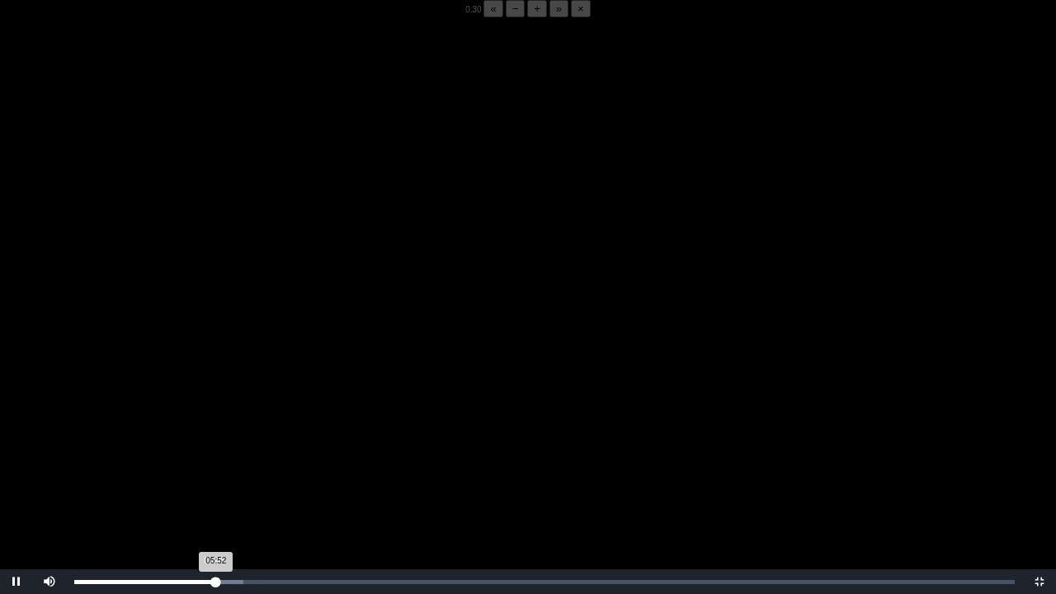
click at [213, 464] on div "05:52 Progress : 0%" at bounding box center [145, 582] width 142 height 4
click at [291, 384] on video "Video Player" at bounding box center [528, 314] width 1056 height 594
click at [213, 464] on div "05:44 Progress : 0%" at bounding box center [143, 582] width 139 height 4
click at [214, 464] on div "Loaded : 0% 05:48 05:48 Progress : 0%" at bounding box center [544, 581] width 957 height 25
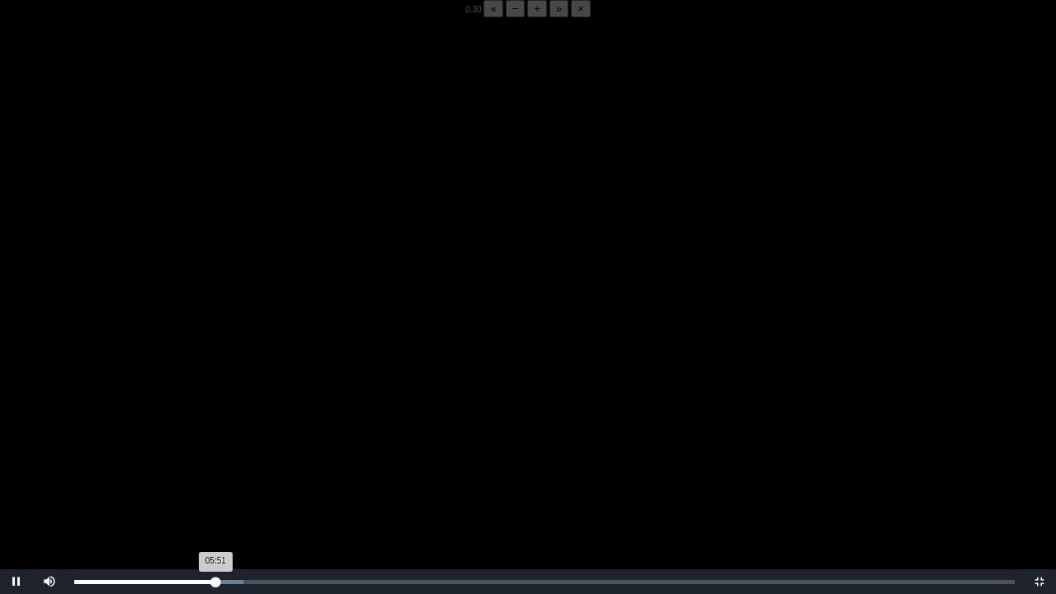
click at [214, 464] on div "05:51 Progress : 0%" at bounding box center [144, 582] width 141 height 4
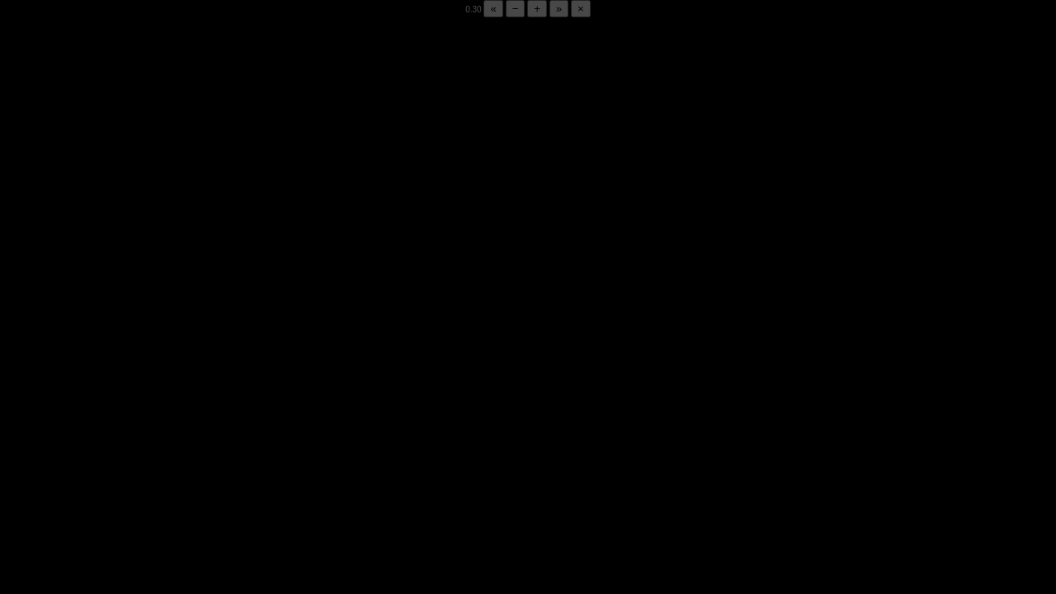
click at [214, 464] on div "05:49 Progress : 0%" at bounding box center [144, 582] width 141 height 4
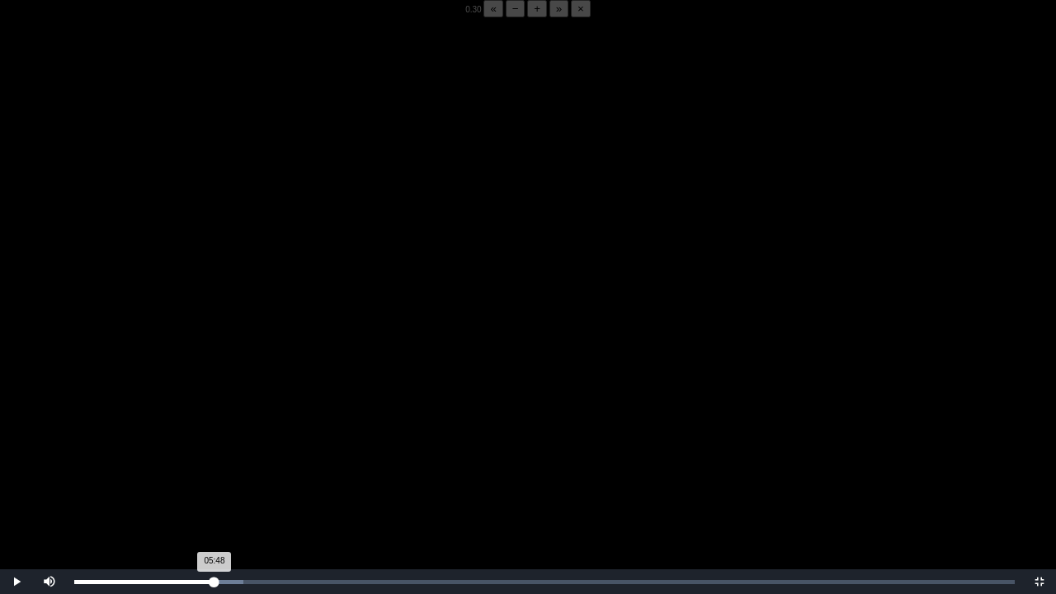
click at [214, 464] on div "05:48 Progress : 0%" at bounding box center [144, 582] width 140 height 4
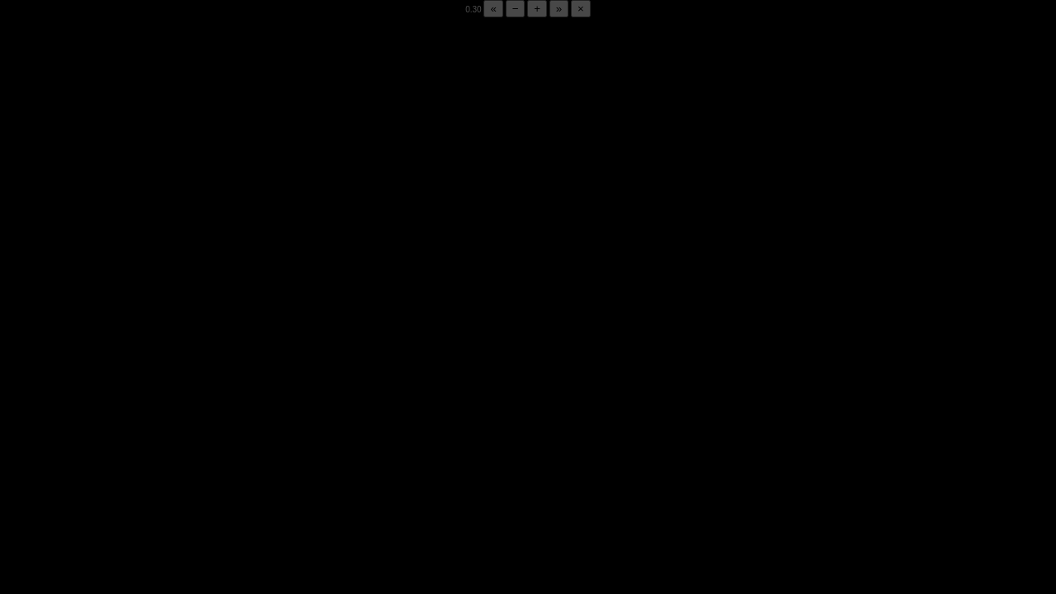
click at [214, 464] on div "05:50 Progress : 0%" at bounding box center [144, 582] width 141 height 4
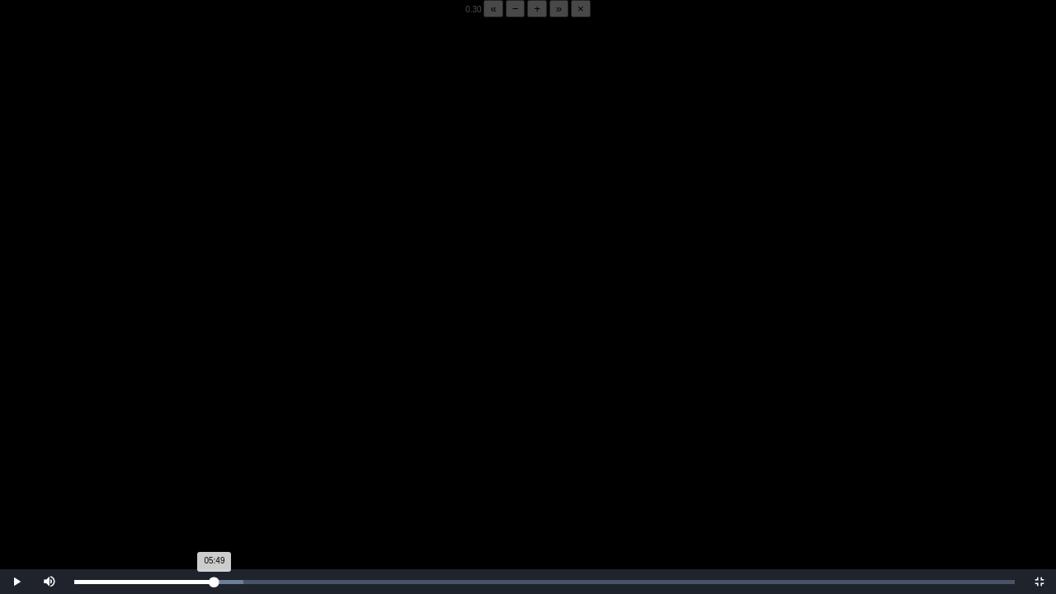
click at [214, 464] on div "05:49 Progress : 0%" at bounding box center [144, 582] width 140 height 4
click at [214, 464] on div "05:48 Progress : 0%" at bounding box center [144, 582] width 140 height 4
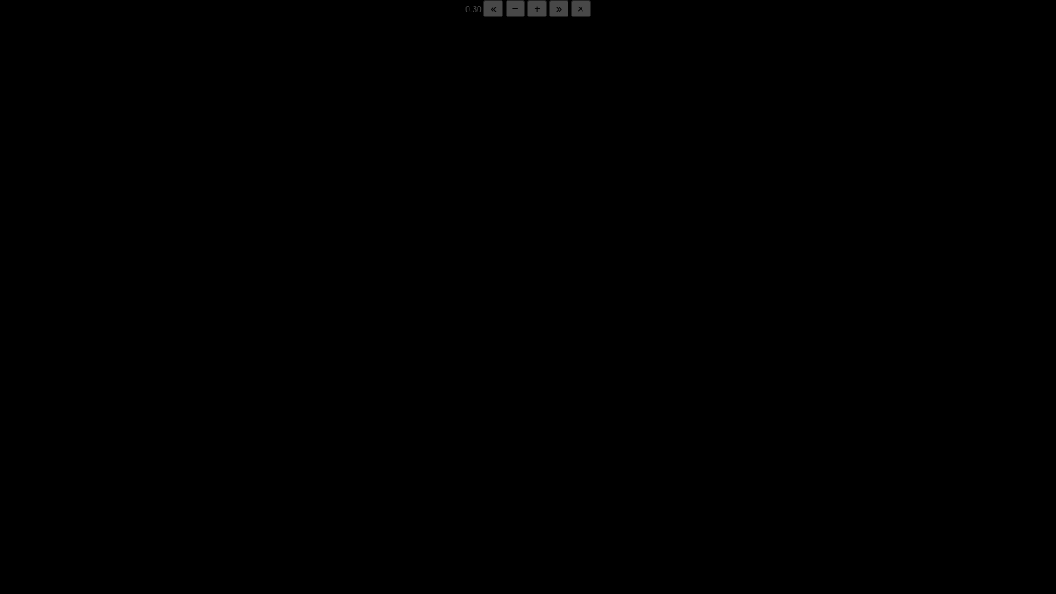
click at [214, 464] on div "05:50 Progress : 0%" at bounding box center [144, 582] width 141 height 4
click at [214, 464] on div "05:51 Progress : 0%" at bounding box center [145, 582] width 142 height 4
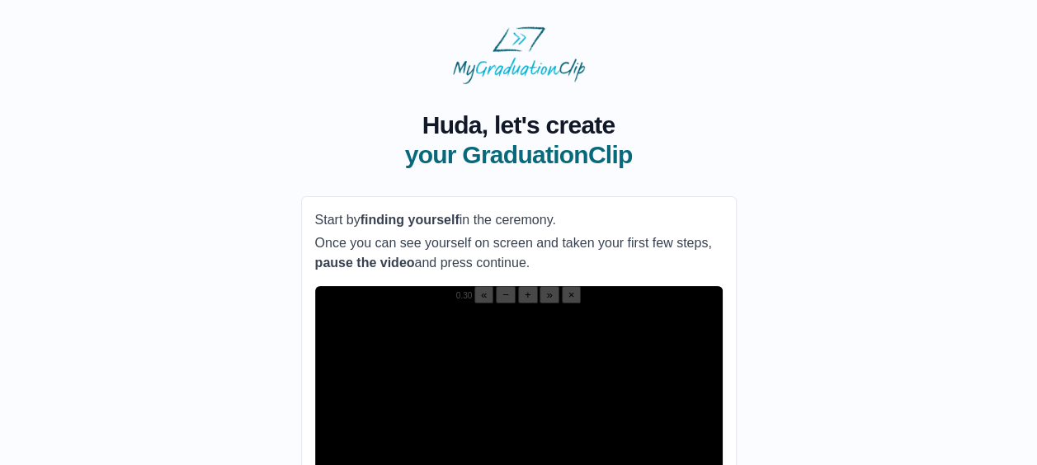
drag, startPoint x: 602, startPoint y: 356, endPoint x: 660, endPoint y: 229, distance: 139.5
click at [602, 356] on video "Video Player" at bounding box center [518, 406] width 407 height 204
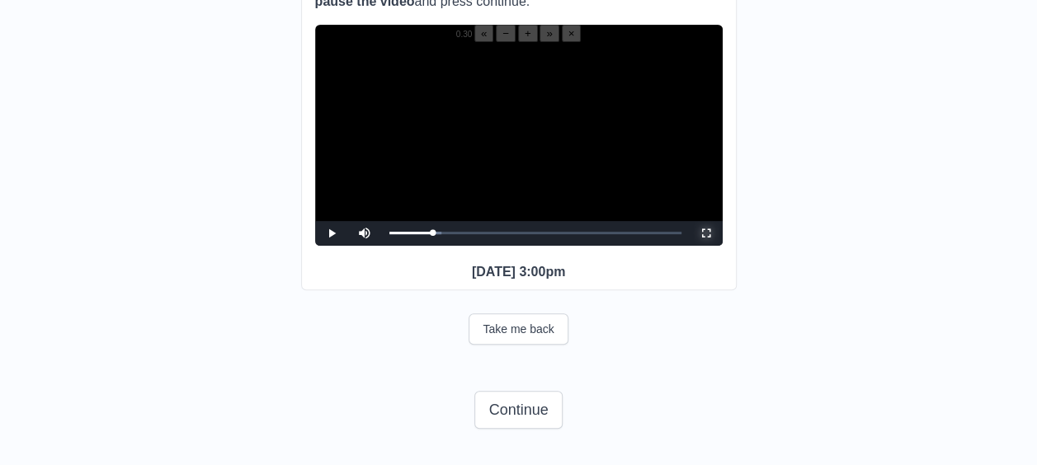
click at [706, 233] on span "Video Player" at bounding box center [706, 233] width 0 height 0
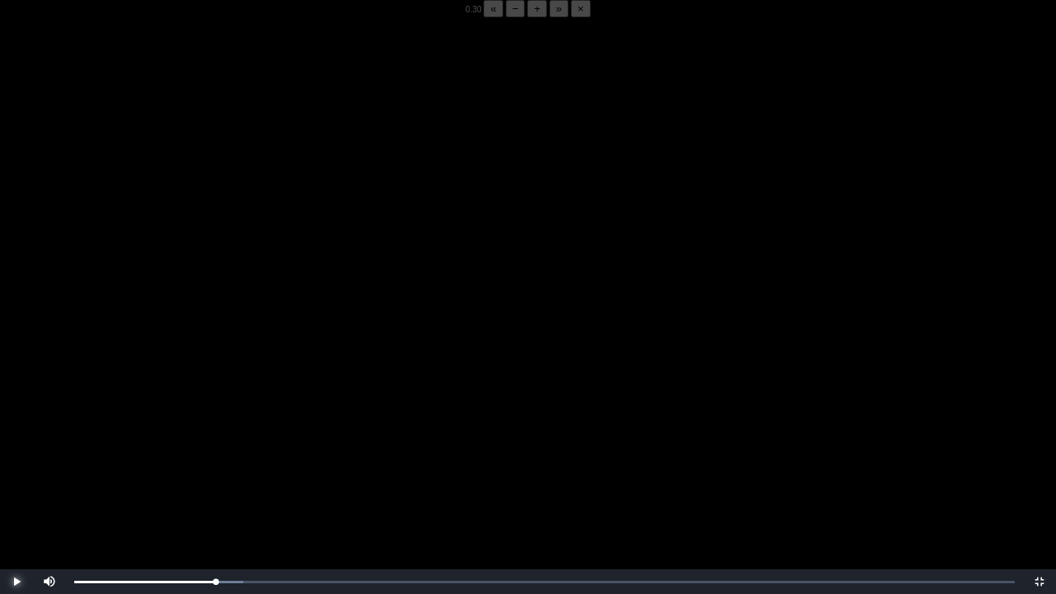
click at [16, 464] on span "Video Player" at bounding box center [16, 582] width 0 height 0
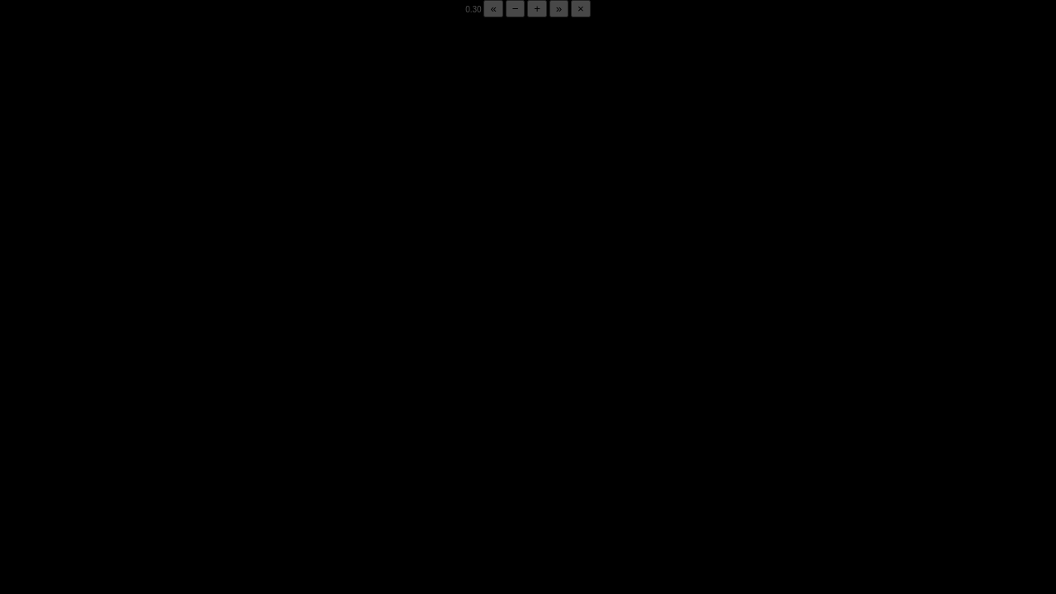
click at [16, 464] on span "Video Player" at bounding box center [16, 582] width 0 height 0
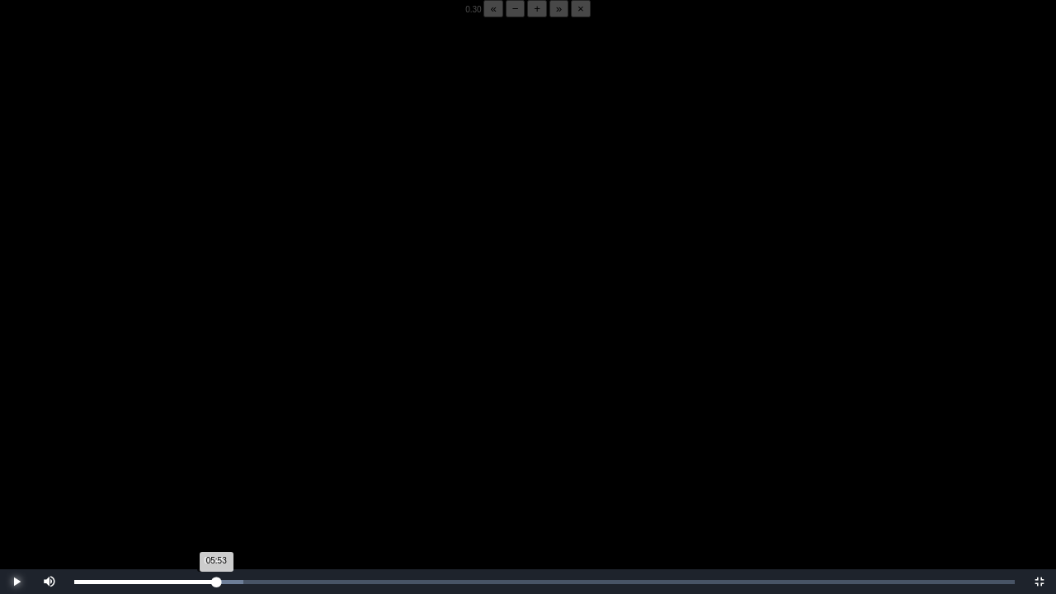
click at [214, 464] on div "05:53 Progress : 0%" at bounding box center [145, 582] width 142 height 4
click at [16, 464] on span "Video Player" at bounding box center [16, 582] width 0 height 0
click at [214, 464] on div "05:48 Progress : 0%" at bounding box center [144, 582] width 140 height 4
click at [213, 464] on div "05:44 Progress : 0%" at bounding box center [143, 582] width 139 height 4
click at [214, 464] on div "05:51 Progress : 0%" at bounding box center [144, 582] width 141 height 4
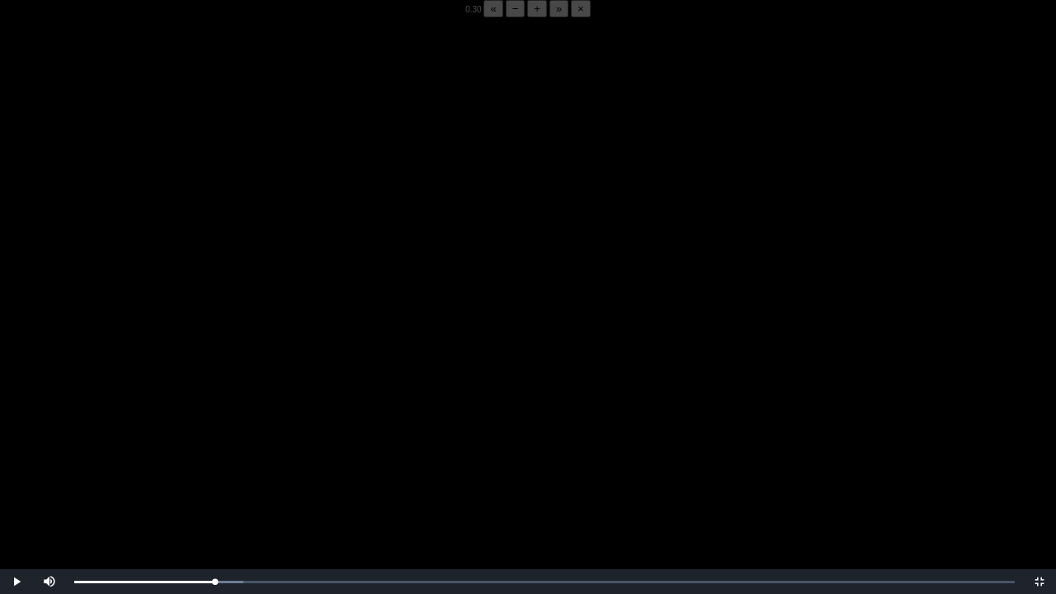
click at [226, 464] on video "Video Player" at bounding box center [528, 314] width 1056 height 594
click at [212, 464] on div "05:50 Progress : 0%" at bounding box center [144, 582] width 141 height 4
click at [252, 457] on video "Video Player" at bounding box center [528, 314] width 1056 height 594
click at [210, 464] on div "05:43 Progress : 0%" at bounding box center [143, 582] width 139 height 4
click at [214, 464] on div "05:48 Progress : 0%" at bounding box center [144, 582] width 140 height 4
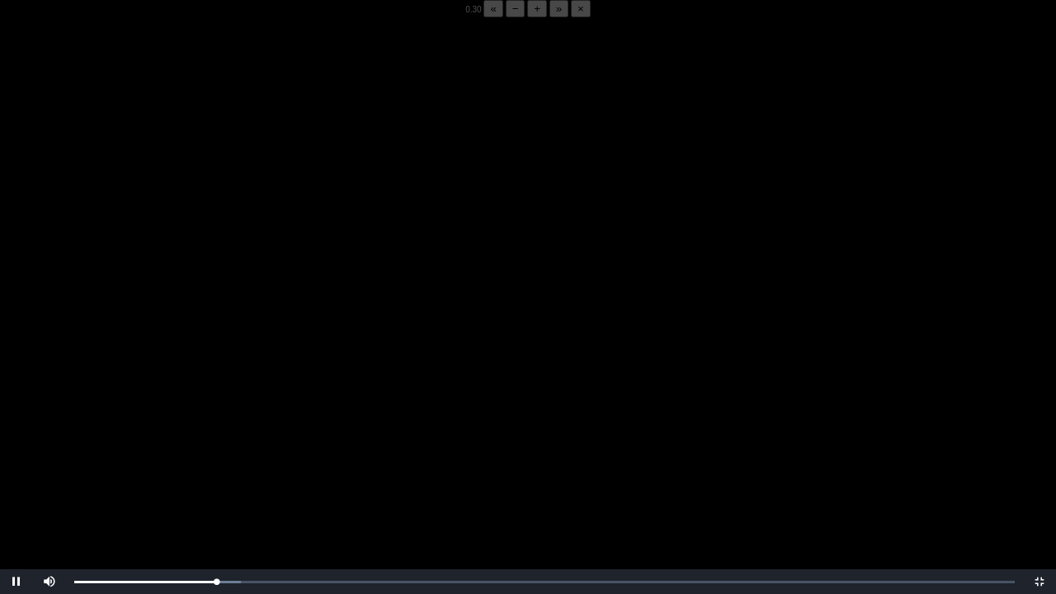
click at [238, 403] on video "Video Player" at bounding box center [528, 314] width 1056 height 594
click at [216, 464] on div "05:52 Progress : 0%" at bounding box center [145, 582] width 142 height 4
click at [214, 464] on div "05:52 Progress : 0%" at bounding box center [145, 582] width 142 height 4
click at [274, 464] on video "Video Player" at bounding box center [528, 314] width 1056 height 594
click at [327, 431] on video "Video Player" at bounding box center [528, 314] width 1056 height 594
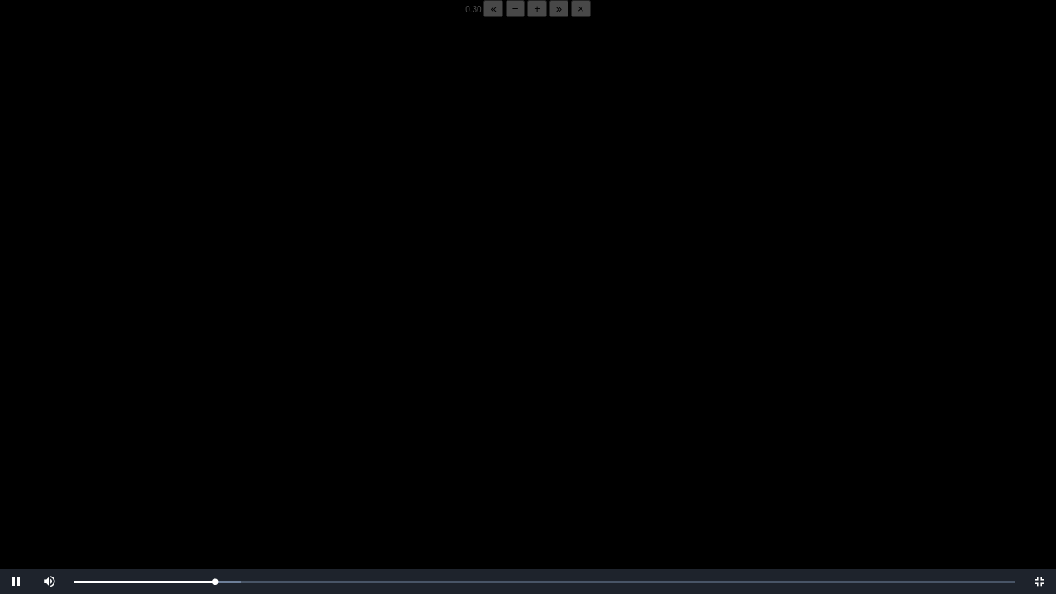
click at [317, 449] on video "Video Player" at bounding box center [528, 314] width 1056 height 594
click at [20, 371] on video "Video Player" at bounding box center [528, 314] width 1056 height 594
click at [77, 413] on video "Video Player" at bounding box center [528, 314] width 1056 height 594
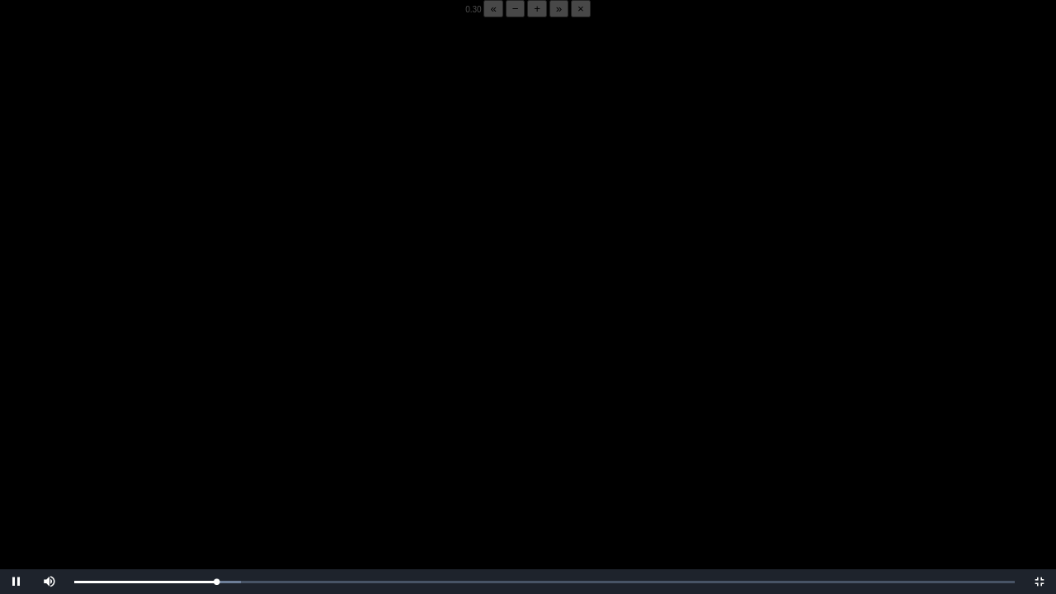
click at [77, 413] on video "Video Player" at bounding box center [528, 314] width 1056 height 594
click at [86, 398] on video "Video Player" at bounding box center [528, 314] width 1056 height 594
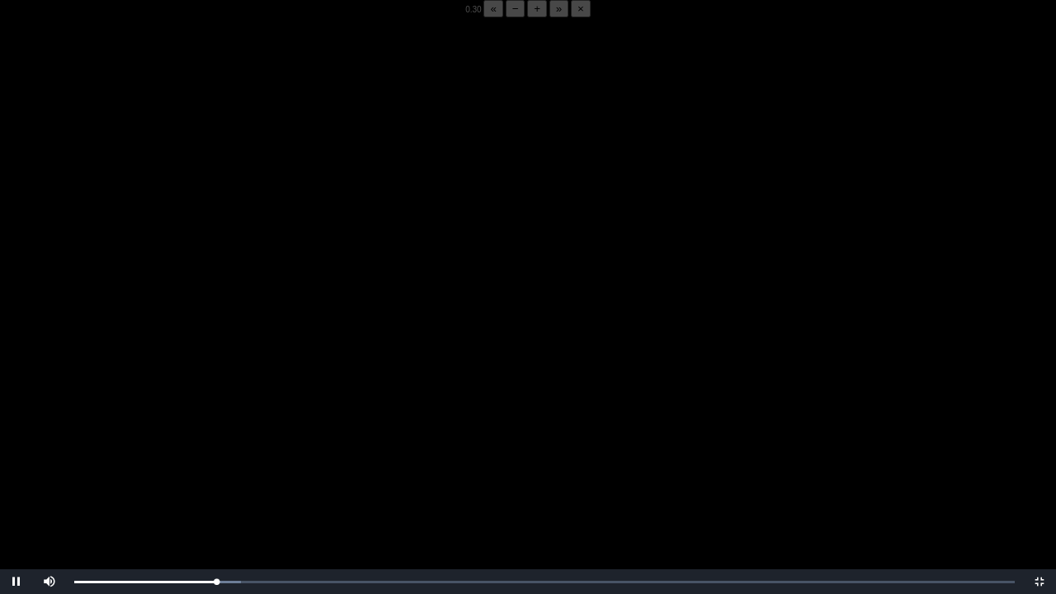
click at [86, 398] on video "Video Player" at bounding box center [528, 314] width 1056 height 594
click at [218, 464] on div "05:56 Progress : 0%" at bounding box center [146, 582] width 144 height 4
click at [214, 464] on div "Loaded : 0% 05:48 05:57 Progress : 0%" at bounding box center [544, 581] width 957 height 25
click at [223, 433] on video "Video Player" at bounding box center [528, 314] width 1056 height 594
click at [146, 432] on video "Video Player" at bounding box center [528, 314] width 1056 height 594
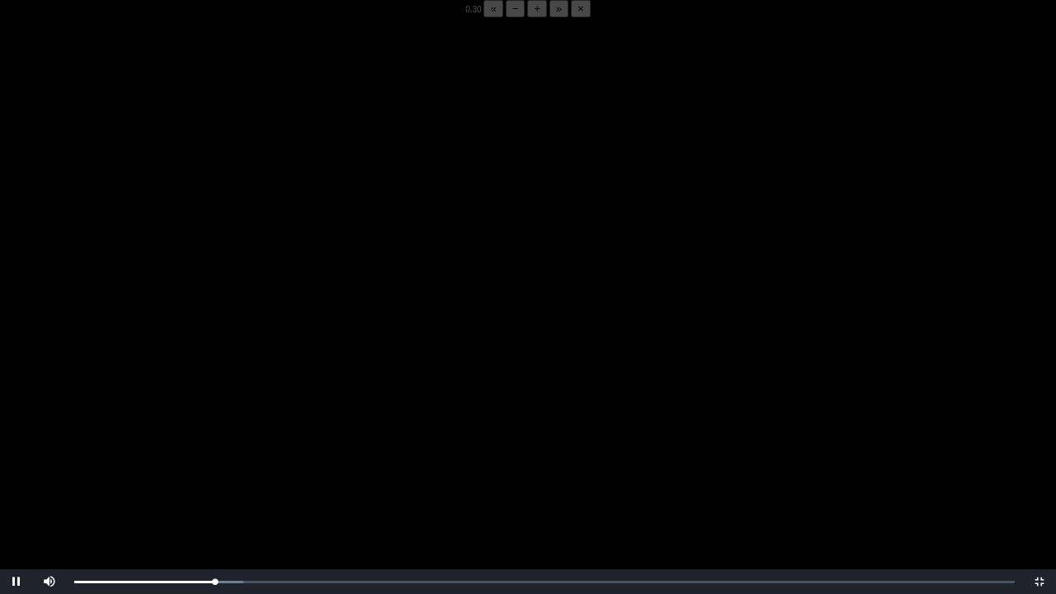
click at [280, 312] on video "Video Player" at bounding box center [528, 314] width 1056 height 594
click at [169, 215] on video "Video Player" at bounding box center [528, 314] width 1056 height 594
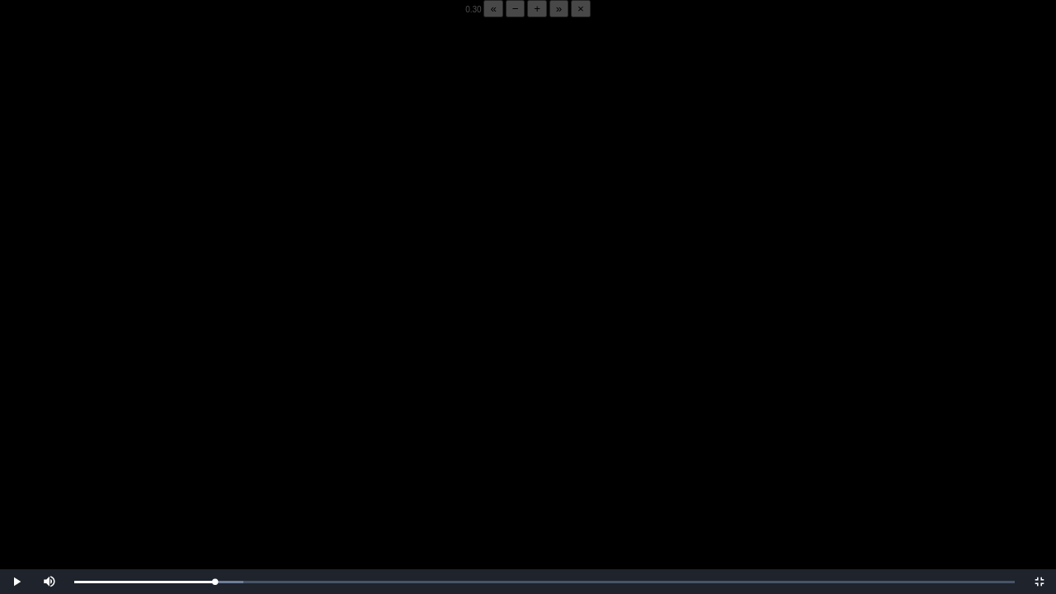
click at [169, 215] on video "Video Player" at bounding box center [528, 314] width 1056 height 594
click at [199, 288] on video "Video Player" at bounding box center [528, 314] width 1056 height 594
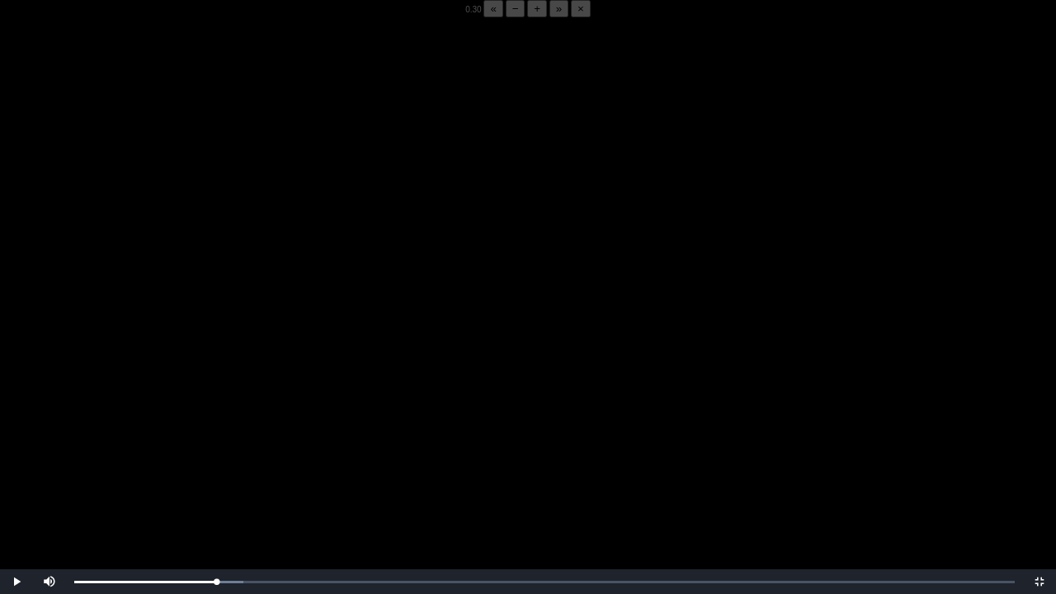
click at [199, 288] on video "Video Player" at bounding box center [528, 314] width 1056 height 594
click at [215, 464] on div "05:50 Progress : 0%" at bounding box center [144, 582] width 141 height 4
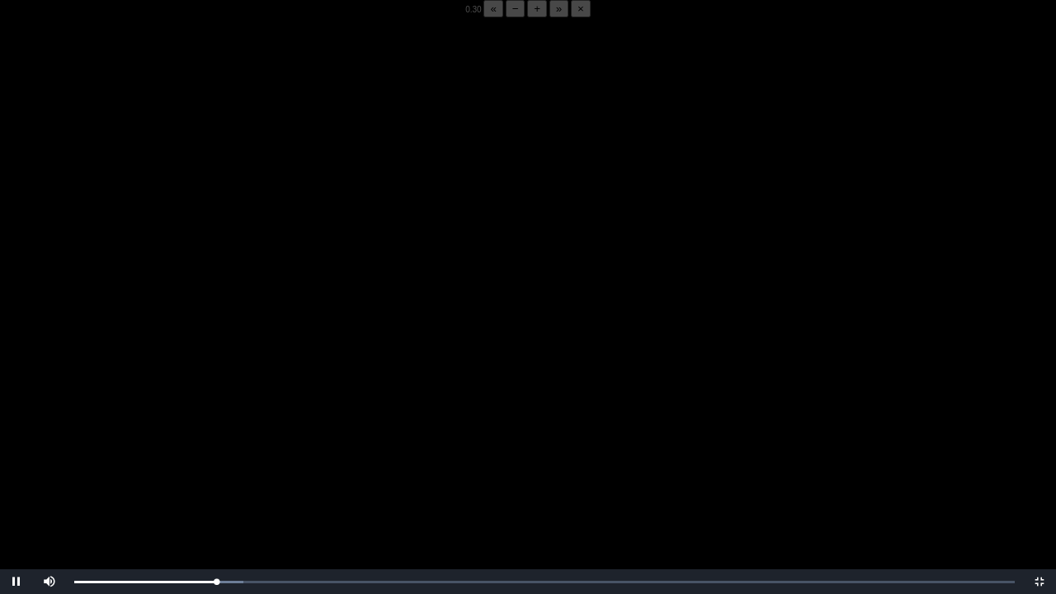
click at [527, 17] on button "+" at bounding box center [537, 8] width 20 height 17
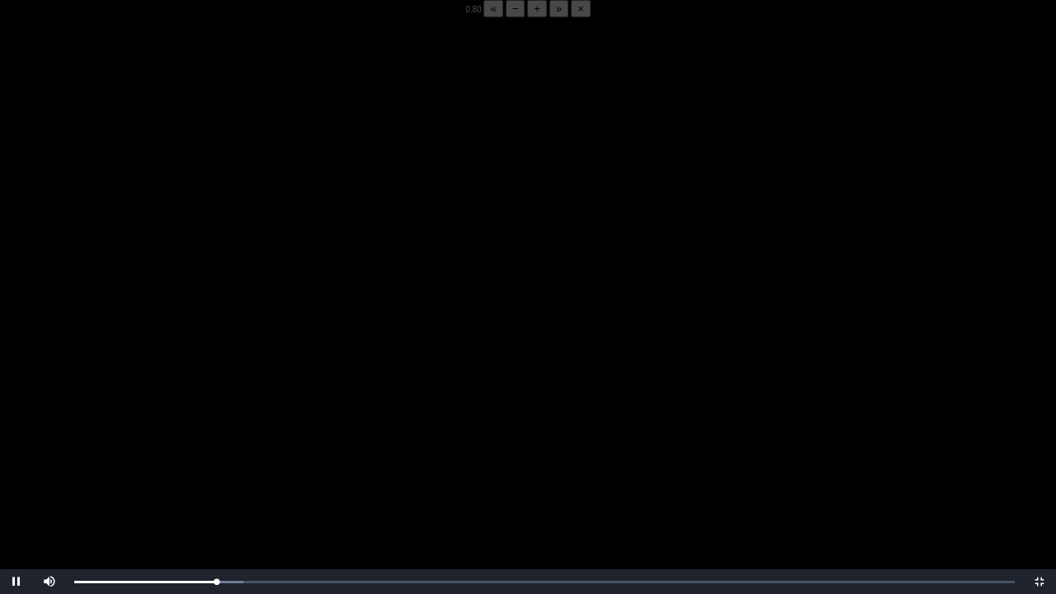
click at [527, 17] on button "+" at bounding box center [537, 8] width 20 height 17
click at [217, 464] on div "05:57 Progress : 0%" at bounding box center [146, 582] width 144 height 4
click at [211, 464] on div "05:55 Progress : 0%" at bounding box center [145, 582] width 143 height 4
click at [216, 464] on div "05:55 Progress : 0%" at bounding box center [145, 582] width 143 height 4
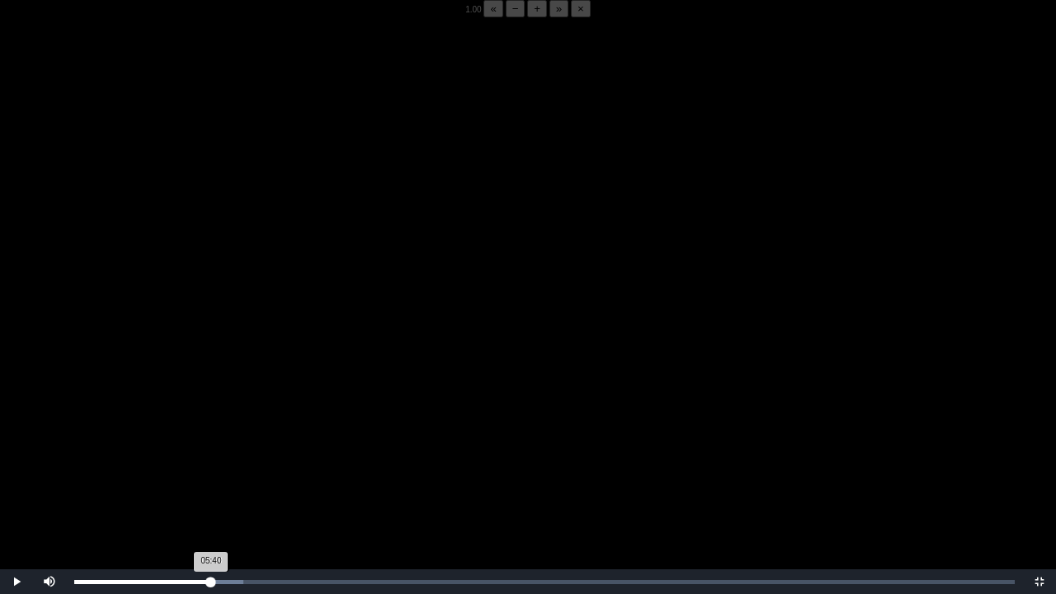
click at [211, 464] on div "Loaded : 0% 05:40 05:40 Progress : 0%" at bounding box center [544, 581] width 957 height 25
click at [216, 464] on div "05:53 Progress : 0%" at bounding box center [145, 582] width 142 height 4
click at [214, 464] on div "05:55 Progress : 0%" at bounding box center [145, 582] width 143 height 4
click at [214, 464] on div "05:49 Progress : 0%" at bounding box center [144, 582] width 140 height 4
click at [216, 464] on div "05:52 Progress : 0%" at bounding box center [145, 582] width 142 height 4
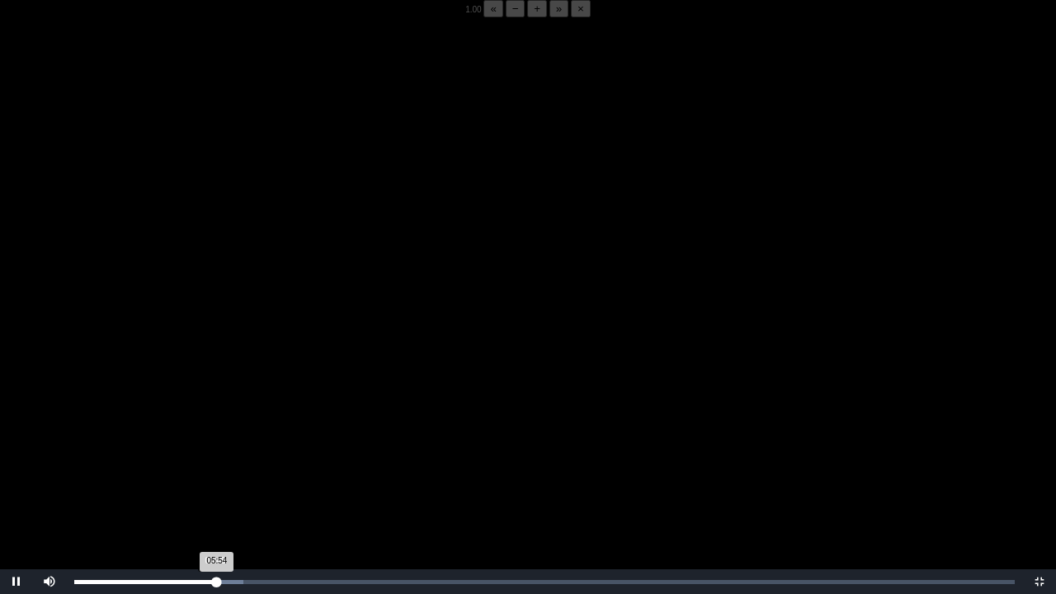
click at [214, 464] on div "05:54 Progress : 0%" at bounding box center [145, 582] width 143 height 4
click at [214, 464] on div "05:50 Progress : 0%" at bounding box center [144, 582] width 141 height 4
click at [213, 464] on div "05:51 Progress : 0%" at bounding box center [144, 582] width 141 height 4
click at [178, 388] on video "Video Player" at bounding box center [528, 314] width 1056 height 594
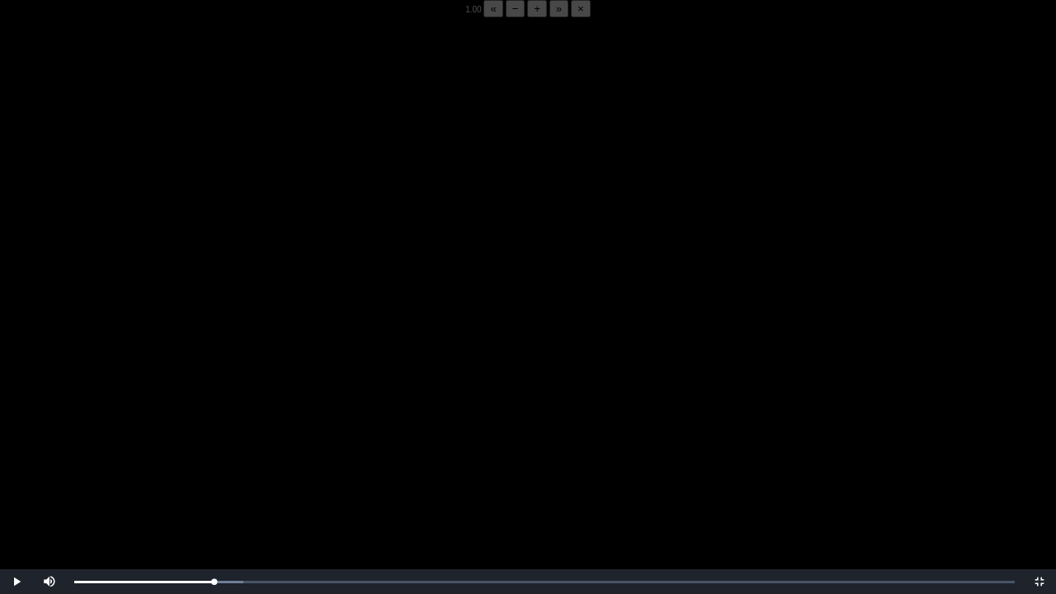
click at [178, 388] on video "Video Player" at bounding box center [528, 314] width 1056 height 594
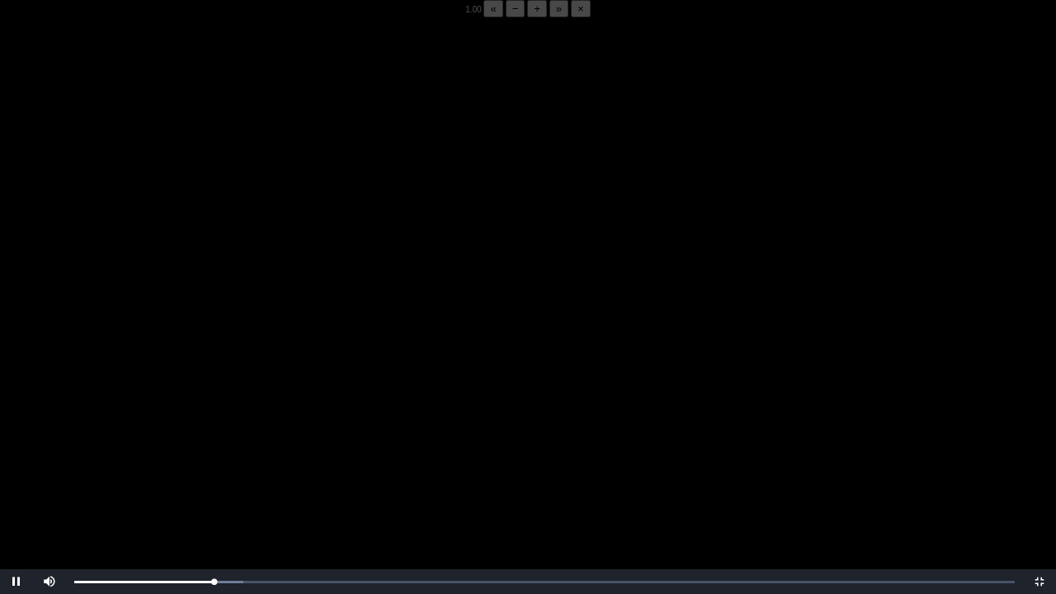
click at [178, 388] on video "Video Player" at bounding box center [528, 314] width 1056 height 594
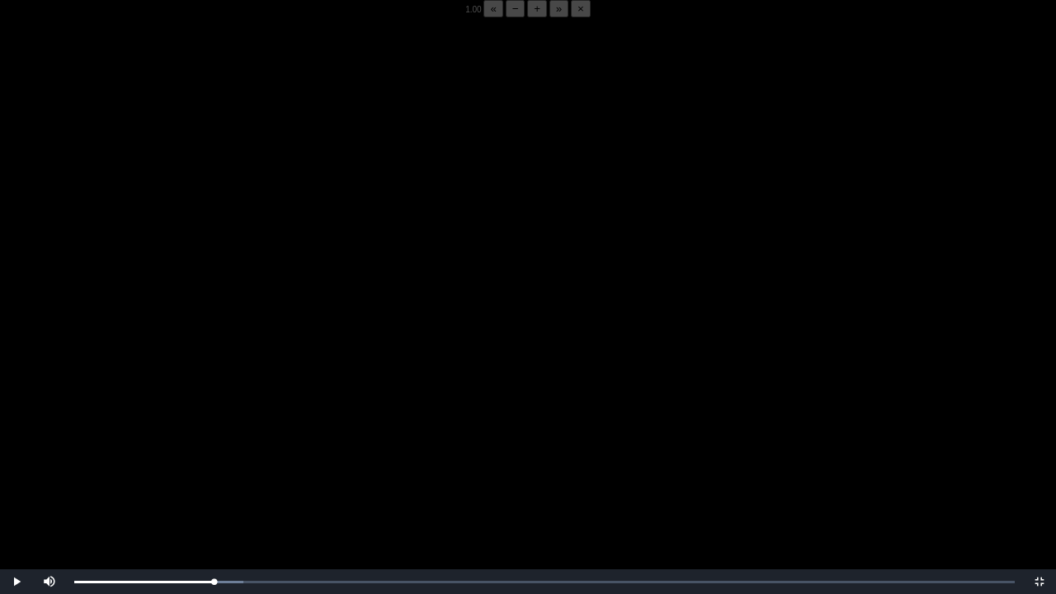
click at [178, 388] on video "Video Player" at bounding box center [528, 314] width 1056 height 594
click at [214, 464] on div "05:48 Progress : 0%" at bounding box center [144, 582] width 140 height 4
click at [247, 417] on video "Video Player" at bounding box center [528, 314] width 1056 height 594
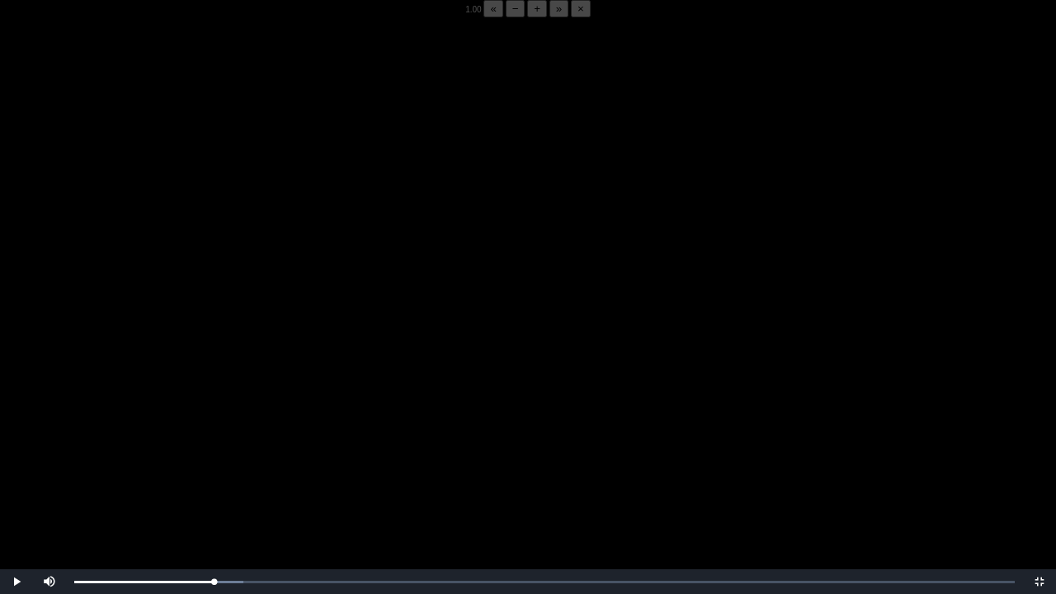
click at [247, 417] on video "Video Player" at bounding box center [528, 314] width 1056 height 594
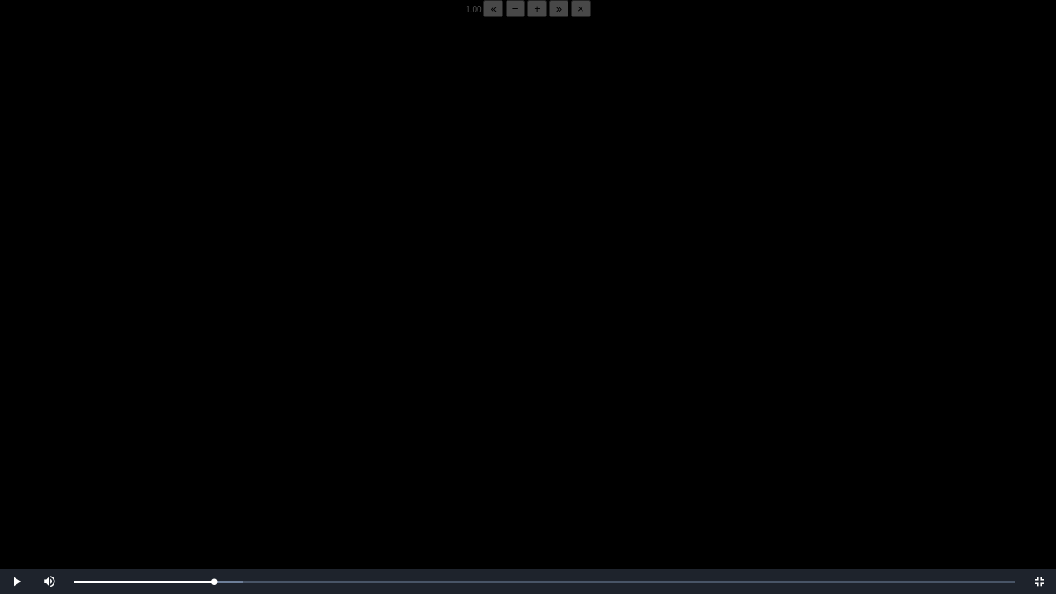
click at [247, 417] on video "Video Player" at bounding box center [528, 314] width 1056 height 594
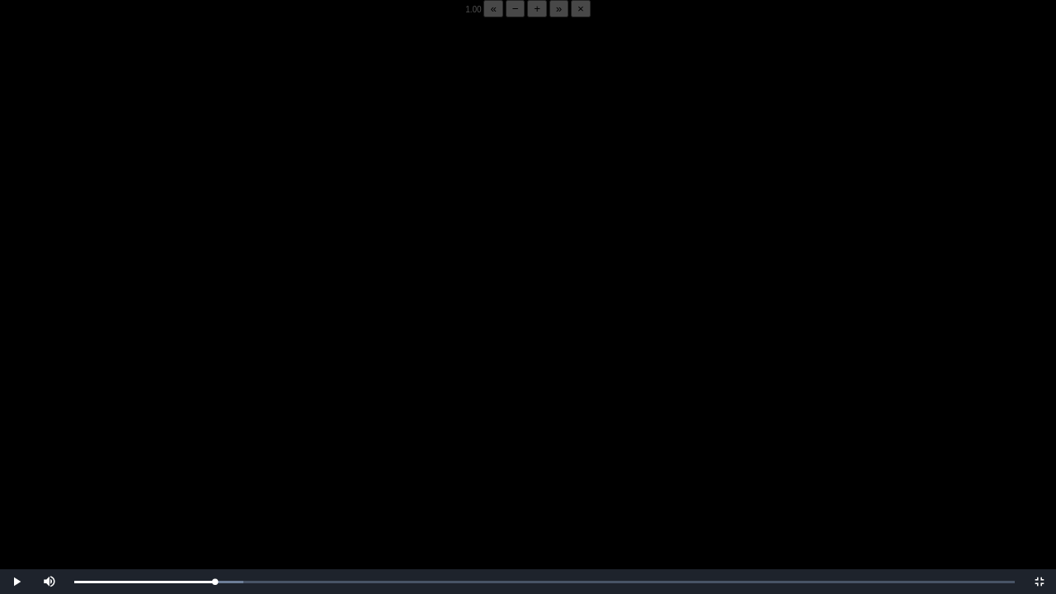
click at [247, 417] on video "Video Player" at bounding box center [528, 314] width 1056 height 594
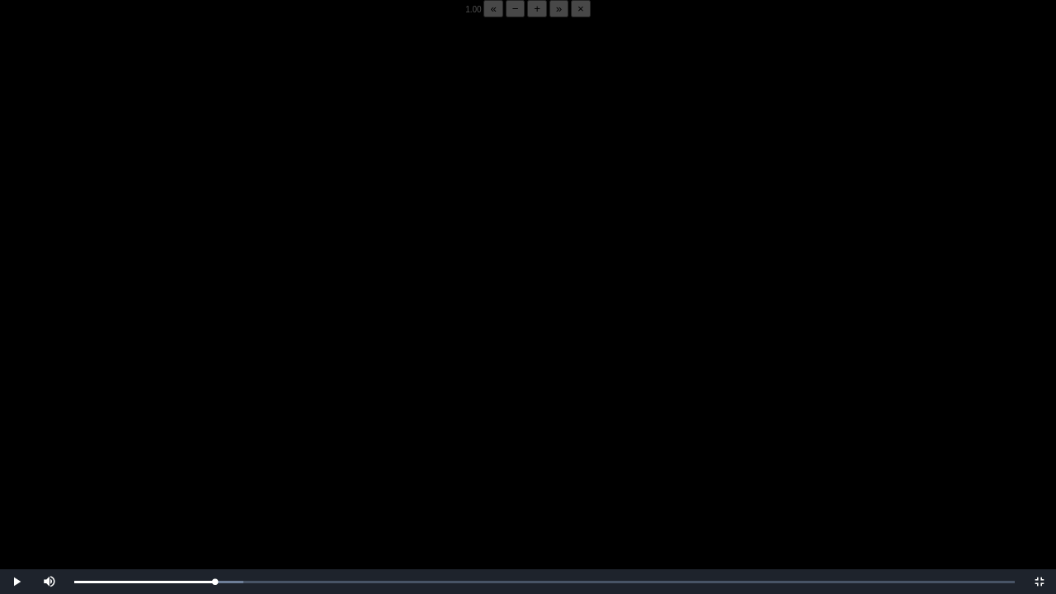
click at [247, 417] on video "Video Player" at bounding box center [528, 314] width 1056 height 594
click at [247, 410] on video "Video Player" at bounding box center [528, 314] width 1056 height 594
click at [242, 409] on video "Video Player" at bounding box center [528, 314] width 1056 height 594
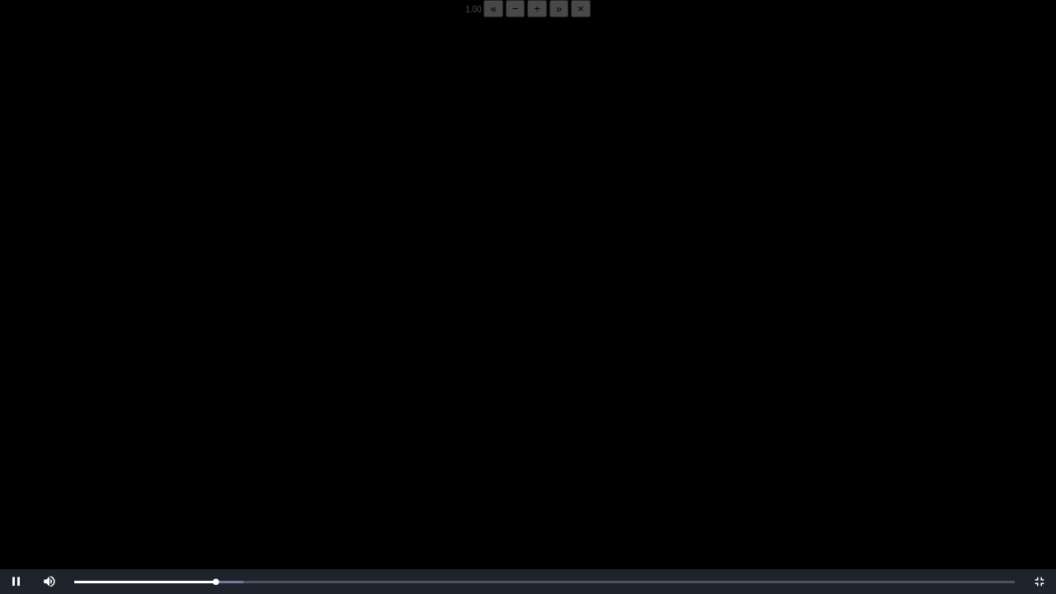
click at [242, 409] on video "Video Player" at bounding box center [528, 314] width 1056 height 594
click at [216, 464] on div "05:52 Progress : 0%" at bounding box center [145, 582] width 142 height 4
click at [213, 464] on div "05:53 Progress : 0%" at bounding box center [145, 582] width 142 height 4
click at [215, 464] on div "05:54 Progress : 0%" at bounding box center [145, 582] width 143 height 4
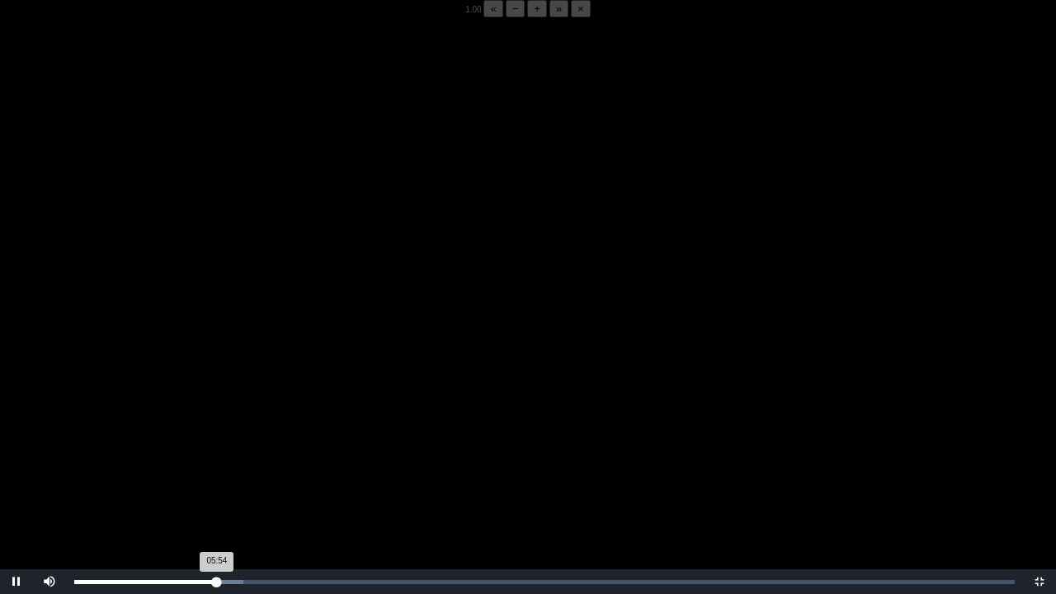
click at [216, 464] on div "Loaded : 0% 05:52 05:54 Progress : 0%" at bounding box center [544, 581] width 957 height 25
click at [216, 464] on div "05:52 Progress : 0%" at bounding box center [145, 582] width 142 height 4
click at [214, 464] on div "05:48 Progress : 0%" at bounding box center [144, 582] width 140 height 4
click at [213, 464] on div "05:51 Progress : 0%" at bounding box center [144, 582] width 141 height 4
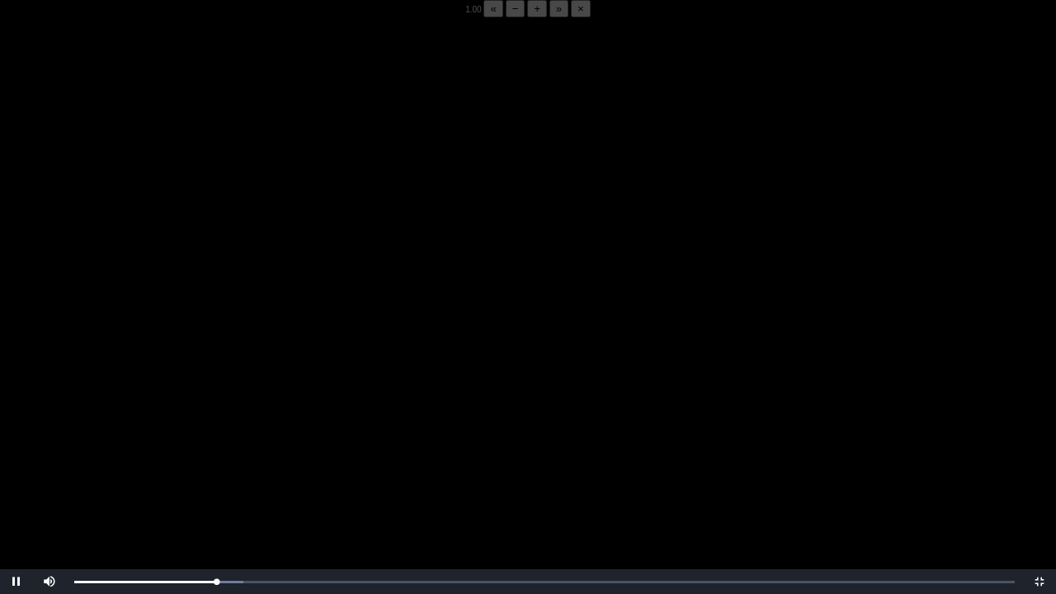
click at [224, 426] on video "Video Player" at bounding box center [528, 314] width 1056 height 594
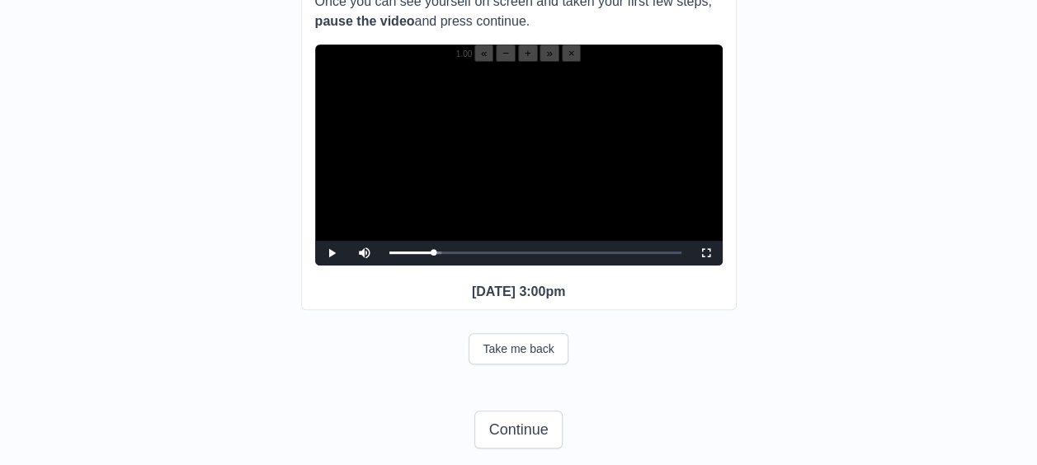
scroll to position [274, 0]
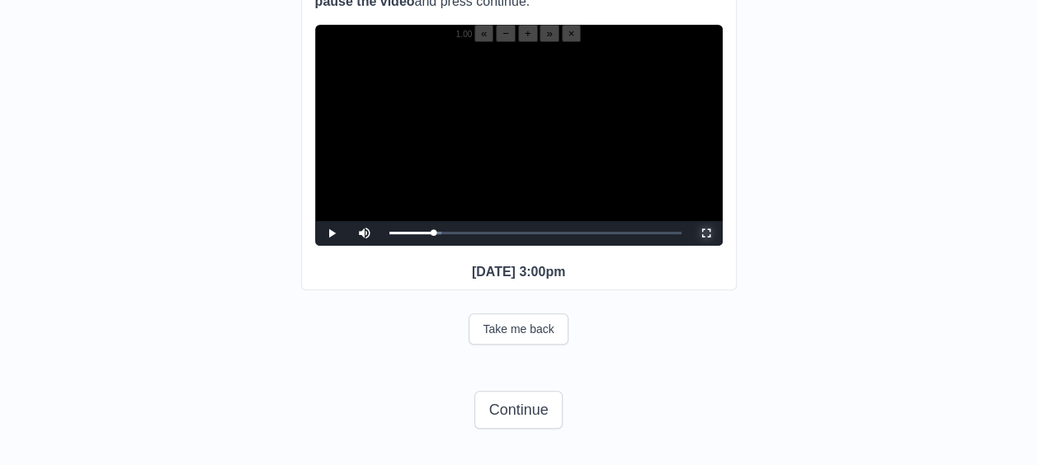
click at [706, 233] on span "Video Player" at bounding box center [706, 233] width 0 height 0
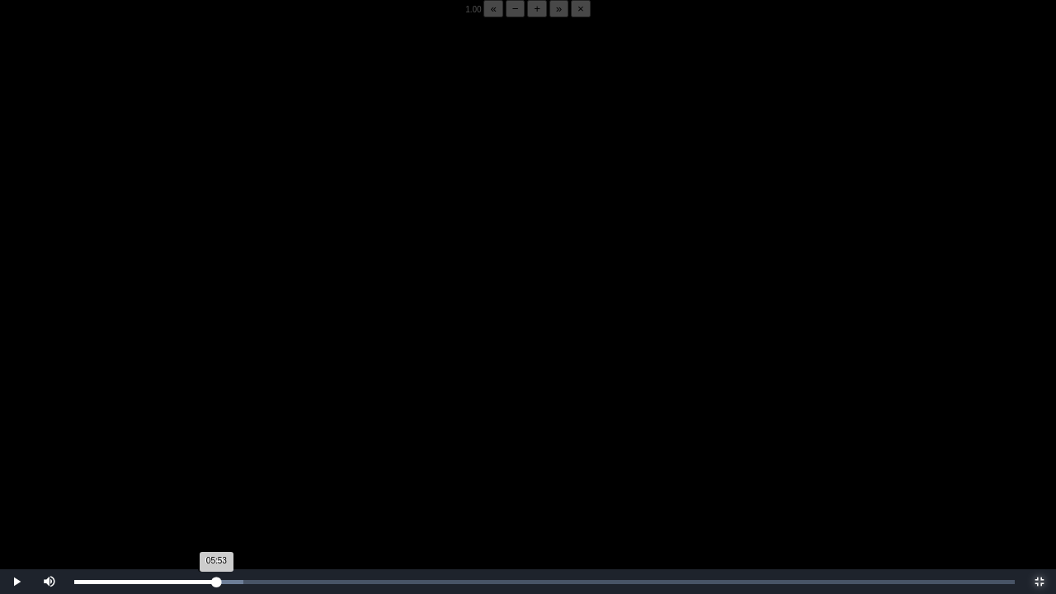
click at [214, 464] on div "05:53 Progress : 0%" at bounding box center [145, 582] width 142 height 4
click at [238, 464] on video "Video Player" at bounding box center [528, 314] width 1056 height 594
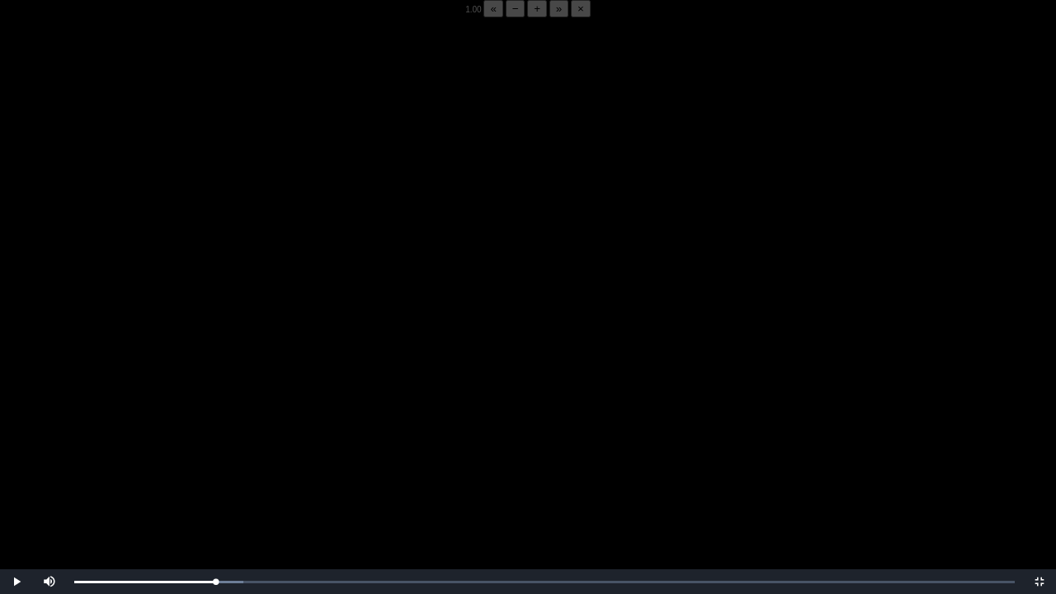
click at [238, 464] on video "Video Player" at bounding box center [528, 314] width 1056 height 594
click at [216, 464] on div "05:52 Progress : 0%" at bounding box center [145, 582] width 142 height 4
click at [202, 464] on video "Video Player" at bounding box center [528, 314] width 1056 height 594
click at [205, 461] on video "Video Player" at bounding box center [528, 314] width 1056 height 594
click at [213, 464] on div "05:54 Progress : 0%" at bounding box center [145, 582] width 143 height 4
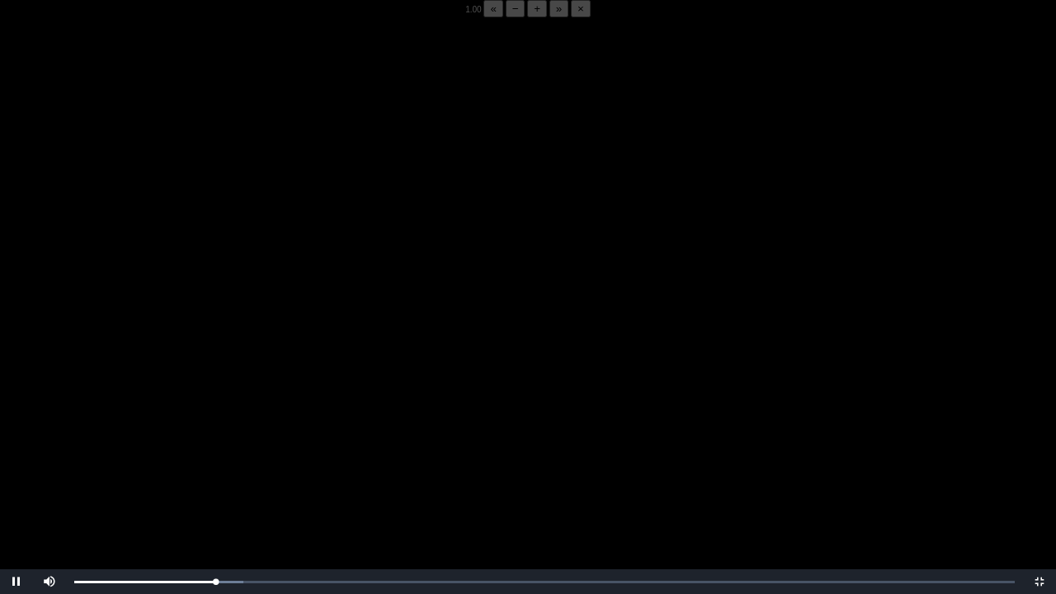
click at [166, 464] on video "Video Player" at bounding box center [528, 314] width 1056 height 594
click at [279, 382] on video "Video Player" at bounding box center [528, 314] width 1056 height 594
click at [280, 381] on video "Video Player" at bounding box center [528, 314] width 1056 height 594
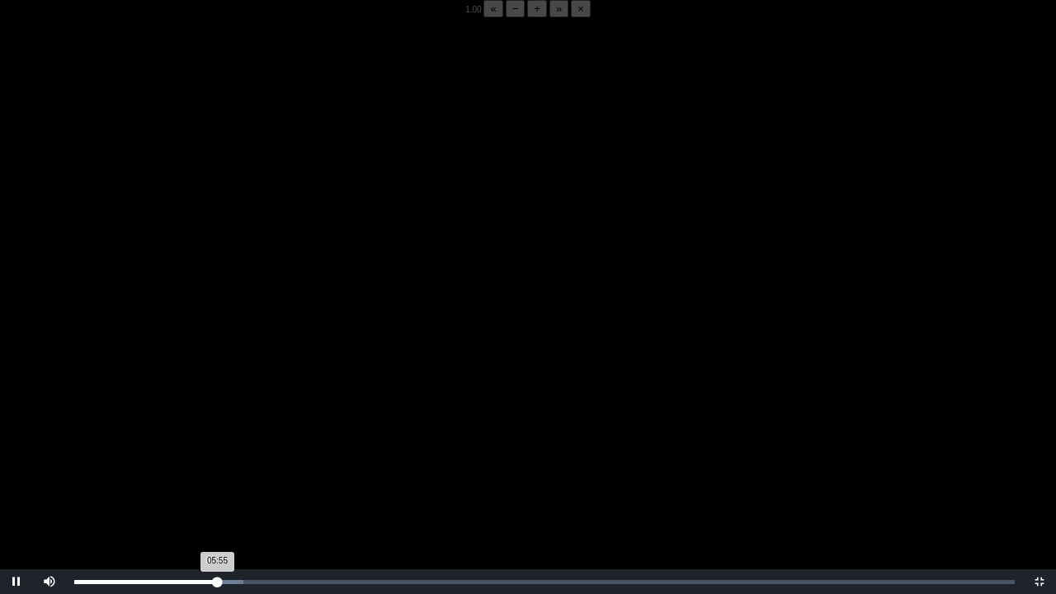
click at [214, 464] on div "05:55 Progress : 0%" at bounding box center [146, 582] width 144 height 4
click at [214, 464] on div "05:46 Progress : 0%" at bounding box center [143, 582] width 139 height 4
click at [73, 424] on video "Video Player" at bounding box center [528, 314] width 1056 height 594
drag, startPoint x: 186, startPoint y: 443, endPoint x: 627, endPoint y: 384, distance: 445.2
click at [627, 384] on video "Video Player" at bounding box center [528, 314] width 1056 height 594
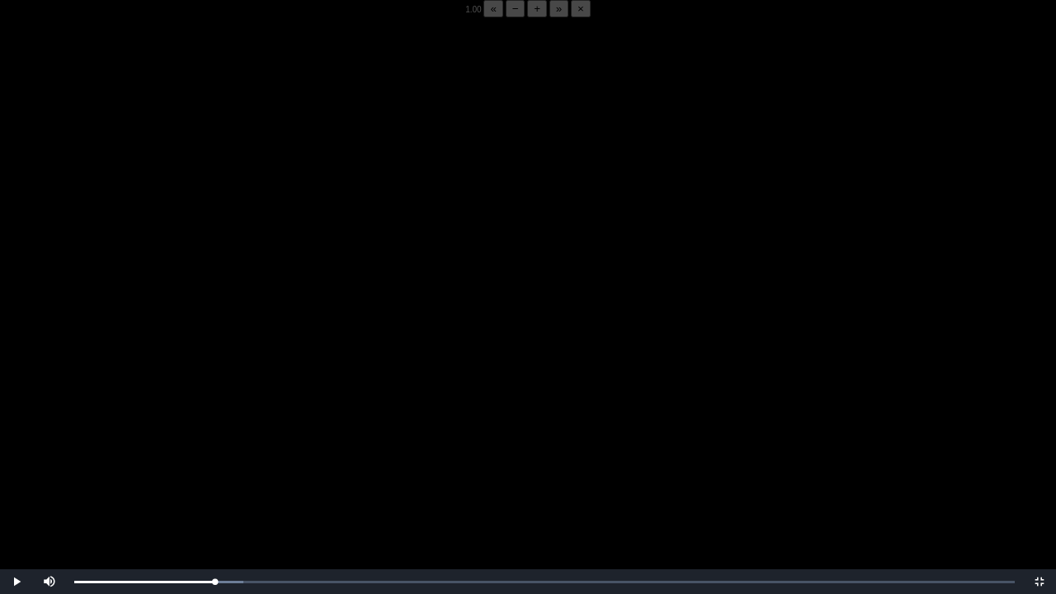
click at [491, 396] on video "Video Player" at bounding box center [528, 314] width 1056 height 594
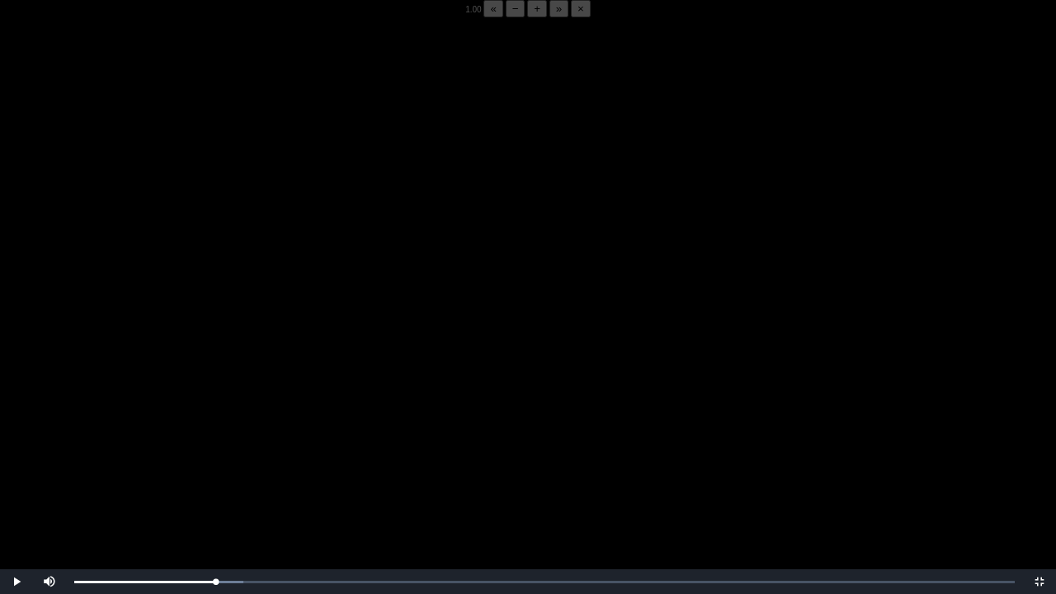
click at [491, 396] on video "Video Player" at bounding box center [528, 314] width 1056 height 594
click at [217, 464] on div "05:55 Progress : 0%" at bounding box center [145, 582] width 143 height 4
click at [216, 464] on div "05:52 Progress : 0%" at bounding box center [146, 582] width 144 height 4
click at [215, 464] on div "05:54 Progress : 0%" at bounding box center [145, 582] width 143 height 4
click at [214, 464] on div "Loaded : 0% 05:48 05:53 Progress : 0%" at bounding box center [544, 581] width 957 height 25
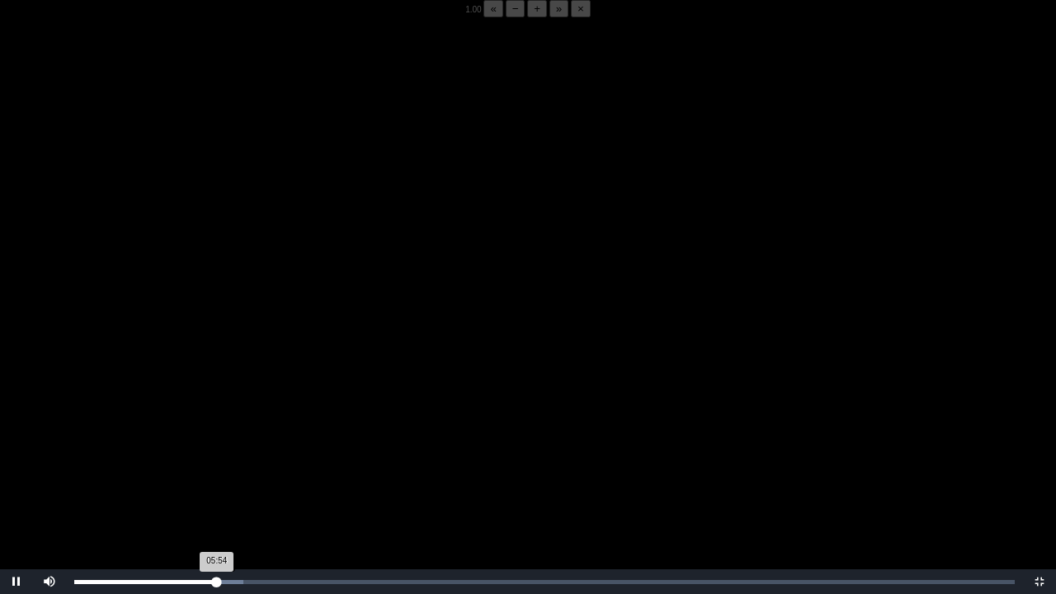
click at [216, 464] on div "05:54 Progress : 0%" at bounding box center [145, 582] width 143 height 4
click at [214, 464] on div "05:48 Progress : 0%" at bounding box center [144, 582] width 140 height 4
click at [214, 464] on div "05:54 Progress : 0%" at bounding box center [145, 582] width 143 height 4
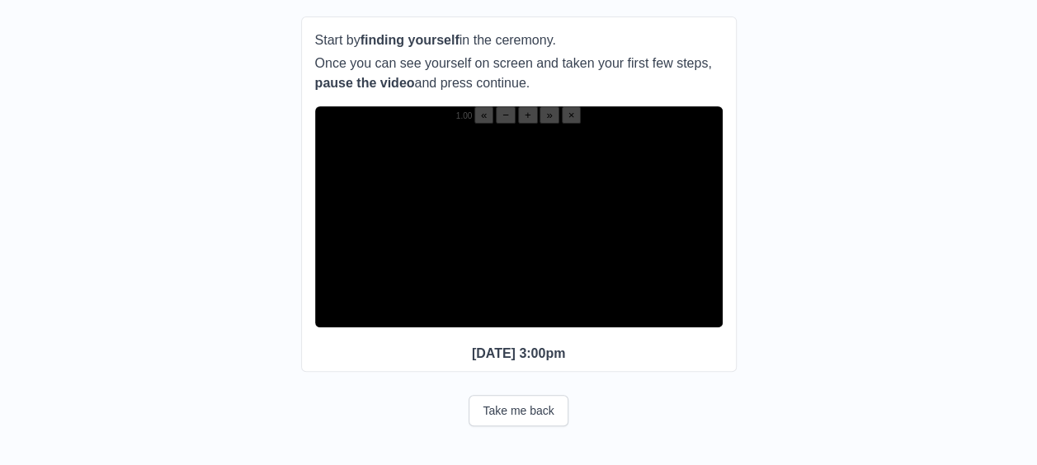
scroll to position [206, 0]
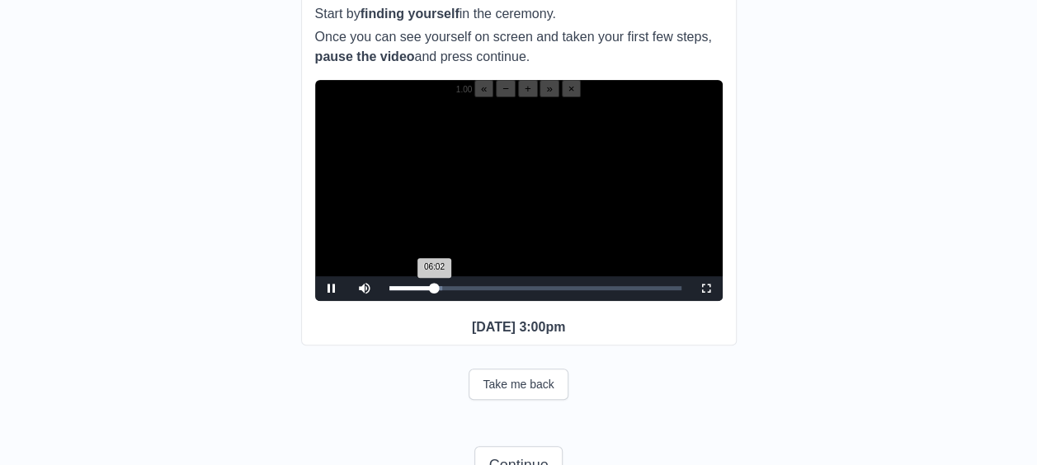
click at [432, 290] on div "06:02 Progress : 0%" at bounding box center [411, 288] width 45 height 4
click at [590, 213] on video "Video Player" at bounding box center [518, 199] width 407 height 204
